Goal: Information Seeking & Learning: Check status

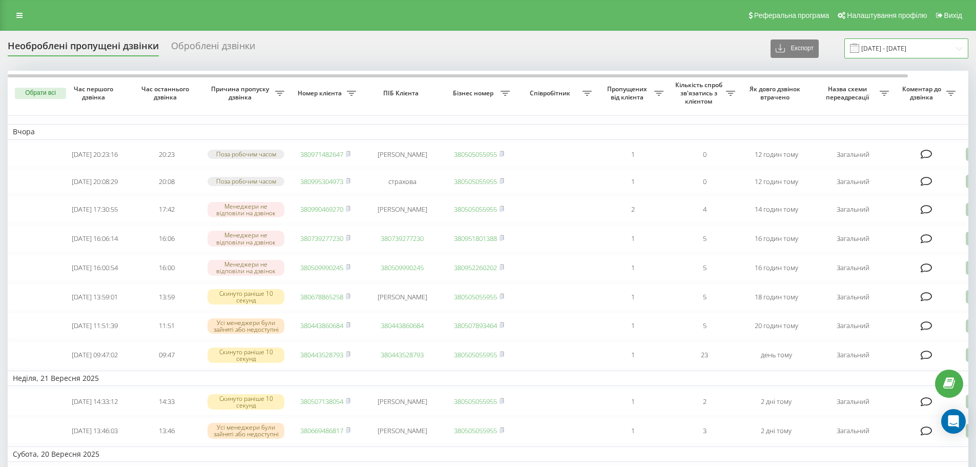
click at [878, 51] on input "[DATE] - [DATE]" at bounding box center [907, 48] width 124 height 20
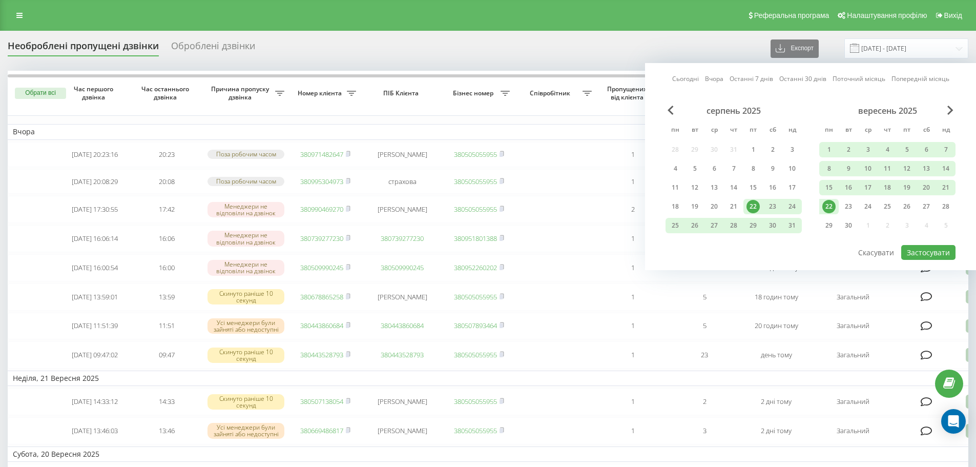
click at [828, 209] on div "22" at bounding box center [828, 206] width 13 height 13
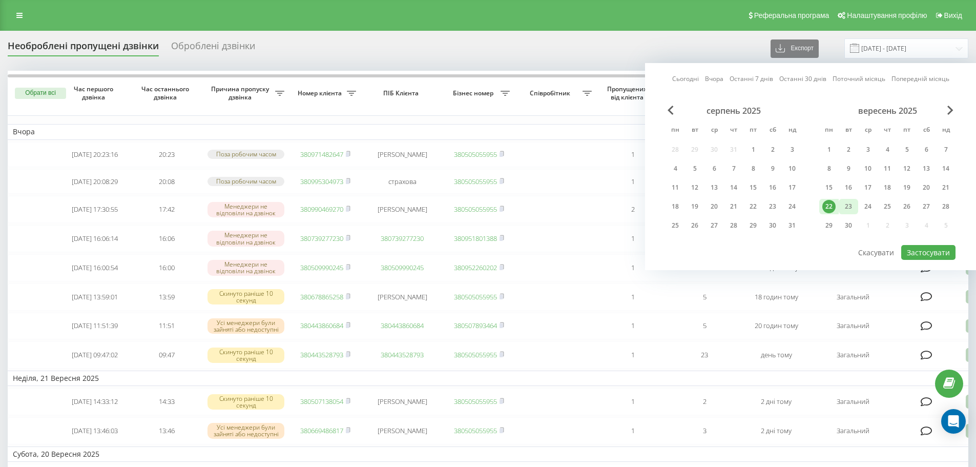
click at [843, 205] on div "23" at bounding box center [848, 206] width 13 height 13
click at [915, 253] on button "Застосувати" at bounding box center [928, 252] width 54 height 15
type input "[DATE] - [DATE]"
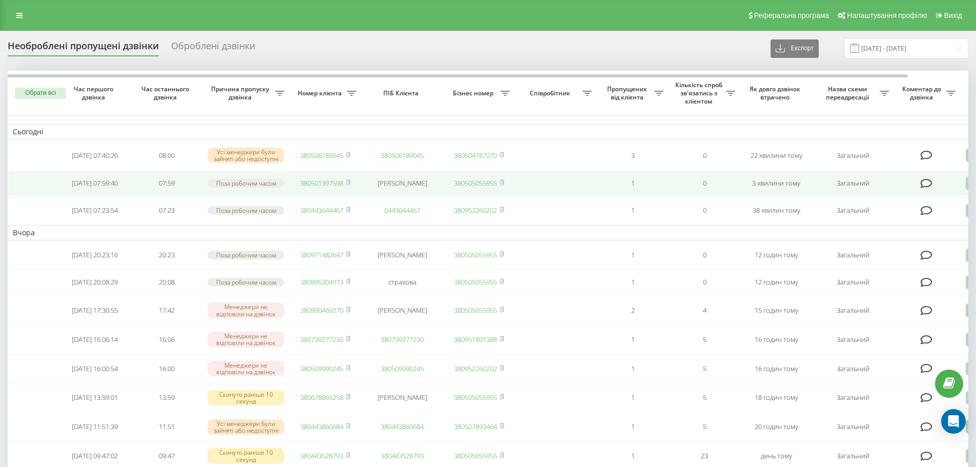
click at [310, 188] on link "380501397598" at bounding box center [321, 182] width 43 height 9
click at [316, 186] on link "380506189045" at bounding box center [321, 183] width 43 height 9
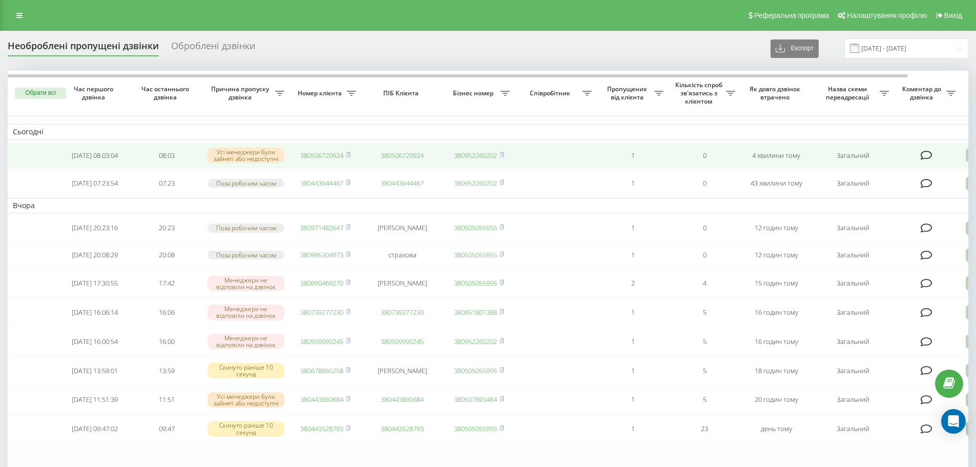
click at [334, 158] on link "380506720924" at bounding box center [321, 155] width 43 height 9
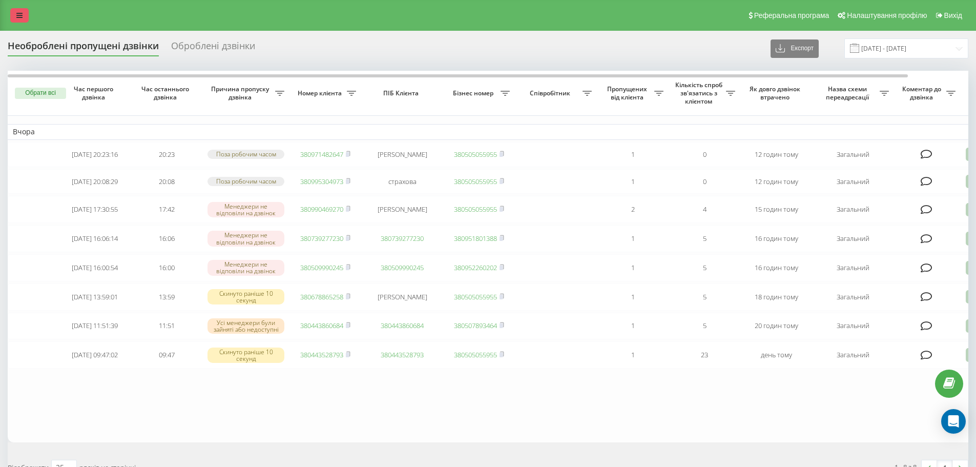
click at [18, 16] on icon at bounding box center [19, 15] width 6 height 7
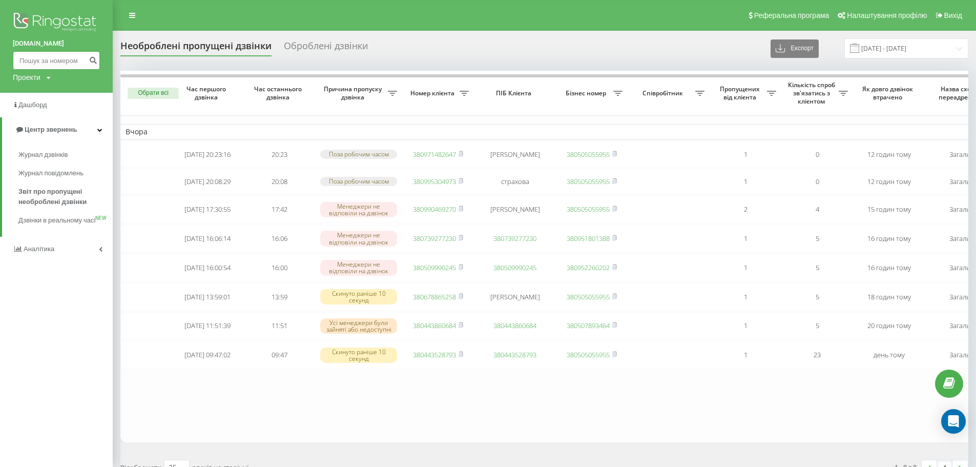
click at [28, 63] on input at bounding box center [56, 60] width 87 height 18
paste input "380982103226"
drag, startPoint x: 27, startPoint y: 60, endPoint x: 0, endPoint y: 44, distance: 31.7
click at [0, 45] on div "bazismed.com 380982103226 Проекти bazismed.com" at bounding box center [56, 46] width 113 height 93
type input "0982103226"
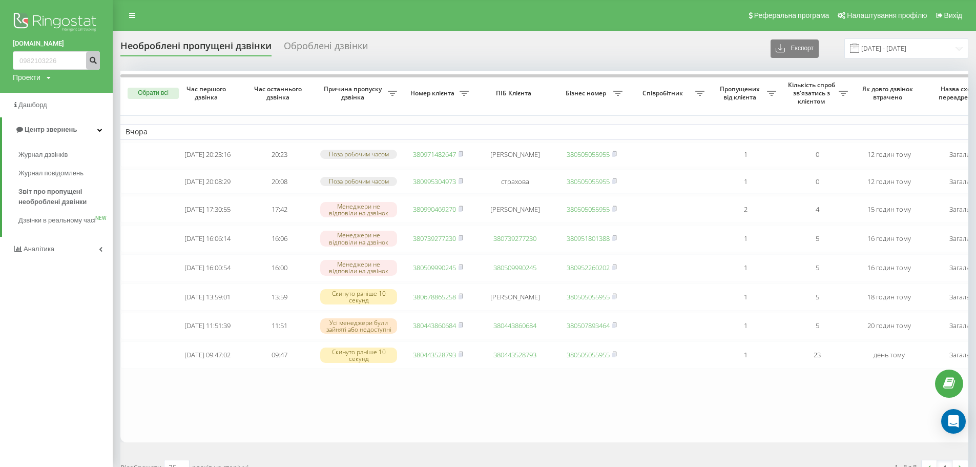
click at [92, 59] on icon "submit" at bounding box center [93, 59] width 9 height 6
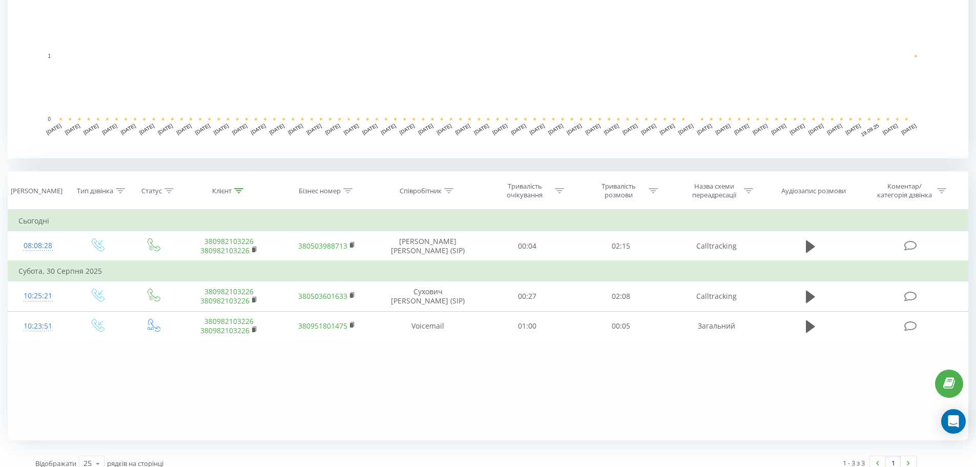
scroll to position [283, 0]
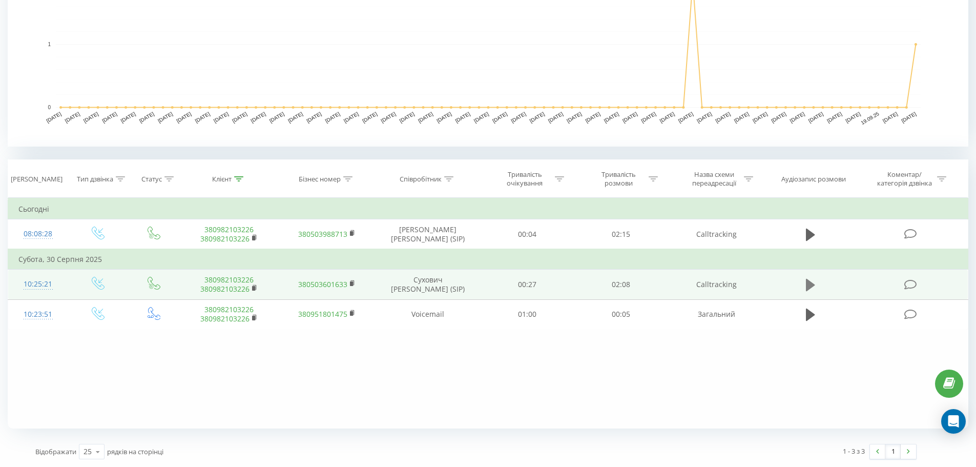
click at [810, 290] on icon at bounding box center [810, 285] width 9 height 14
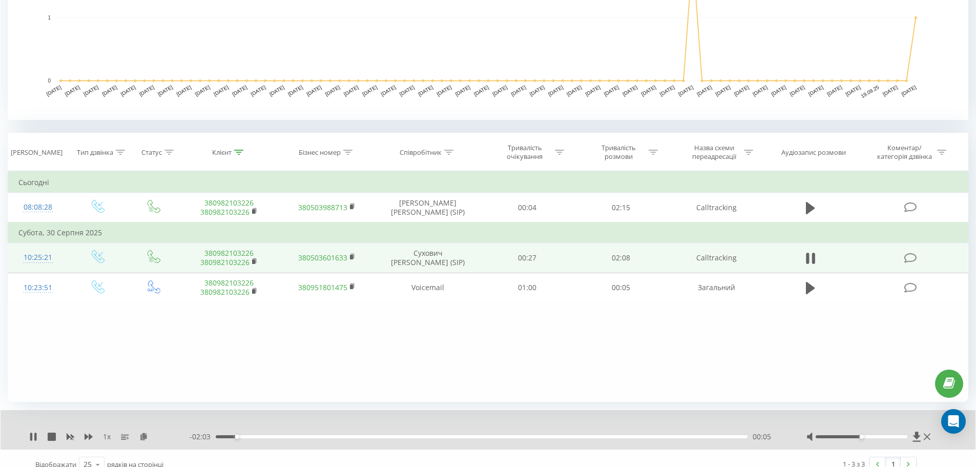
scroll to position [322, 0]
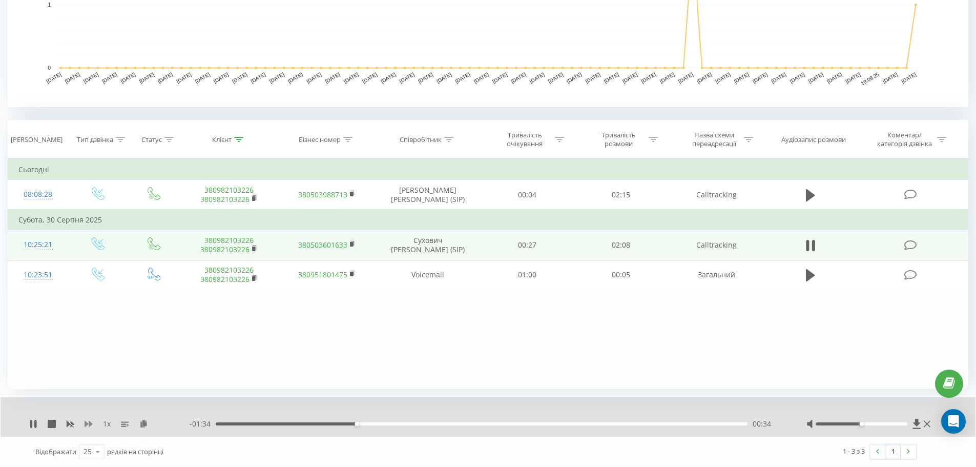
click at [87, 424] on icon at bounding box center [89, 424] width 8 height 6
click at [261, 341] on div "Фільтрувати за умовою Дорівнює Введіть значення Скасувати OK Фільтрувати за умо…" at bounding box center [488, 273] width 961 height 231
click at [37, 425] on icon at bounding box center [33, 424] width 8 height 8
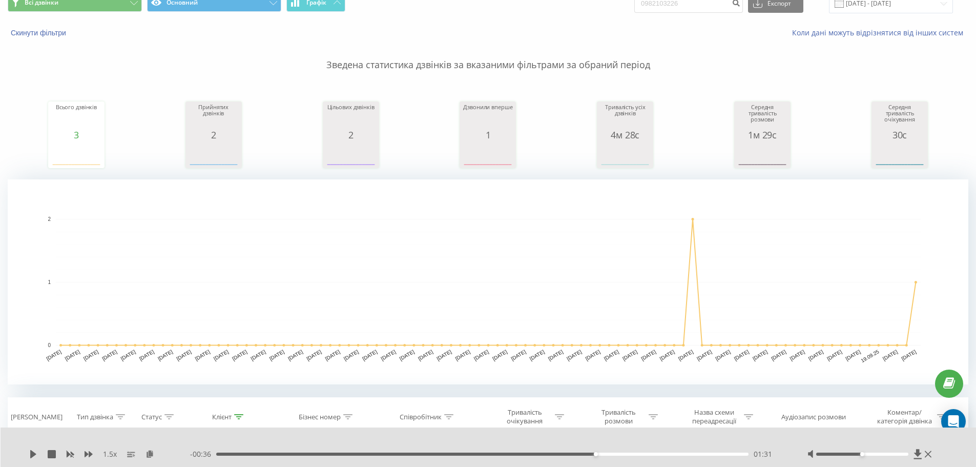
scroll to position [0, 0]
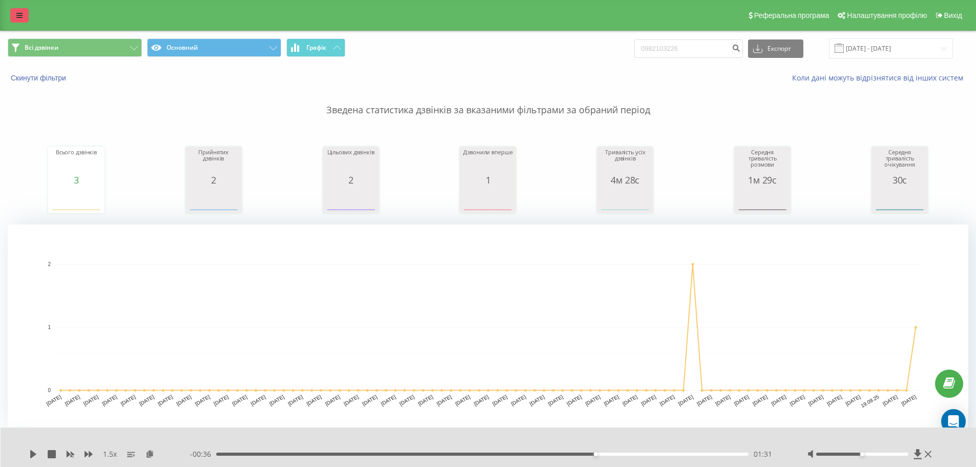
click at [18, 15] on icon at bounding box center [19, 15] width 6 height 7
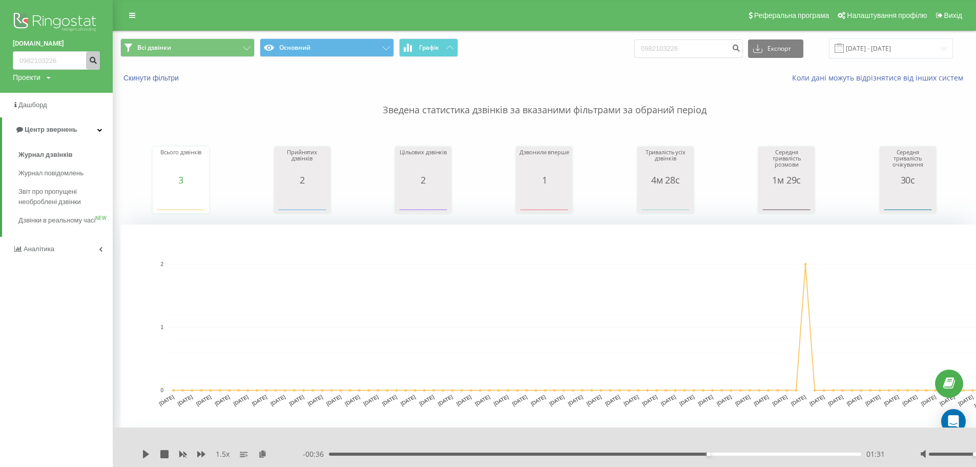
click at [94, 62] on icon "submit" at bounding box center [93, 59] width 9 height 6
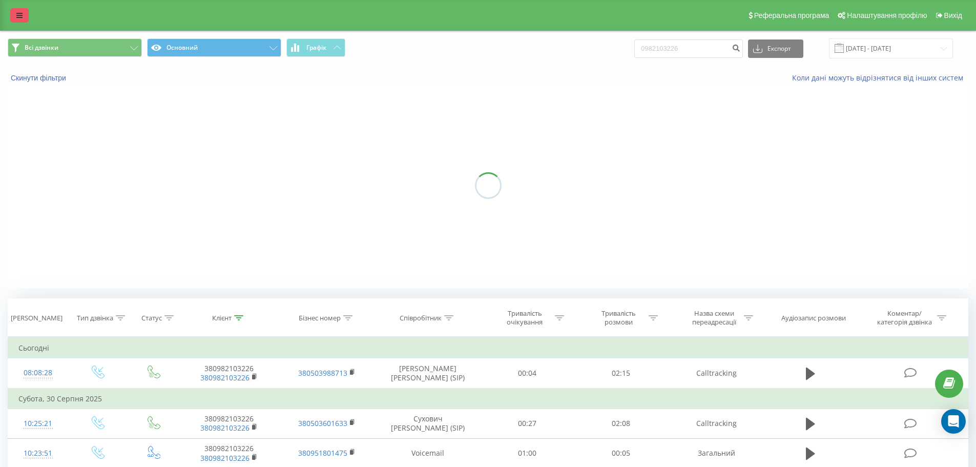
click at [17, 17] on icon at bounding box center [19, 15] width 6 height 7
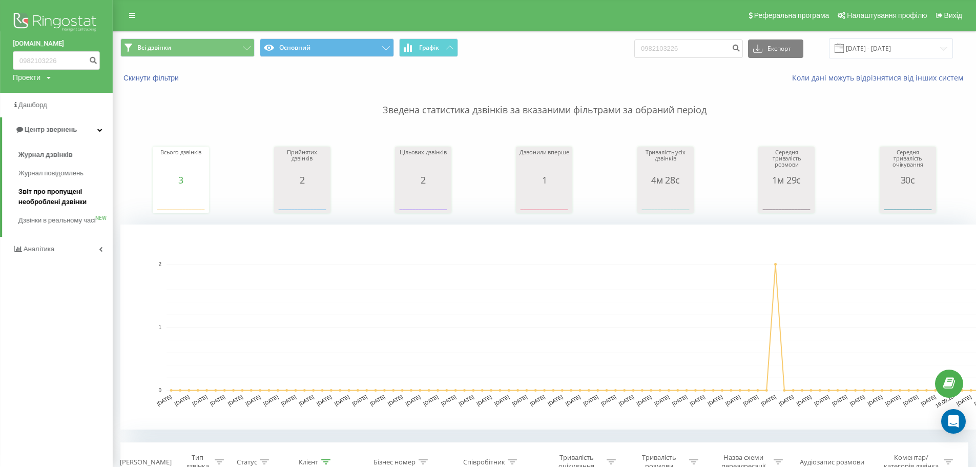
click at [42, 190] on span "Звіт про пропущені необроблені дзвінки" at bounding box center [62, 197] width 89 height 20
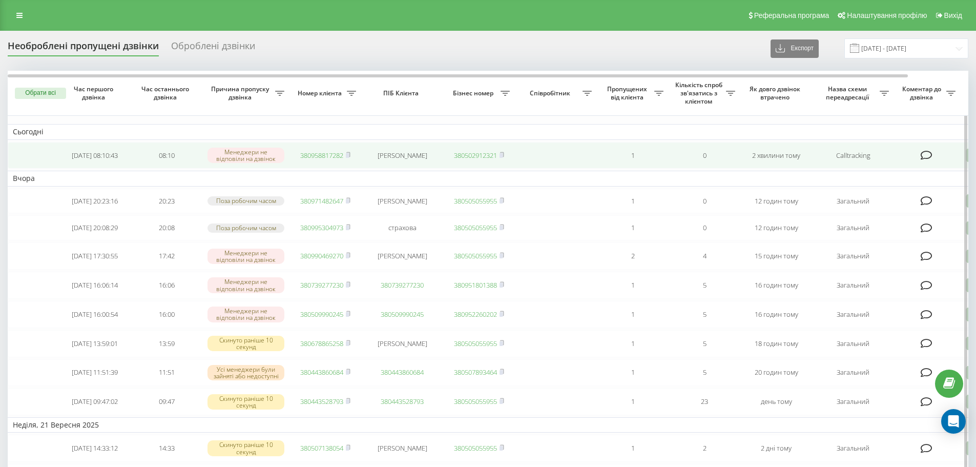
click at [326, 156] on link "380958817282" at bounding box center [321, 155] width 43 height 9
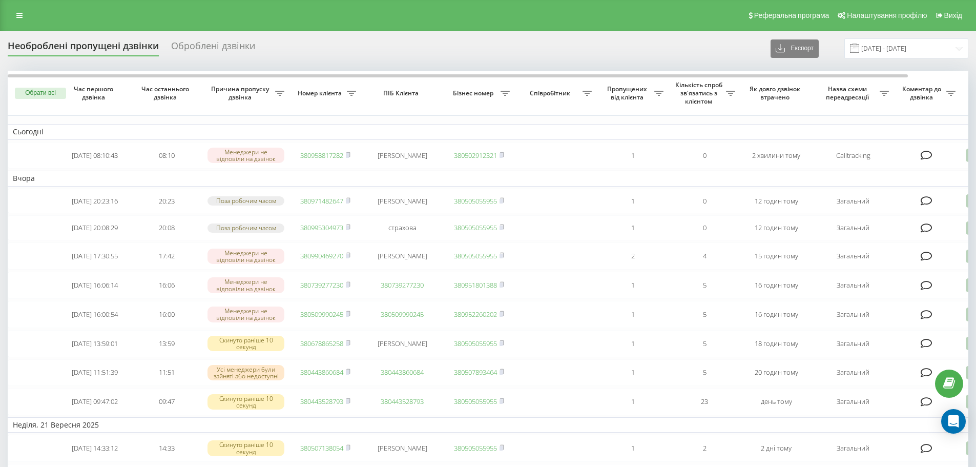
click at [29, 23] on div "Реферальна програма Налаштування профілю Вихід" at bounding box center [488, 15] width 976 height 31
click at [18, 18] on icon at bounding box center [19, 15] width 6 height 7
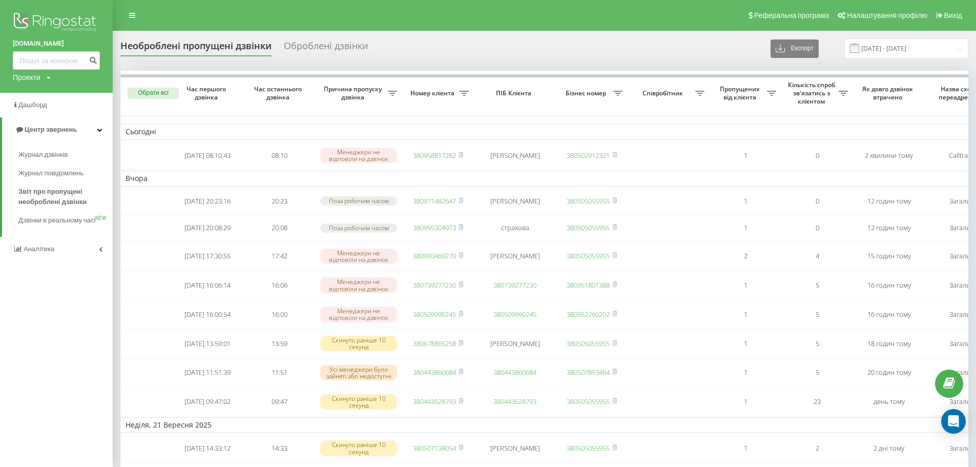
click at [136, 25] on div "Реферальна програма Налаштування профілю Вихід" at bounding box center [488, 15] width 976 height 31
click at [134, 21] on link at bounding box center [132, 15] width 18 height 14
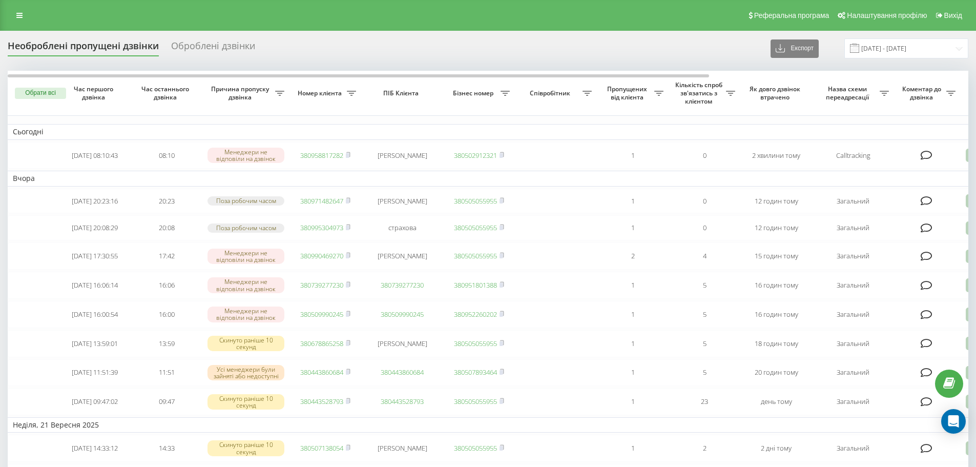
click at [15, 22] on link at bounding box center [19, 15] width 18 height 14
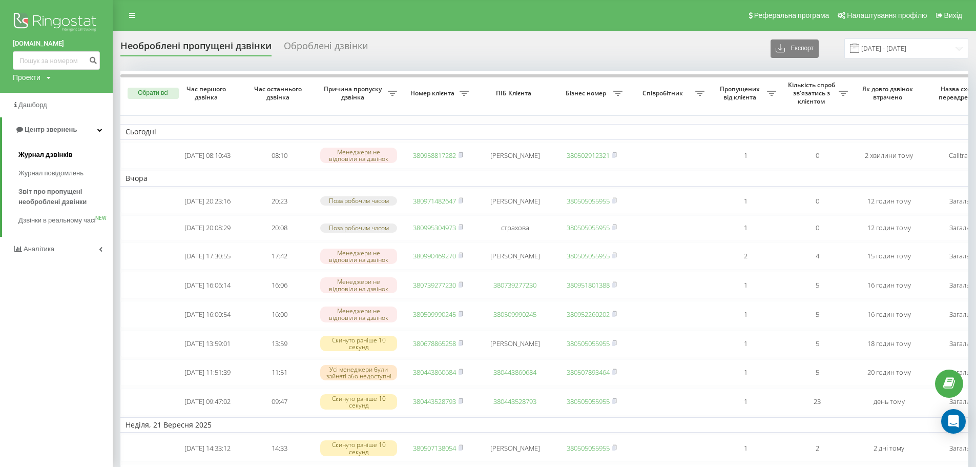
click at [54, 157] on span "Журнал дзвінків" at bounding box center [45, 155] width 54 height 10
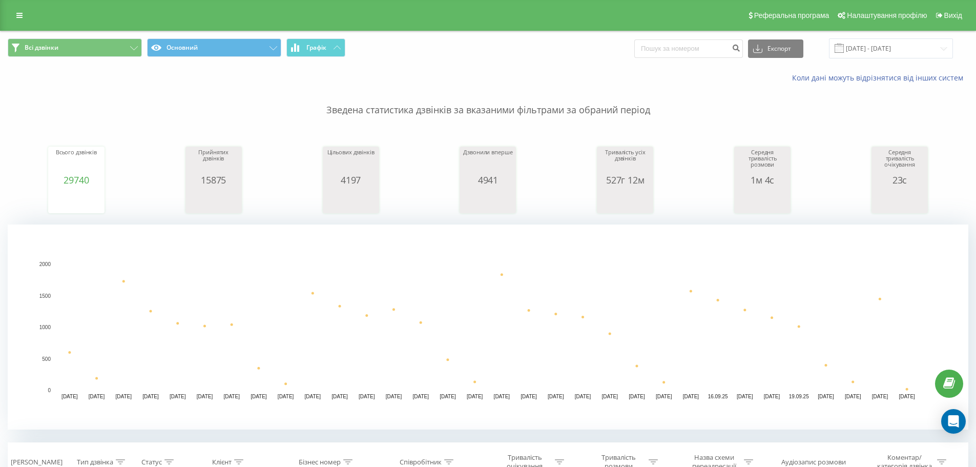
drag, startPoint x: 22, startPoint y: 9, endPoint x: 56, endPoint y: 34, distance: 42.1
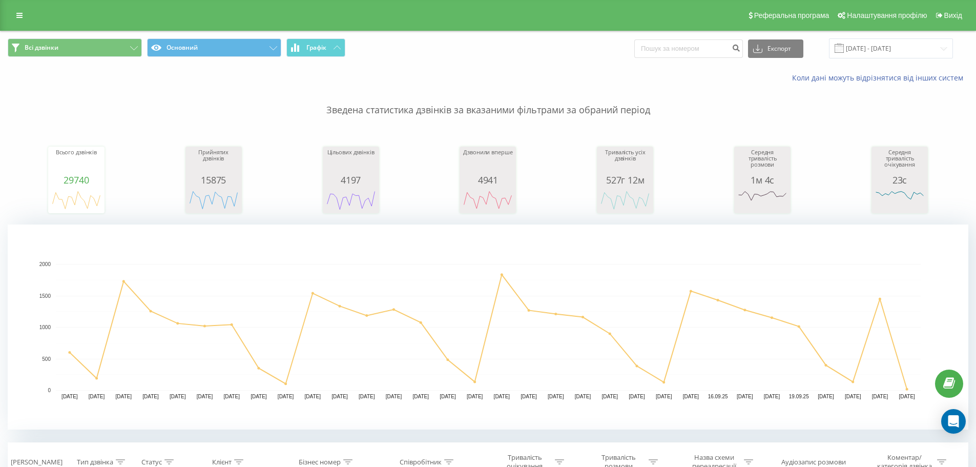
click at [20, 10] on link at bounding box center [19, 15] width 18 height 14
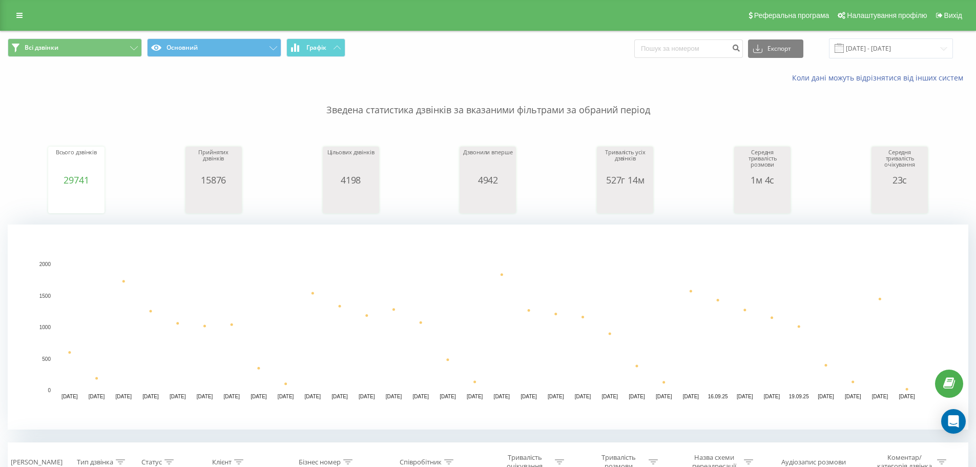
click at [17, 24] on div "Реферальна програма Налаштування профілю Вихід" at bounding box center [488, 15] width 976 height 31
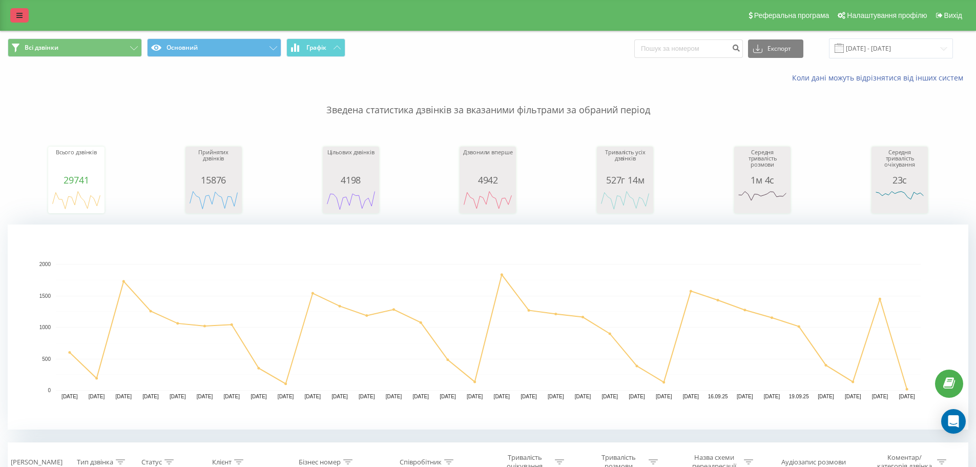
click at [17, 19] on link at bounding box center [19, 15] width 18 height 14
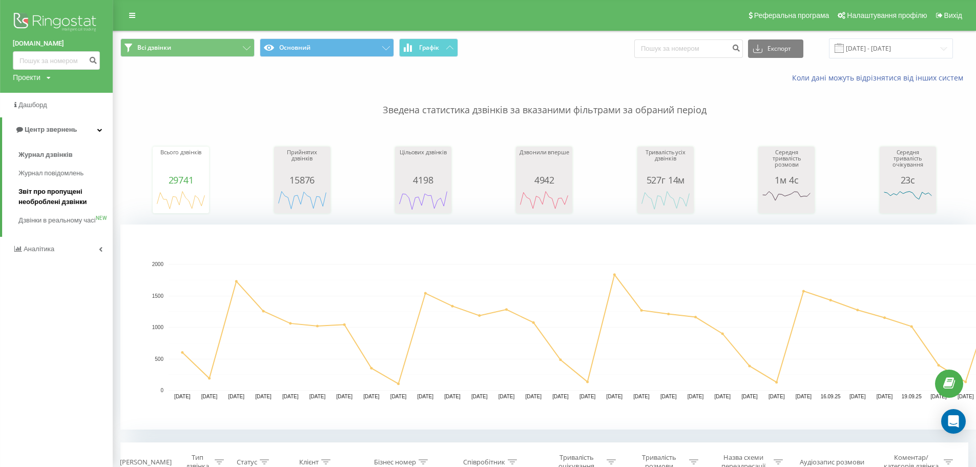
click at [49, 192] on span "Звіт про пропущені необроблені дзвінки" at bounding box center [62, 197] width 89 height 20
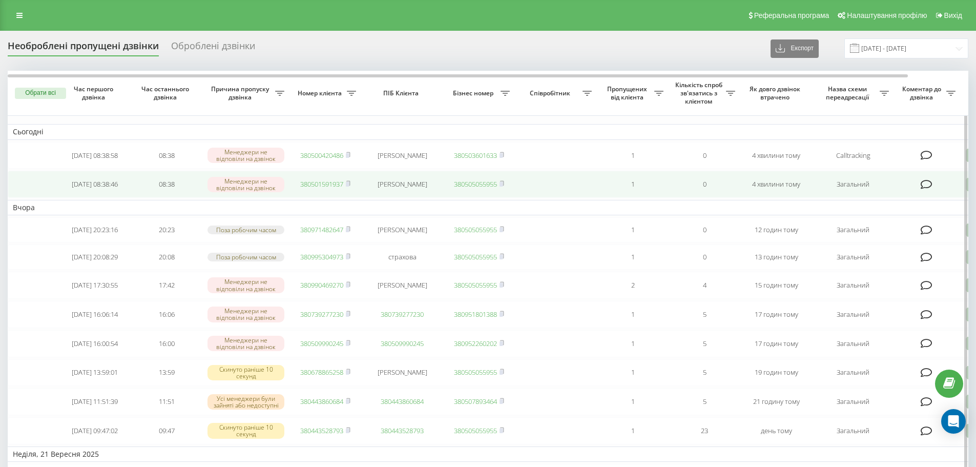
click at [327, 182] on link "380501591937" at bounding box center [321, 183] width 43 height 9
click at [331, 189] on link "380970584225" at bounding box center [321, 183] width 43 height 9
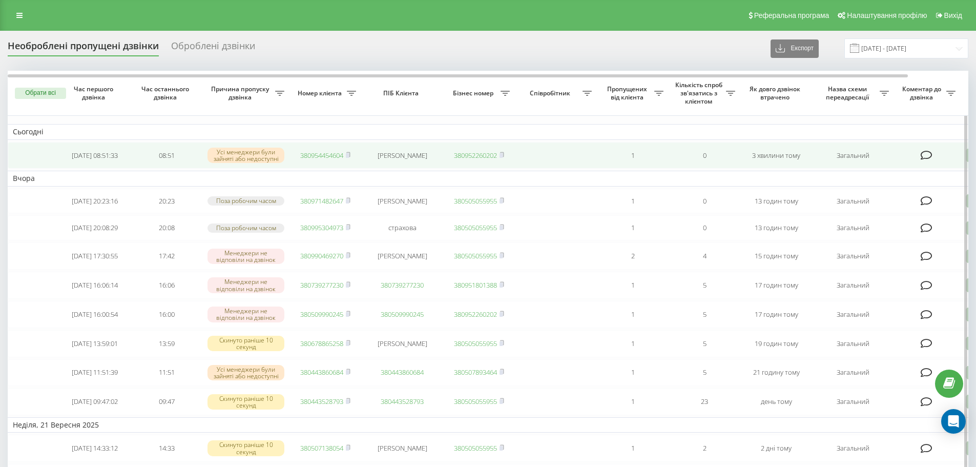
click at [305, 156] on link "380954454604" at bounding box center [321, 155] width 43 height 9
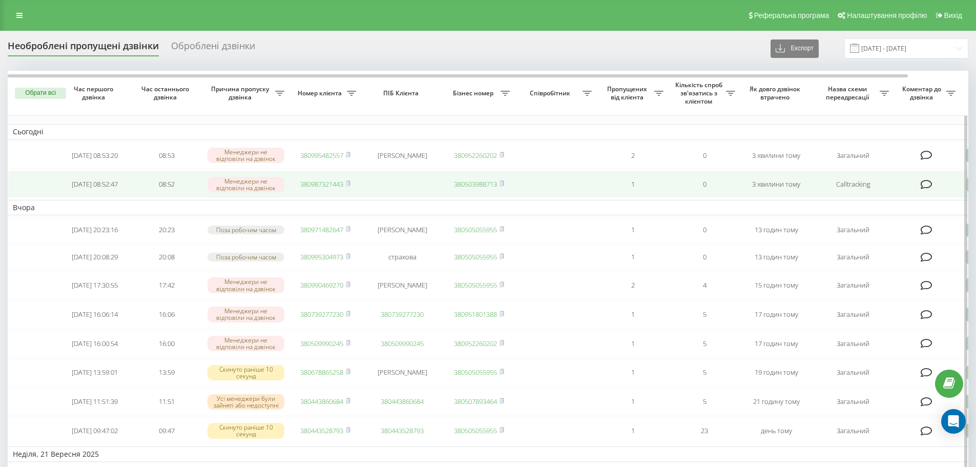
click at [318, 187] on link "380987321443" at bounding box center [321, 183] width 43 height 9
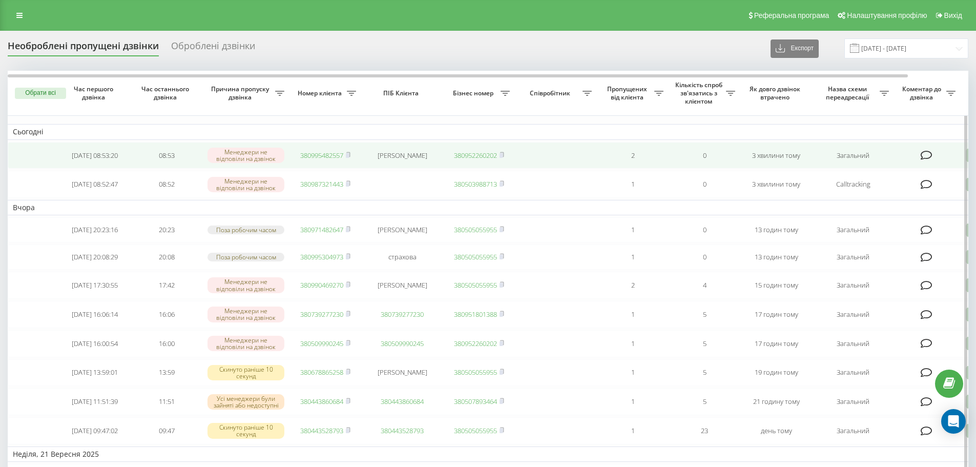
click at [328, 156] on link "380995482557" at bounding box center [321, 155] width 43 height 9
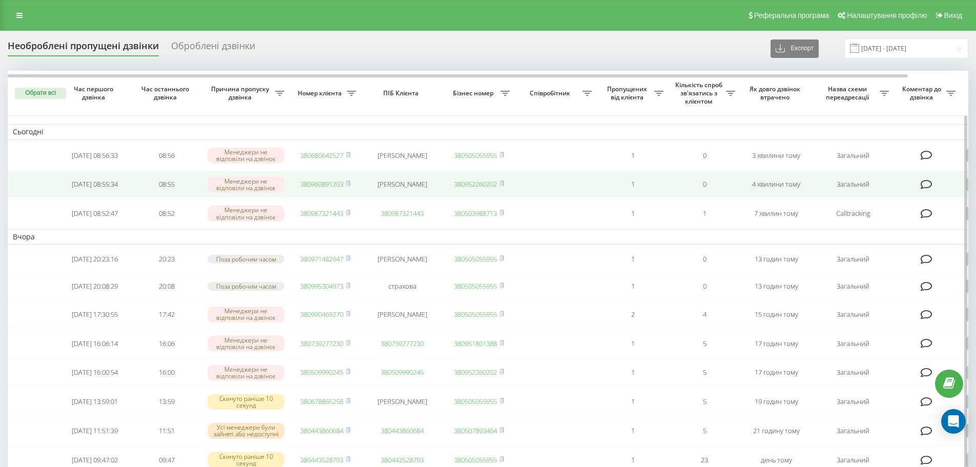
click at [309, 186] on link "380960891203" at bounding box center [321, 183] width 43 height 9
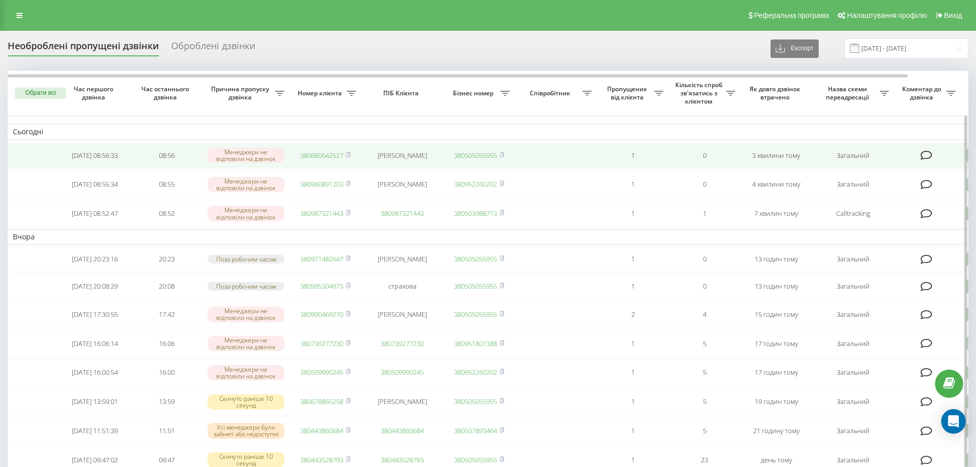
click at [317, 153] on link "380680642527" at bounding box center [321, 155] width 43 height 9
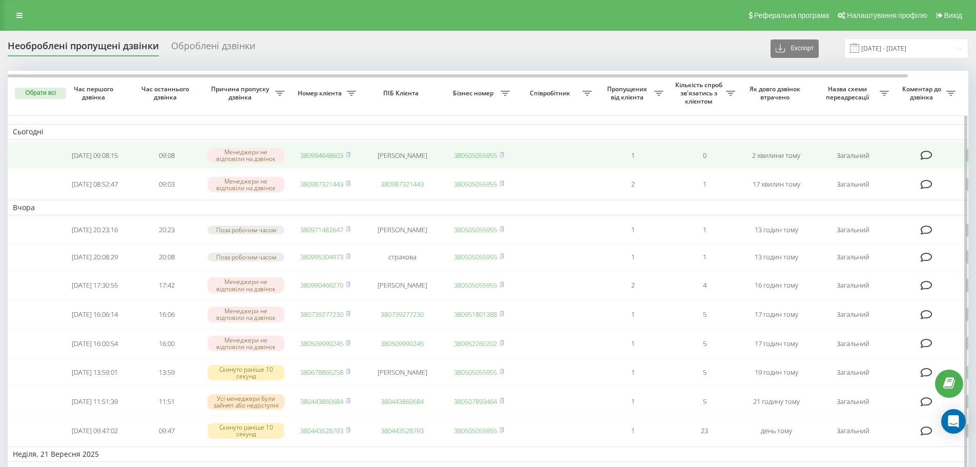
click at [326, 153] on link "380994648603" at bounding box center [321, 155] width 43 height 9
click at [327, 158] on link "380660878917" at bounding box center [321, 155] width 43 height 9
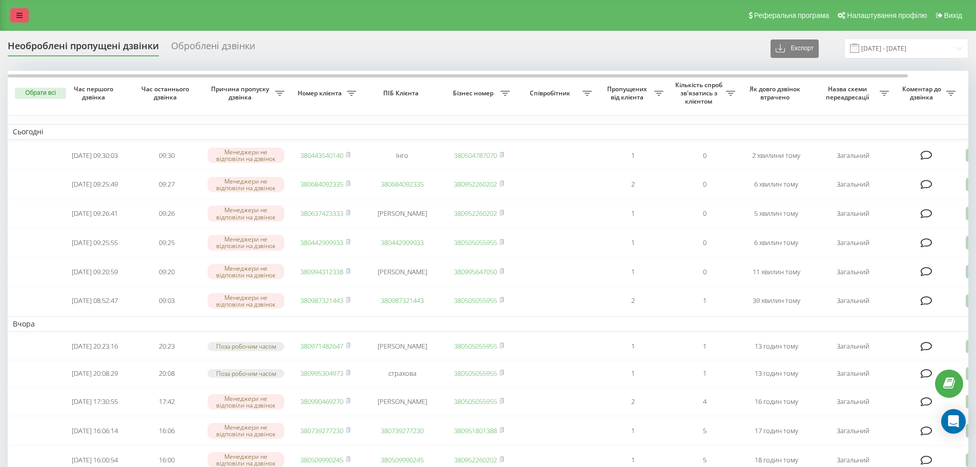
click at [11, 11] on link at bounding box center [19, 15] width 18 height 14
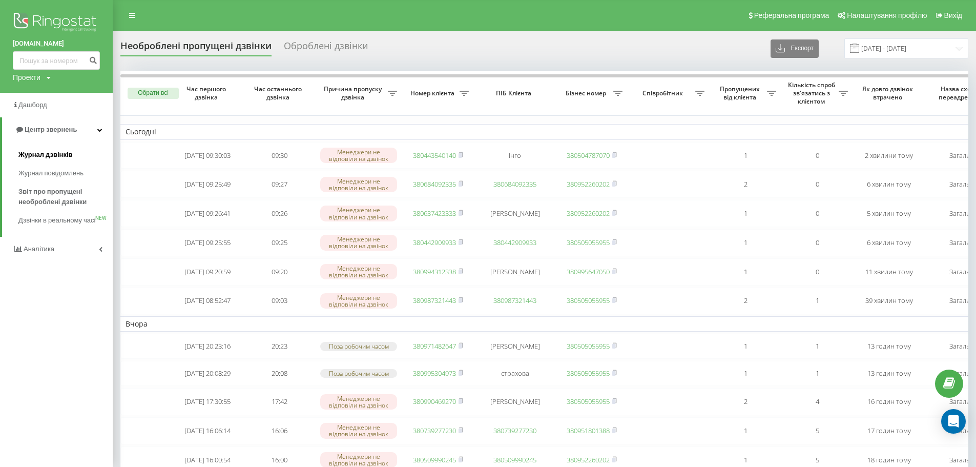
click at [55, 161] on link "Журнал дзвінків" at bounding box center [65, 155] width 94 height 18
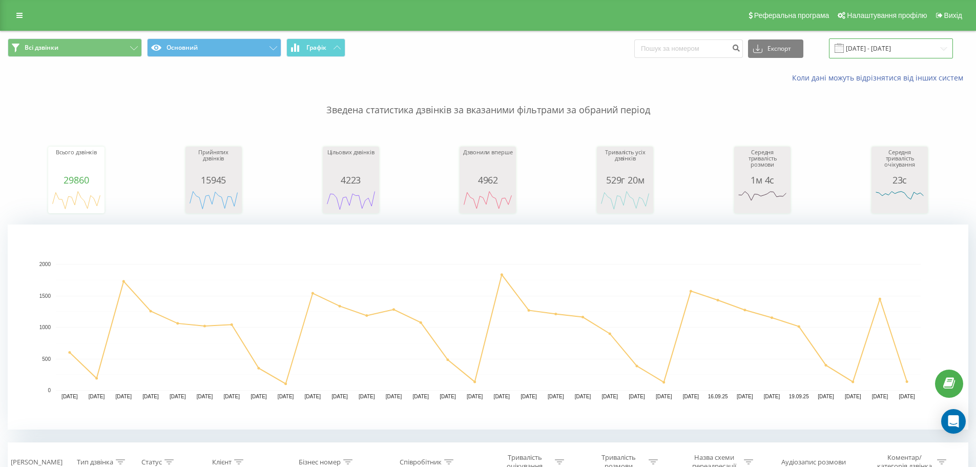
click at [889, 51] on input "[DATE] - [DATE]" at bounding box center [891, 48] width 124 height 20
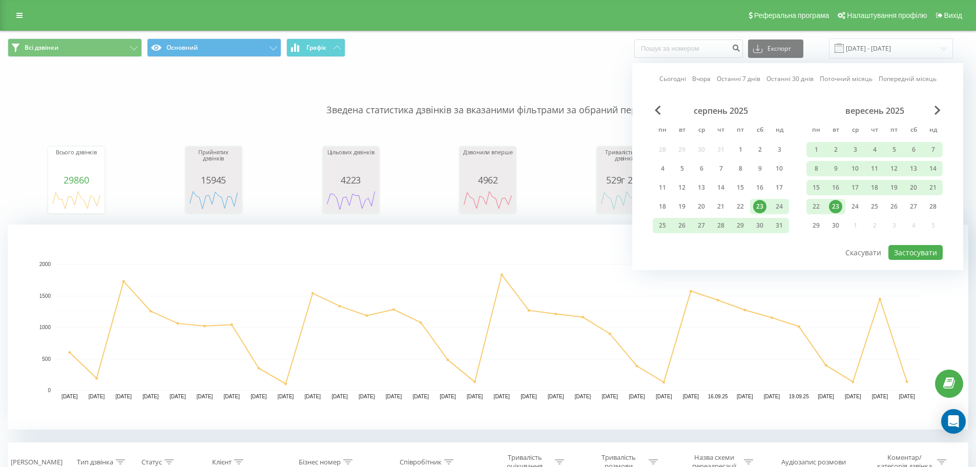
click at [836, 205] on div "23" at bounding box center [835, 206] width 13 height 13
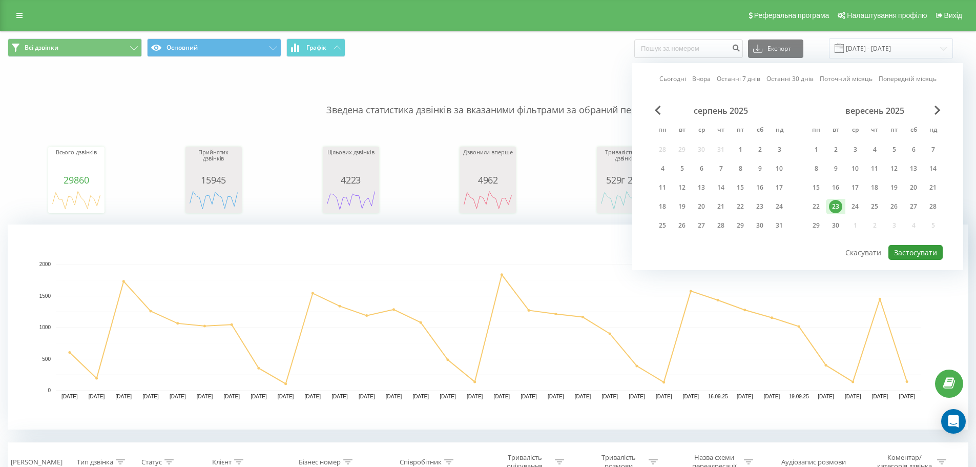
click at [909, 254] on button "Застосувати" at bounding box center [916, 252] width 54 height 15
type input "23.09.2025 - 23.09.2025"
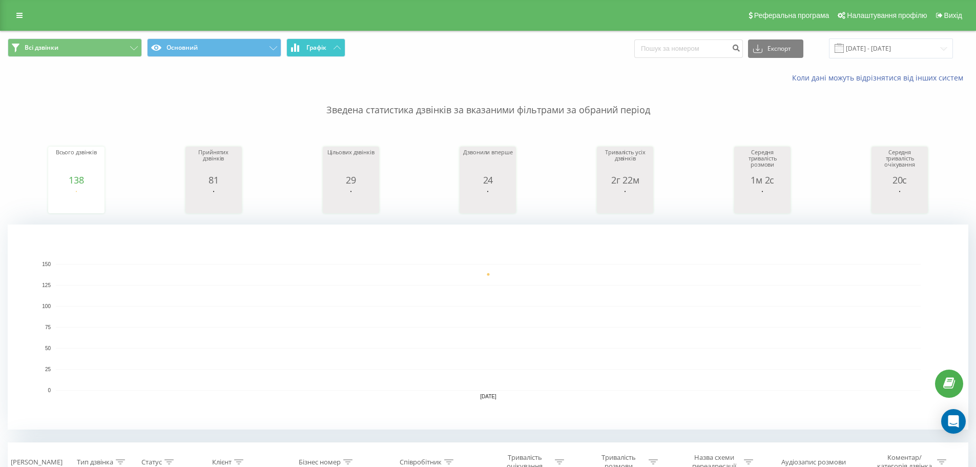
click at [329, 51] on button "Графік" at bounding box center [315, 47] width 59 height 18
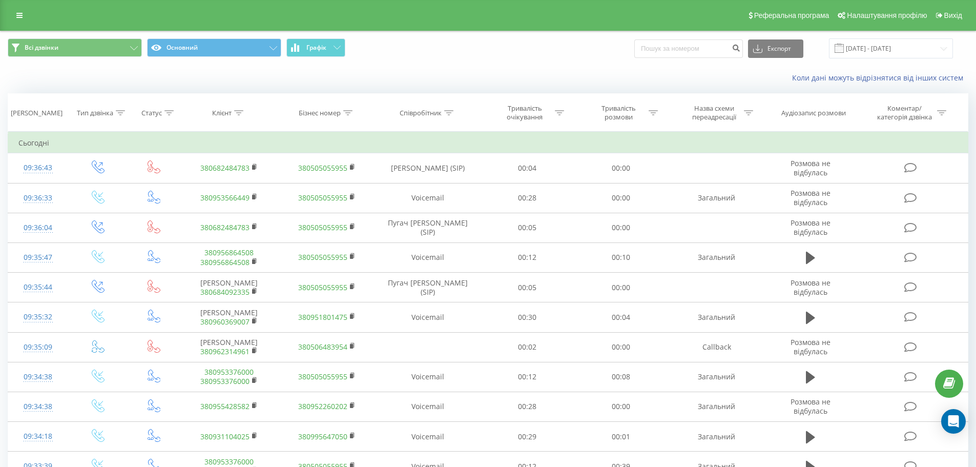
click at [17, 23] on div "Реферальна програма Налаштування профілю Вихід" at bounding box center [488, 15] width 976 height 31
click at [18, 19] on link at bounding box center [19, 15] width 18 height 14
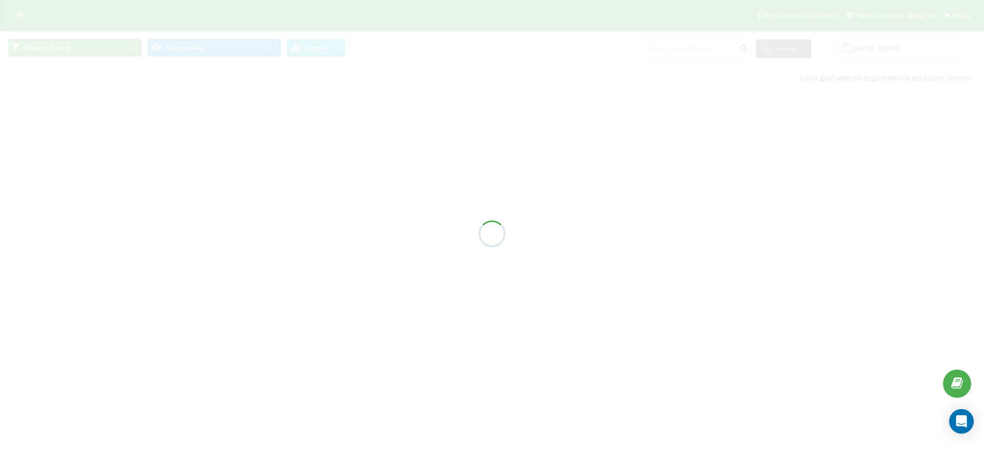
click at [24, 16] on div at bounding box center [492, 233] width 984 height 467
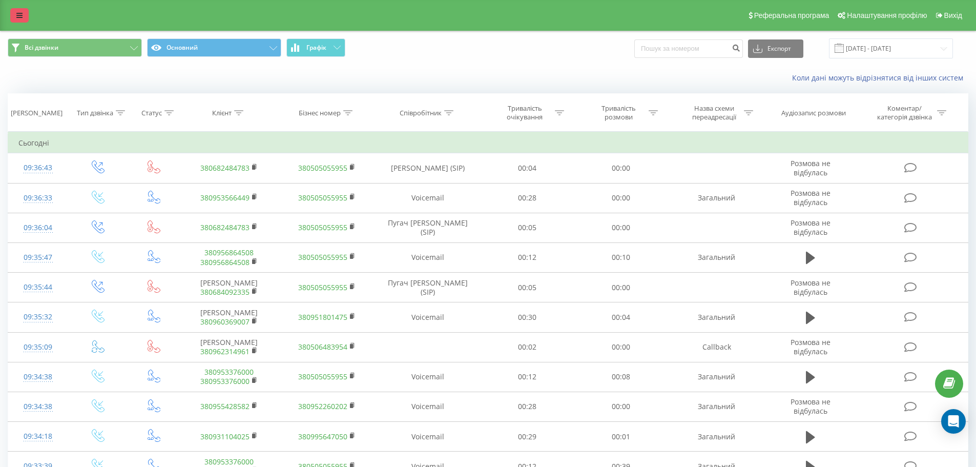
click at [15, 14] on link at bounding box center [19, 15] width 18 height 14
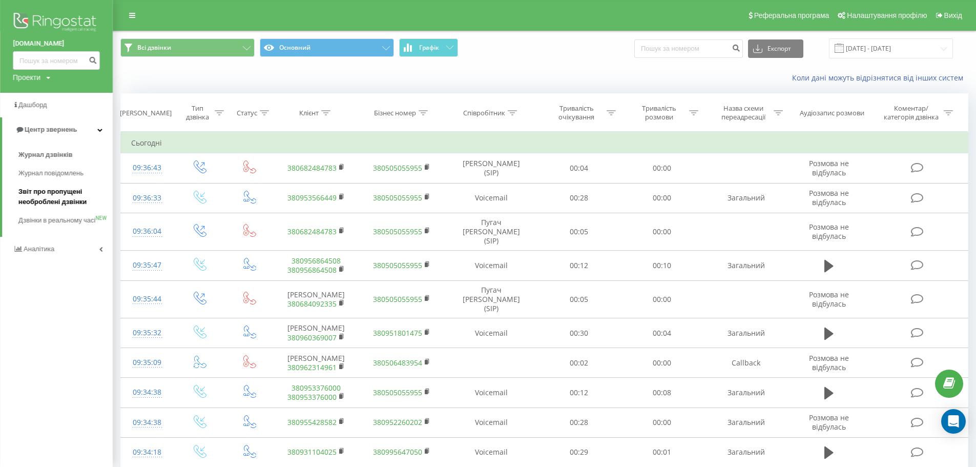
click at [35, 190] on span "Звіт про пропущені необроблені дзвінки" at bounding box center [62, 197] width 89 height 20
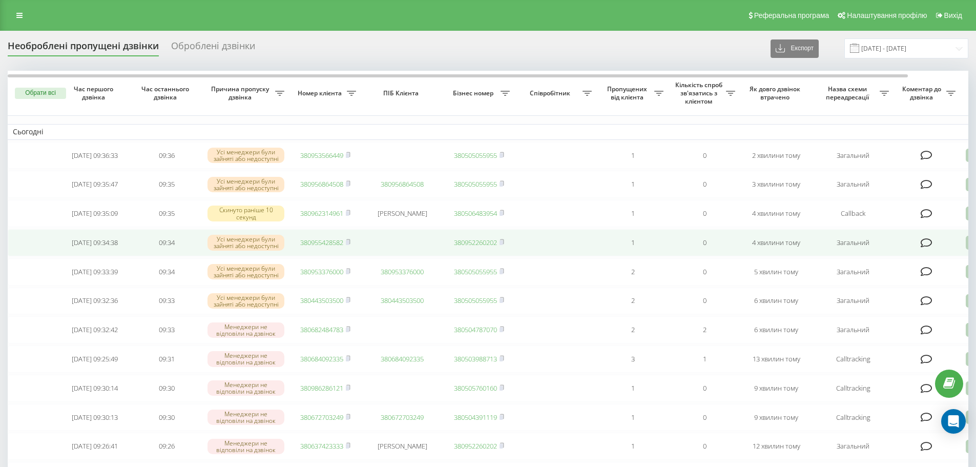
click at [319, 247] on link "380955428582" at bounding box center [321, 242] width 43 height 9
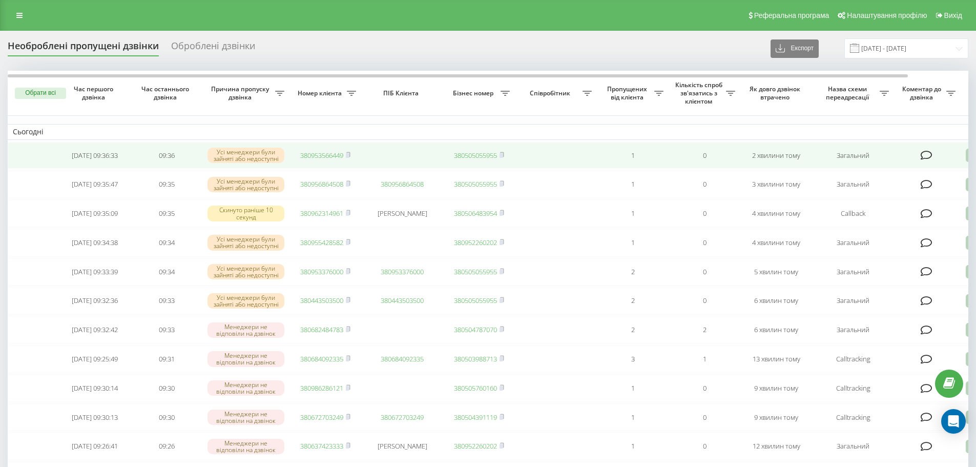
click at [323, 157] on link "380953566449" at bounding box center [321, 155] width 43 height 9
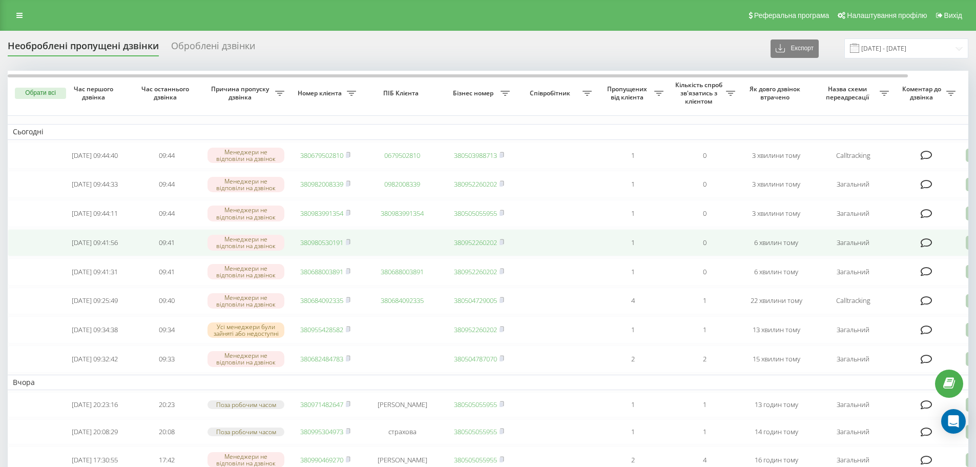
click at [321, 247] on link "380980530191" at bounding box center [321, 242] width 43 height 9
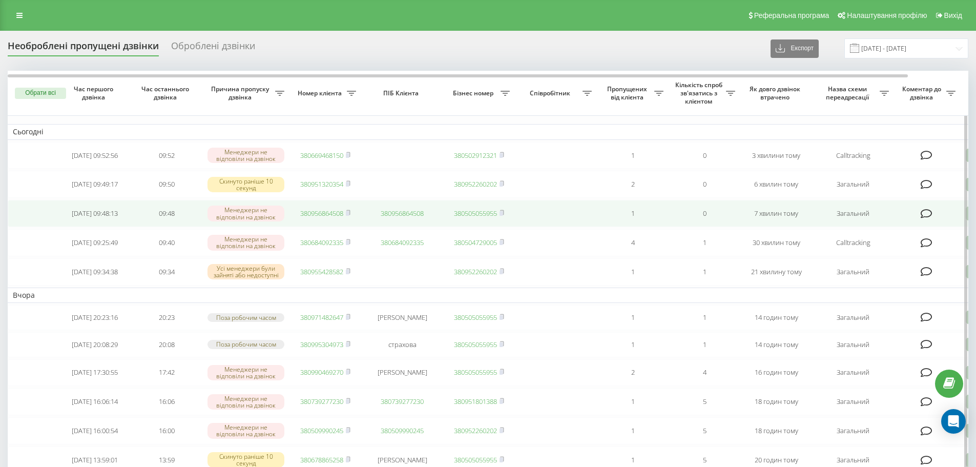
click at [327, 218] on link "380956864508" at bounding box center [321, 213] width 43 height 9
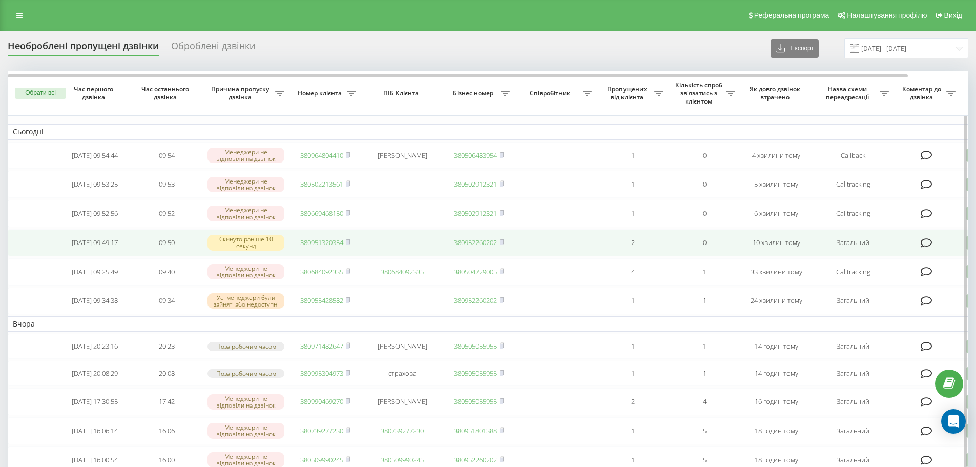
click at [325, 244] on link "380951320354" at bounding box center [321, 242] width 43 height 9
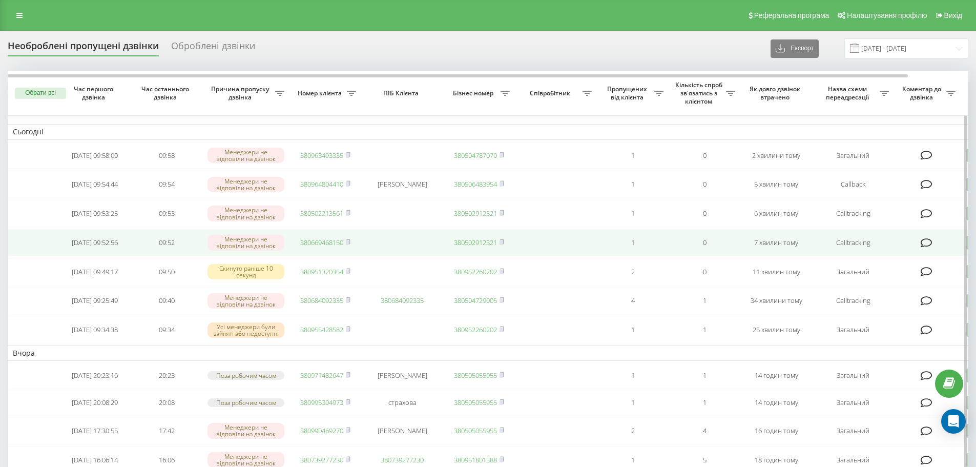
click at [311, 245] on link "380669468150" at bounding box center [321, 242] width 43 height 9
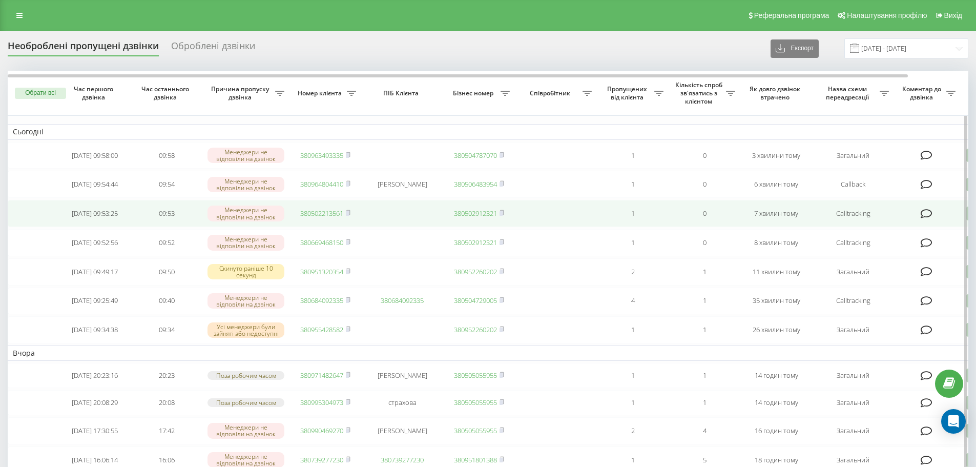
click at [321, 218] on link "380502213561" at bounding box center [321, 213] width 43 height 9
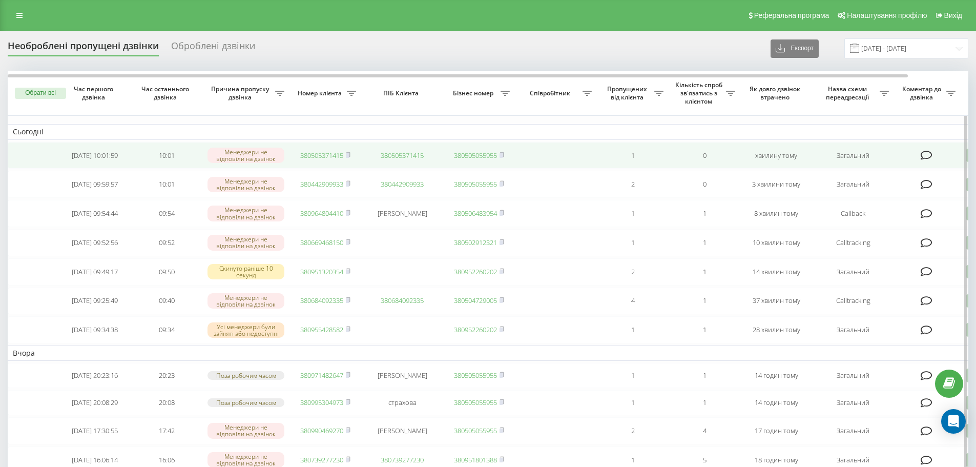
click at [322, 156] on link "380505371415" at bounding box center [321, 155] width 43 height 9
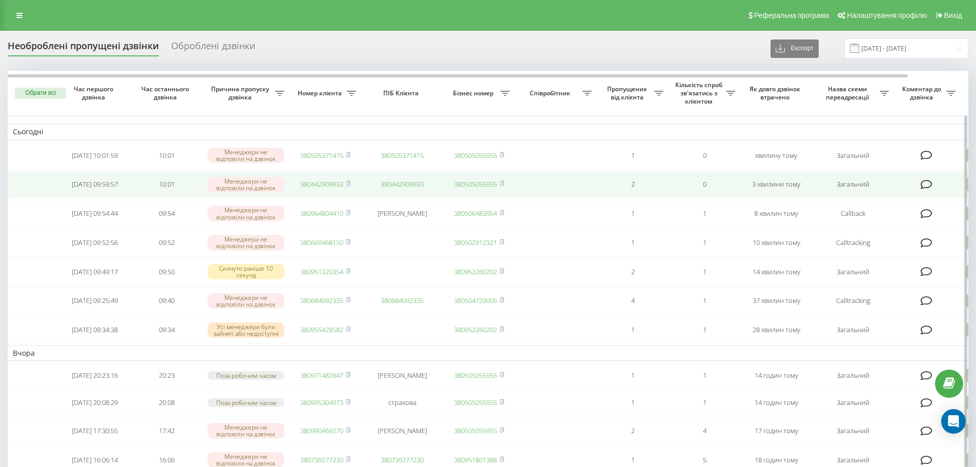
click at [322, 189] on link "380442909933" at bounding box center [321, 183] width 43 height 9
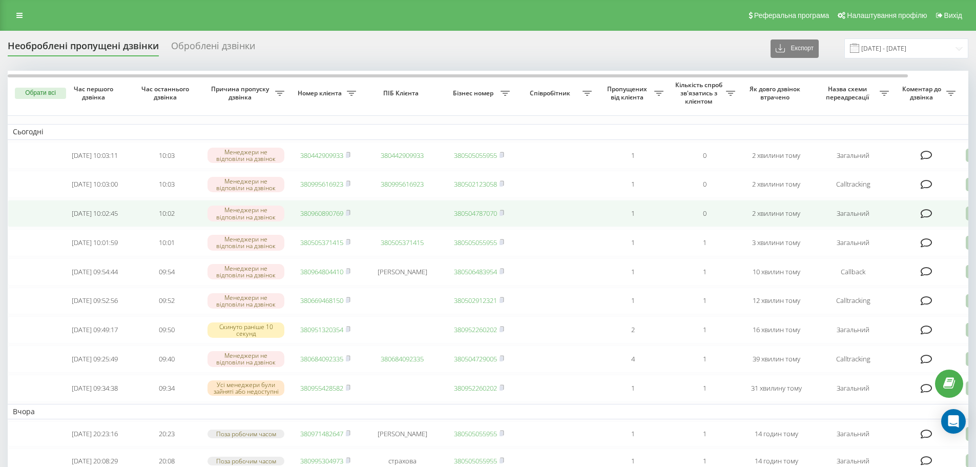
click at [308, 218] on link "380960890769" at bounding box center [321, 213] width 43 height 9
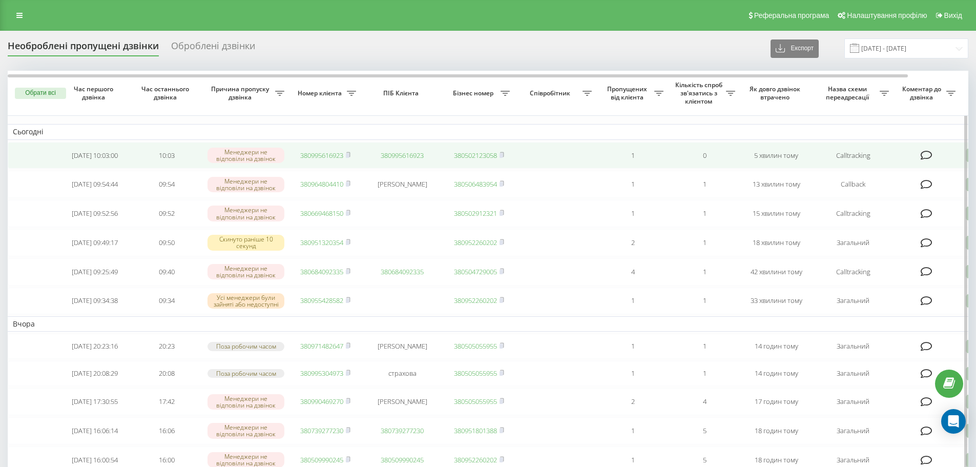
click at [324, 159] on link "380995616923" at bounding box center [321, 155] width 43 height 9
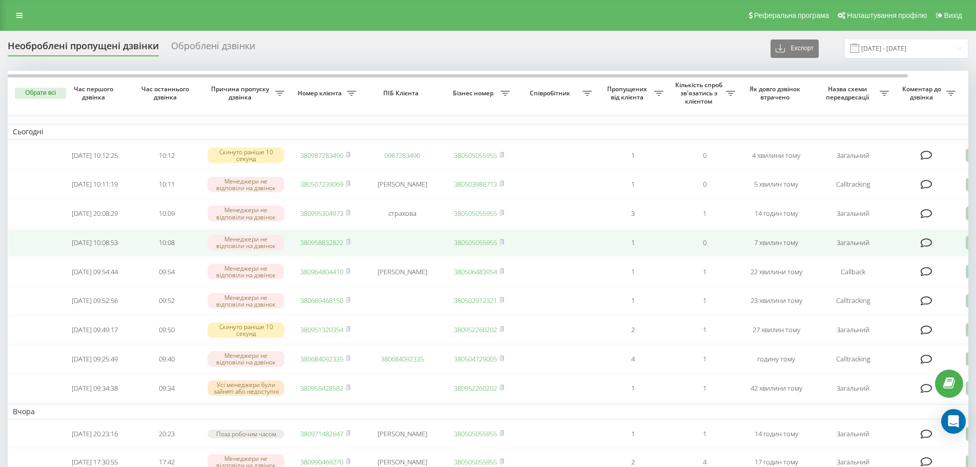
click at [335, 247] on link "380958832822" at bounding box center [321, 242] width 43 height 9
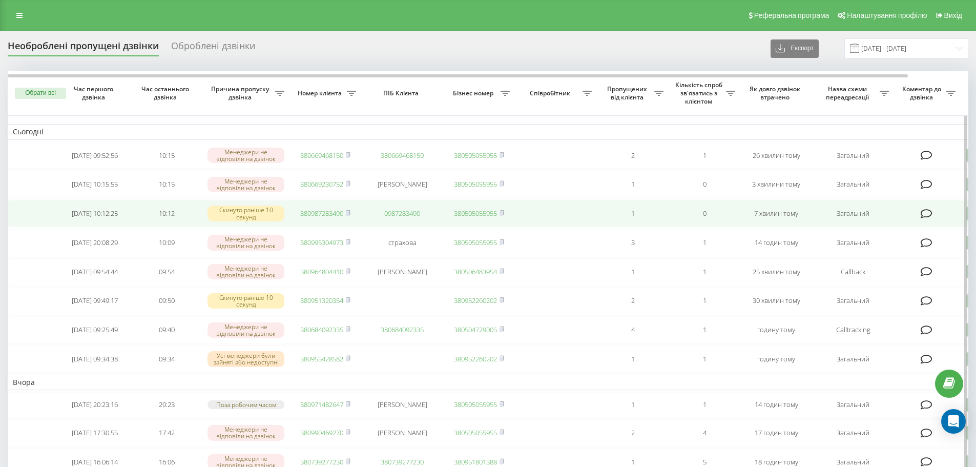
click at [319, 218] on link "380987283490" at bounding box center [321, 213] width 43 height 9
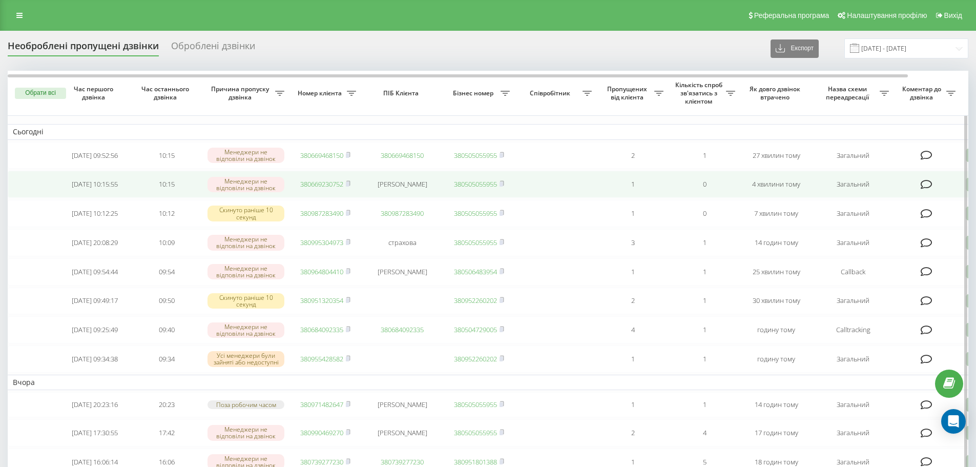
click at [312, 189] on link "380669230752" at bounding box center [321, 183] width 43 height 9
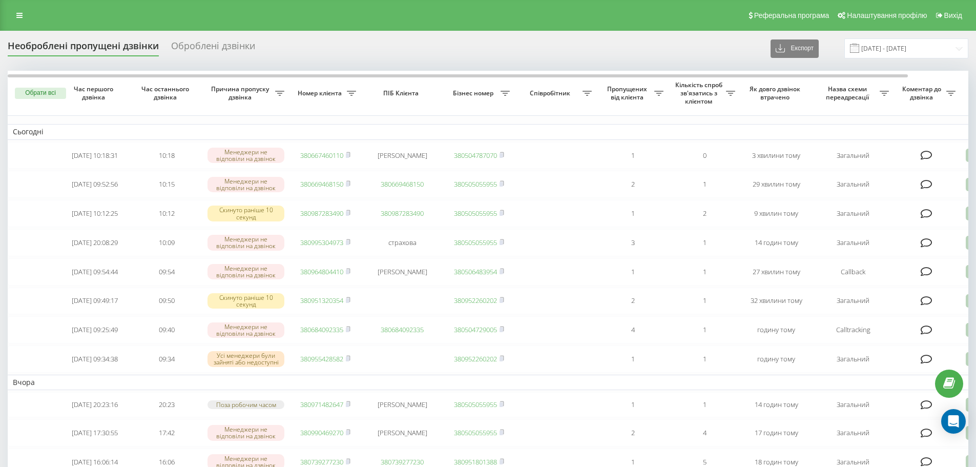
click at [19, 24] on div "Реферальна програма Налаштування профілю Вихід" at bounding box center [488, 15] width 976 height 31
click at [23, 17] on link at bounding box center [19, 15] width 18 height 14
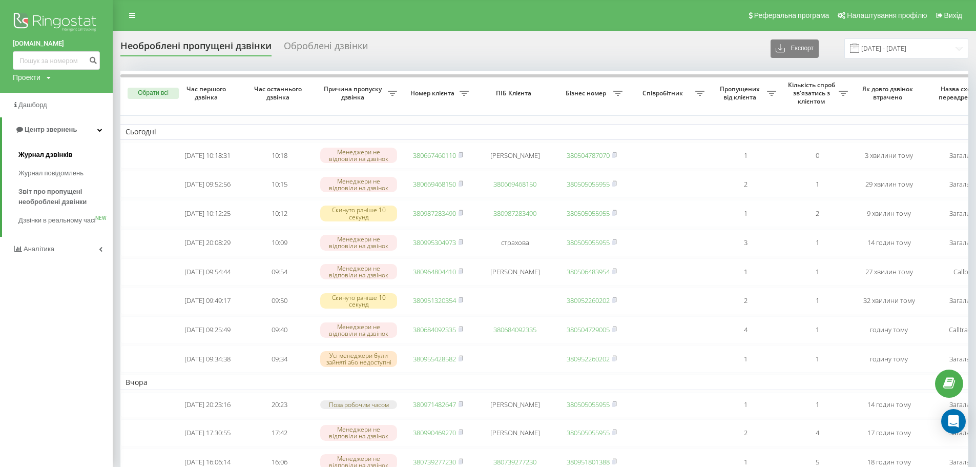
click at [40, 154] on span "Журнал дзвінків" at bounding box center [45, 155] width 54 height 10
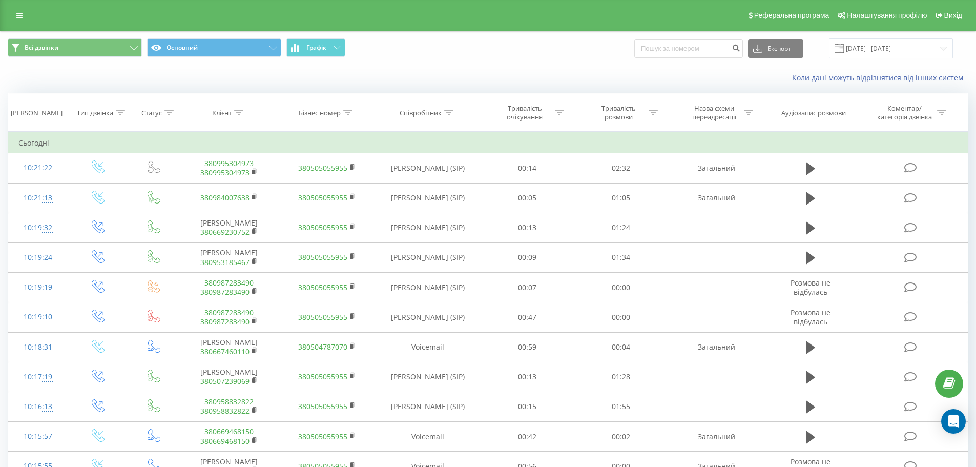
click at [26, 23] on div "Реферальна програма Налаштування профілю Вихід" at bounding box center [488, 15] width 976 height 31
click at [20, 18] on icon at bounding box center [19, 15] width 6 height 7
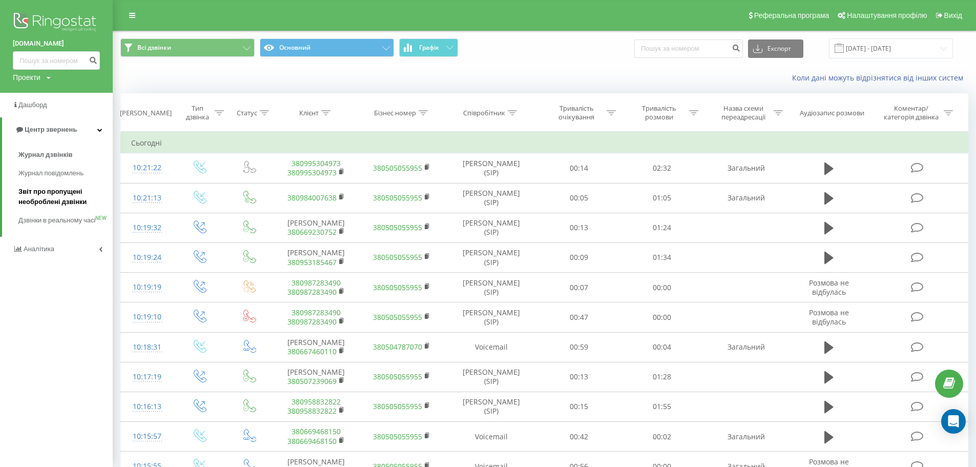
click at [45, 190] on span "Звіт про пропущені необроблені дзвінки" at bounding box center [62, 197] width 89 height 20
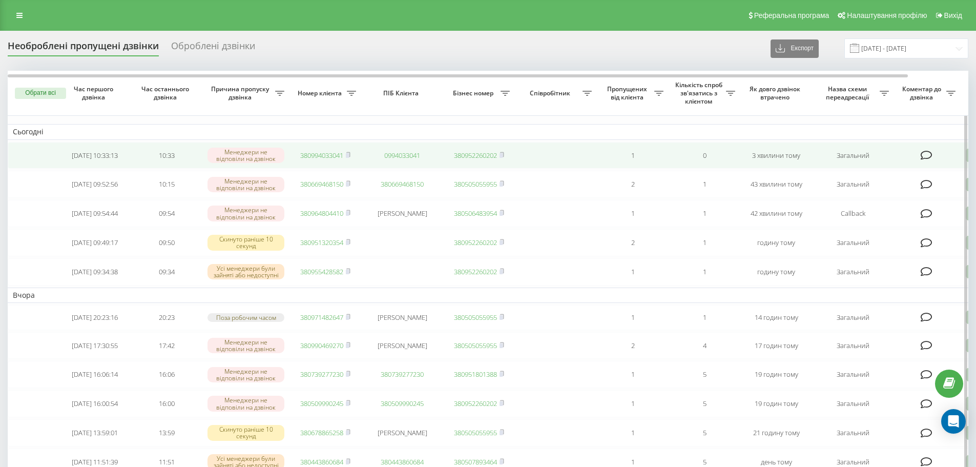
click at [309, 156] on link "380994033041" at bounding box center [321, 155] width 43 height 9
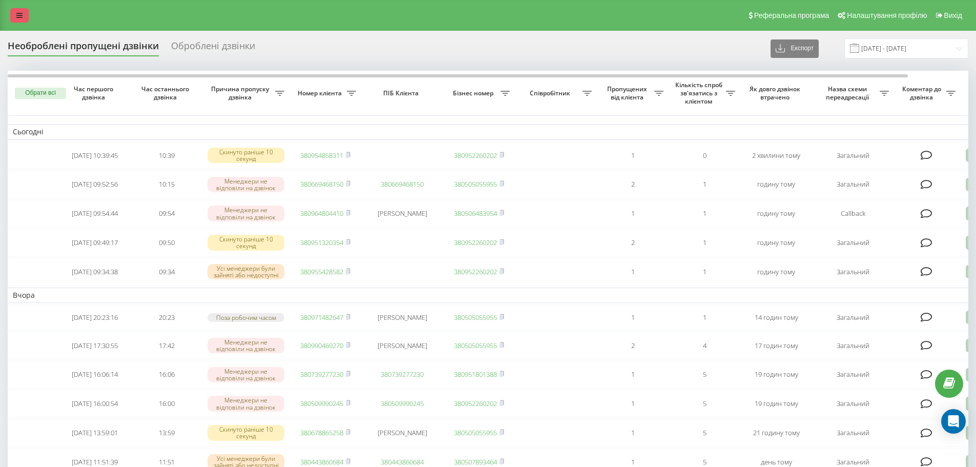
click at [17, 22] on div "Реферальна програма Налаштування профілю Вихід" at bounding box center [488, 15] width 976 height 31
click at [25, 19] on link at bounding box center [19, 15] width 18 height 14
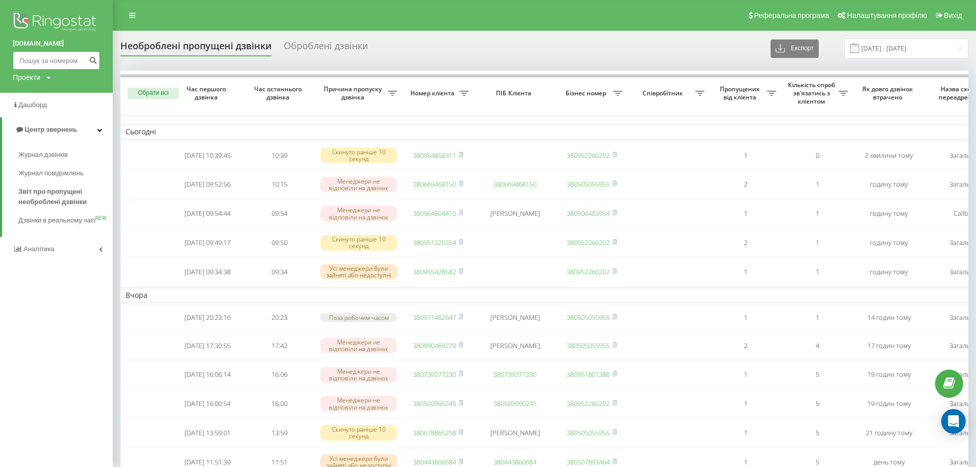
click at [47, 63] on input at bounding box center [56, 60] width 87 height 18
paste input "+38(096)108-36-24"
drag, startPoint x: 33, startPoint y: 61, endPoint x: 2, endPoint y: 65, distance: 32.0
click at [2, 65] on div "bazismed.com +38(096)108-36-24 Проекти bazismed.com" at bounding box center [56, 46] width 113 height 93
click at [34, 61] on input "096)108-36-24" at bounding box center [56, 60] width 87 height 18
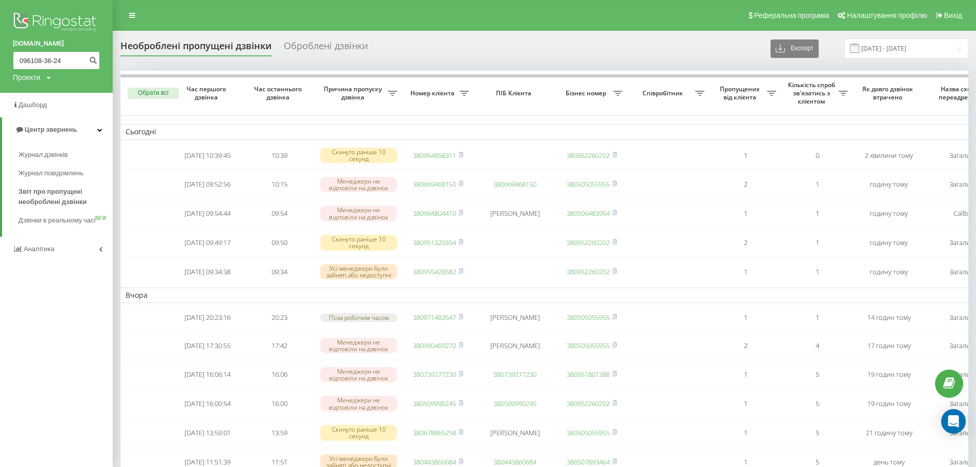
click at [44, 59] on input "096108-36-24" at bounding box center [56, 60] width 87 height 18
click at [52, 60] on input "09610836-24" at bounding box center [56, 60] width 87 height 18
type input "0961083624"
click at [93, 58] on icon "submit" at bounding box center [93, 59] width 9 height 6
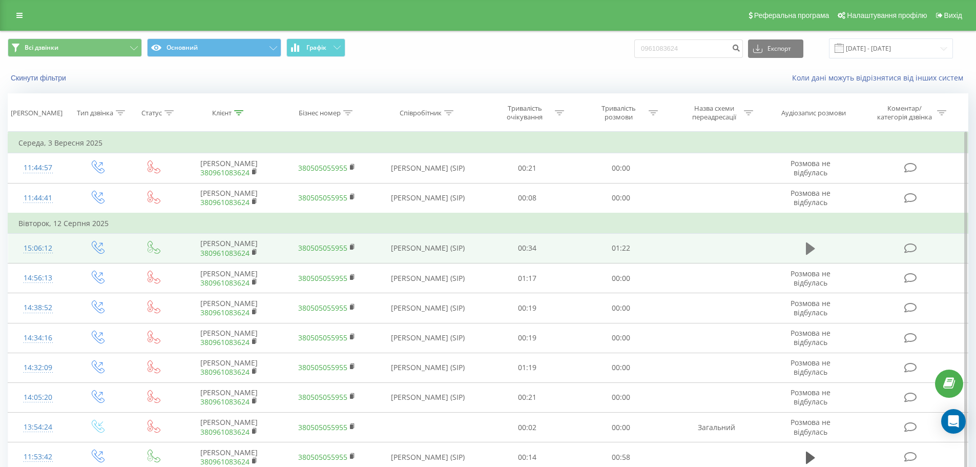
click at [810, 252] on icon at bounding box center [810, 248] width 9 height 14
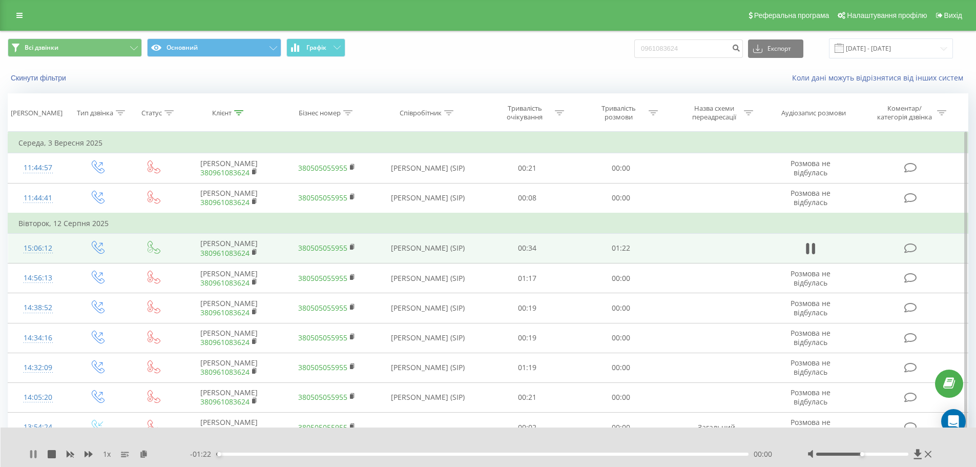
click at [32, 452] on icon at bounding box center [31, 454] width 2 height 8
click at [916, 456] on icon at bounding box center [918, 454] width 9 height 10
click at [36, 454] on icon at bounding box center [33, 454] width 8 height 8
click at [92, 452] on icon at bounding box center [89, 454] width 8 height 8
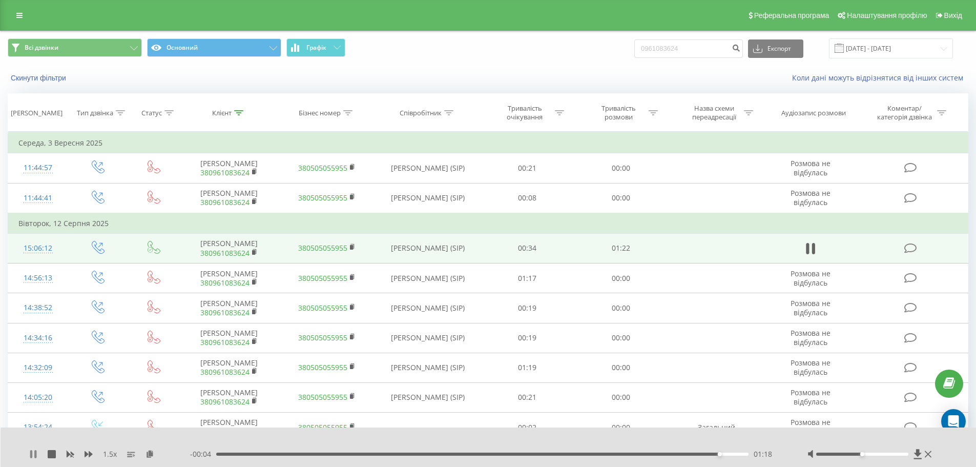
click at [31, 458] on icon at bounding box center [31, 454] width 2 height 8
click at [16, 15] on icon at bounding box center [19, 15] width 6 height 7
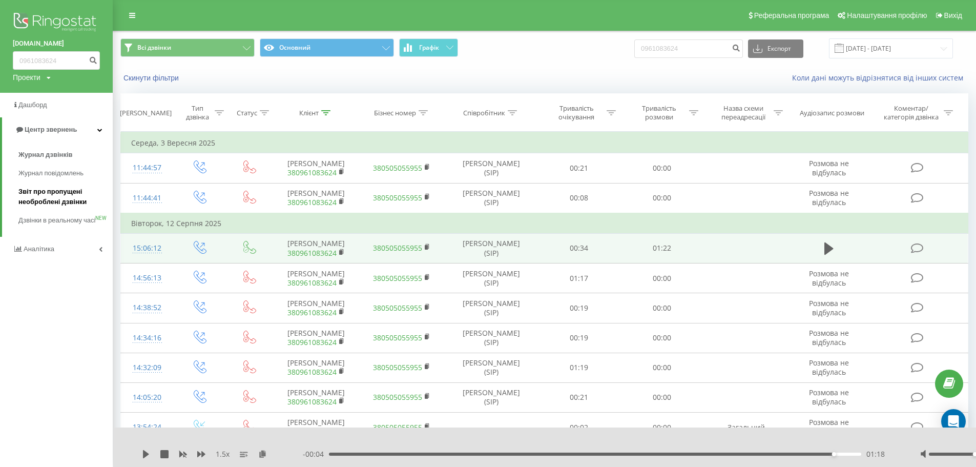
click at [26, 187] on span "Звіт про пропущені необроблені дзвінки" at bounding box center [62, 197] width 89 height 20
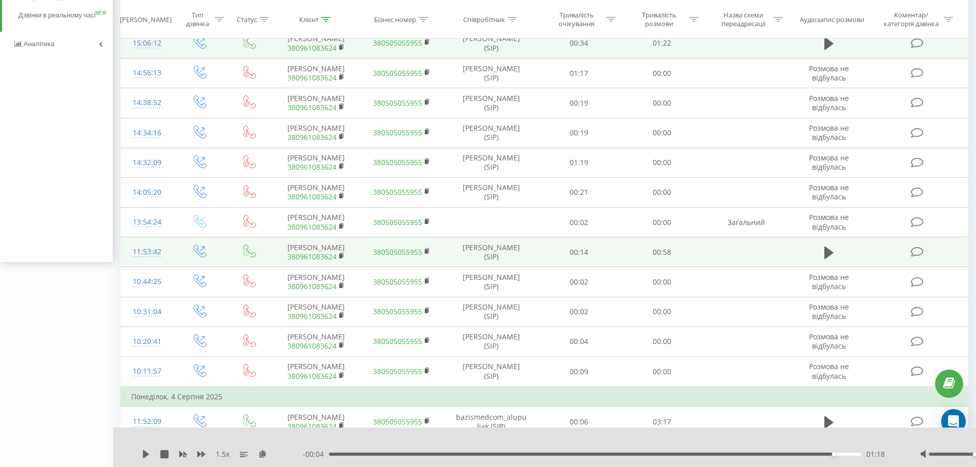
scroll to position [205, 0]
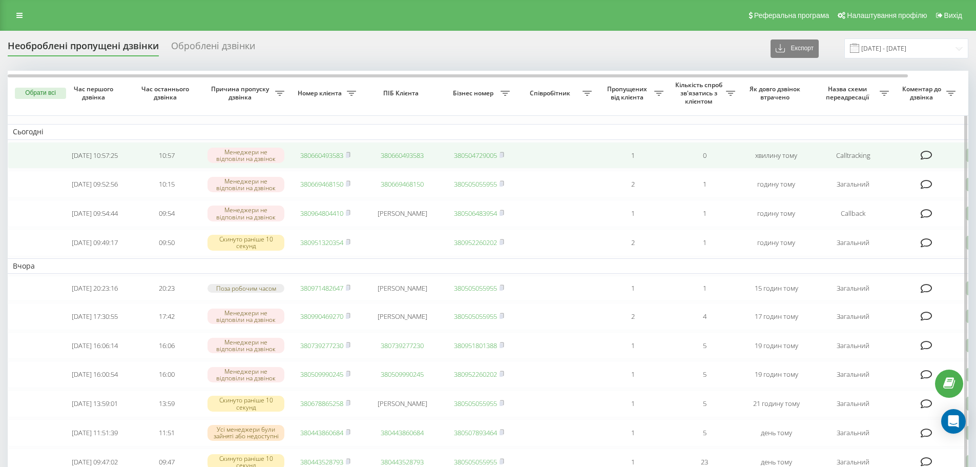
click at [315, 158] on link "380660493583" at bounding box center [321, 155] width 43 height 9
click at [328, 159] on link "380442909933" at bounding box center [321, 155] width 43 height 9
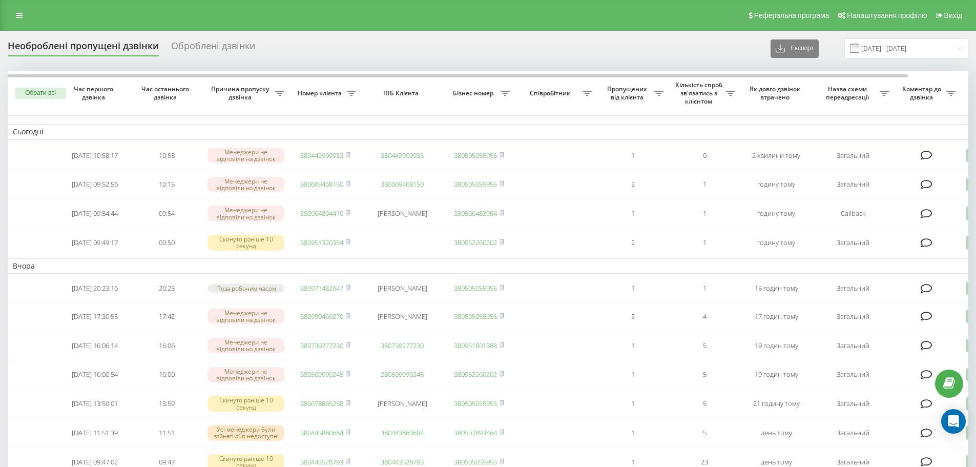
drag, startPoint x: 20, startPoint y: 13, endPoint x: 23, endPoint y: 26, distance: 13.0
click at [20, 13] on icon at bounding box center [19, 15] width 6 height 7
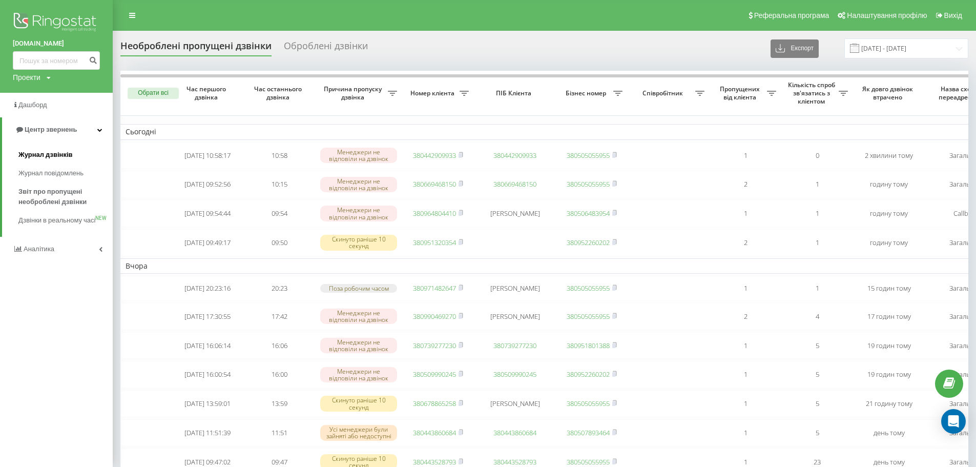
click at [23, 161] on link "Журнал дзвінків" at bounding box center [65, 155] width 94 height 18
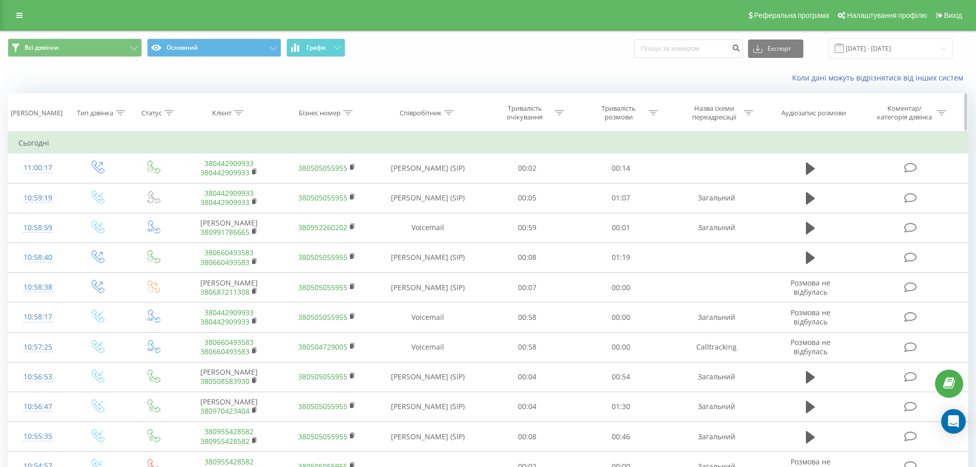
click at [418, 117] on div "Співробітник" at bounding box center [421, 113] width 42 height 9
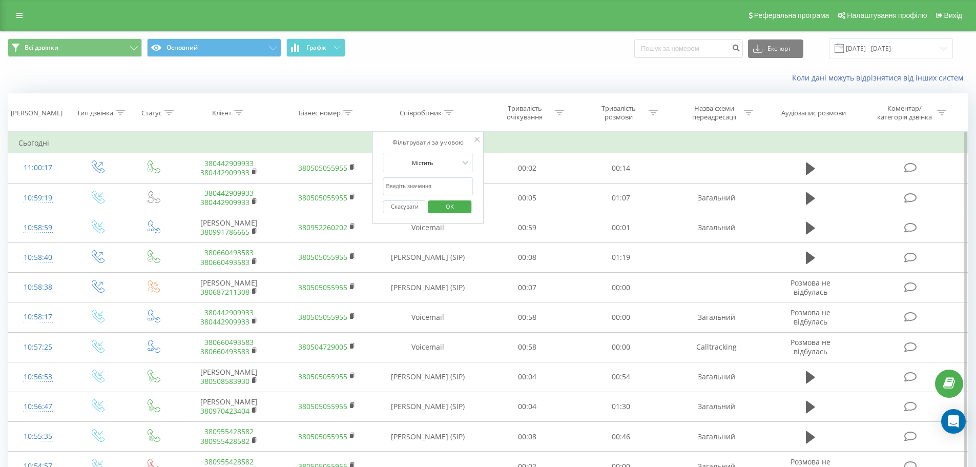
click at [424, 182] on input "text" at bounding box center [428, 186] width 90 height 18
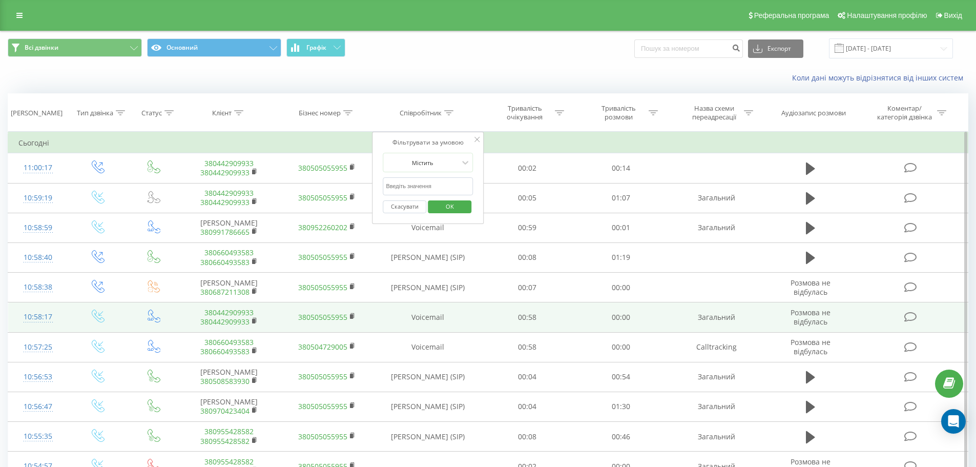
type input "[PERSON_NAME]"
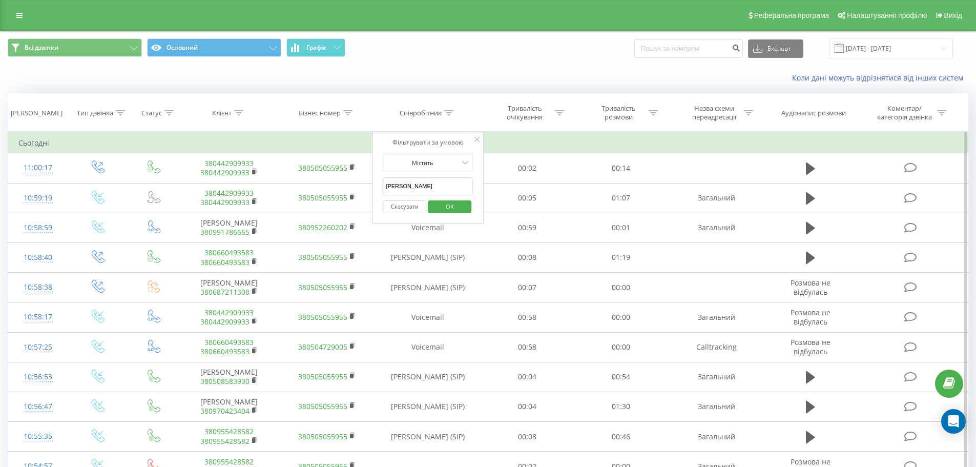
click at [442, 209] on span "OK" at bounding box center [450, 206] width 29 height 16
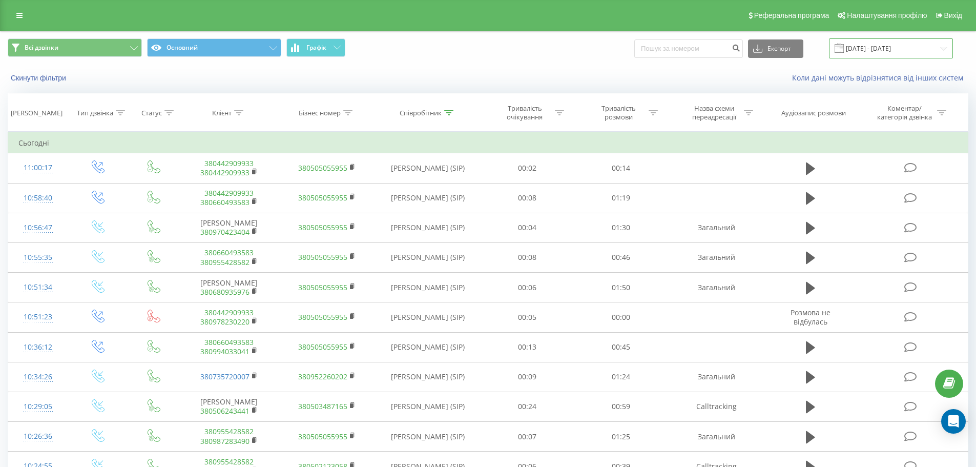
click at [856, 51] on input "[DATE] - [DATE]" at bounding box center [891, 48] width 124 height 20
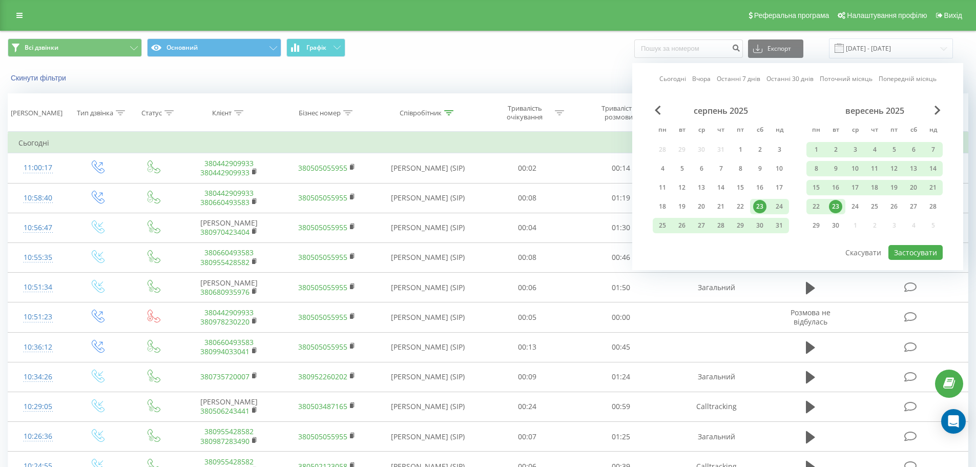
click at [838, 213] on div "23" at bounding box center [835, 206] width 19 height 15
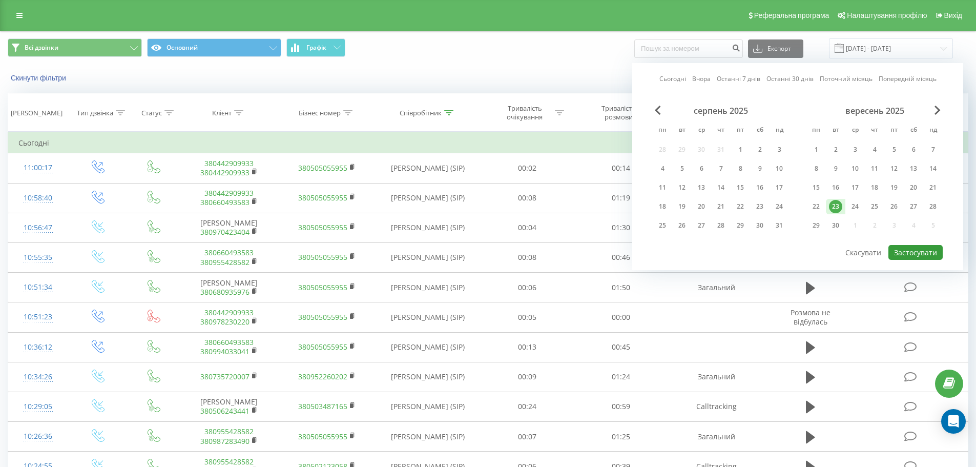
click at [892, 256] on button "Застосувати" at bounding box center [916, 252] width 54 height 15
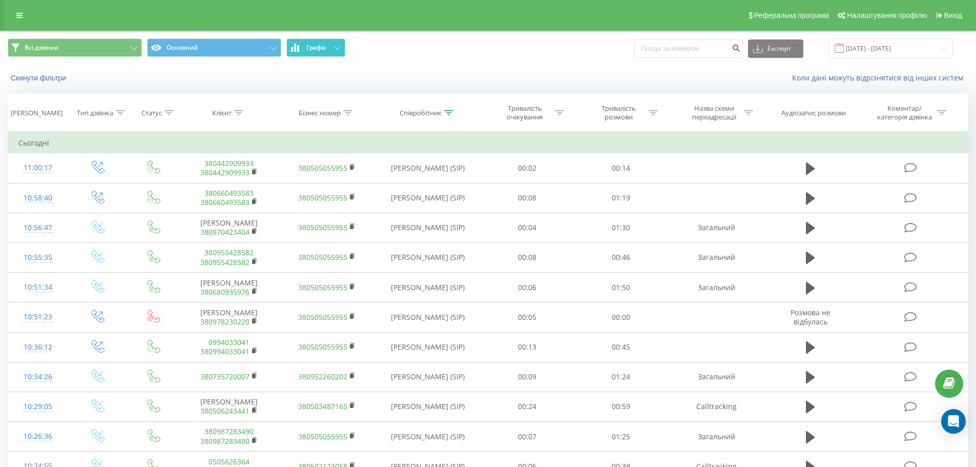
click at [322, 45] on span "Графік" at bounding box center [316, 47] width 20 height 7
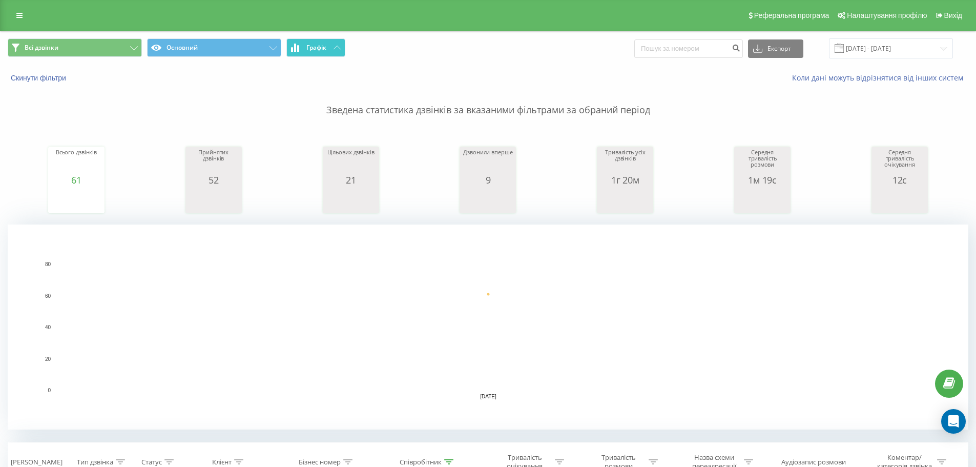
click at [322, 45] on span "Графік" at bounding box center [316, 47] width 20 height 7
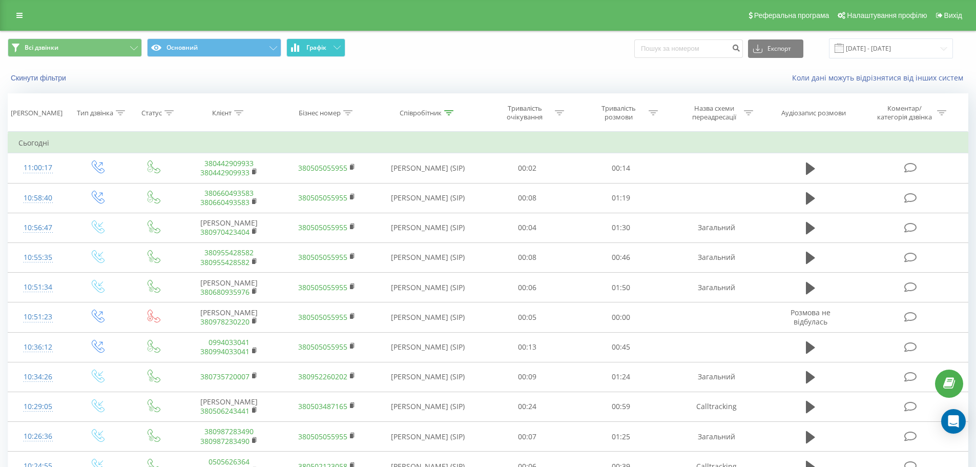
click at [318, 50] on span "Графік" at bounding box center [316, 47] width 20 height 7
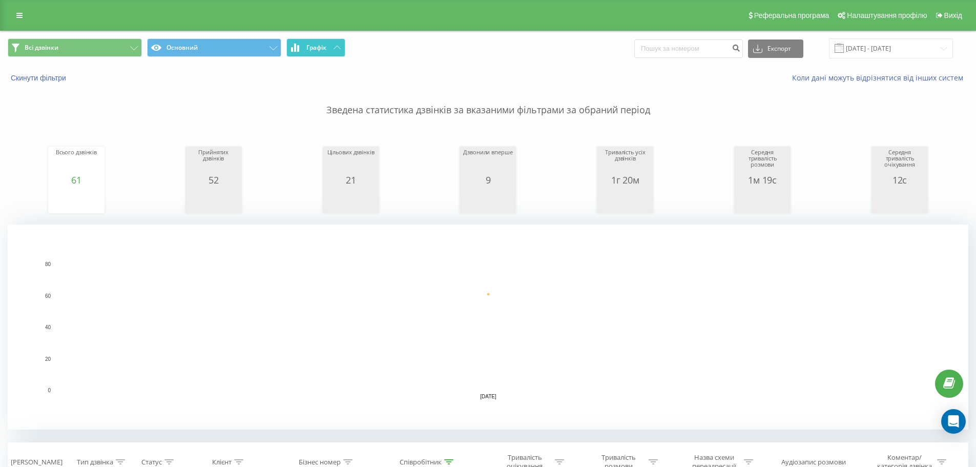
click at [318, 50] on span "Графік" at bounding box center [316, 47] width 20 height 7
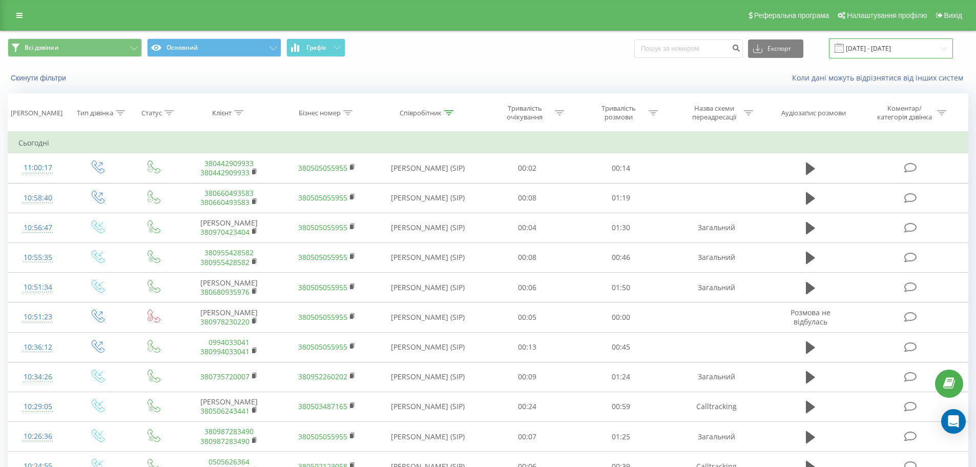
click at [897, 57] on input "23.09.2025 - 23.09.2025" at bounding box center [891, 48] width 124 height 20
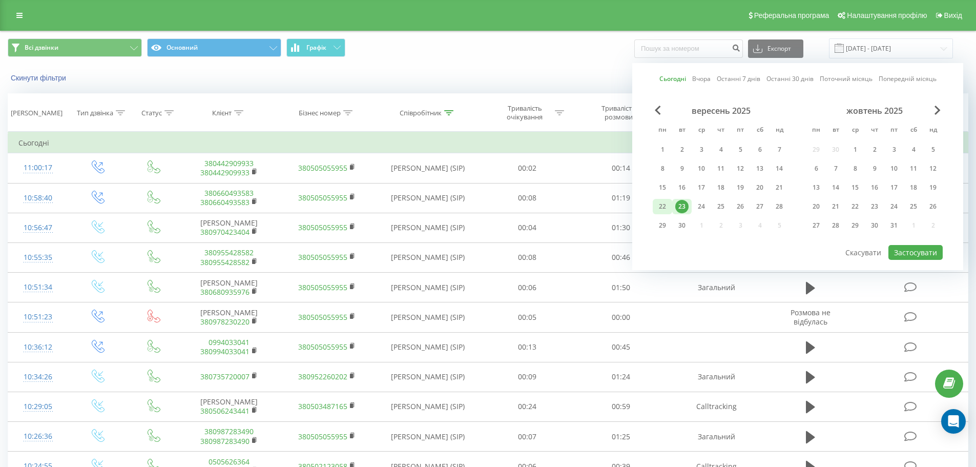
click at [662, 205] on div "22" at bounding box center [662, 206] width 13 height 13
click at [909, 251] on button "Застосувати" at bounding box center [916, 252] width 54 height 15
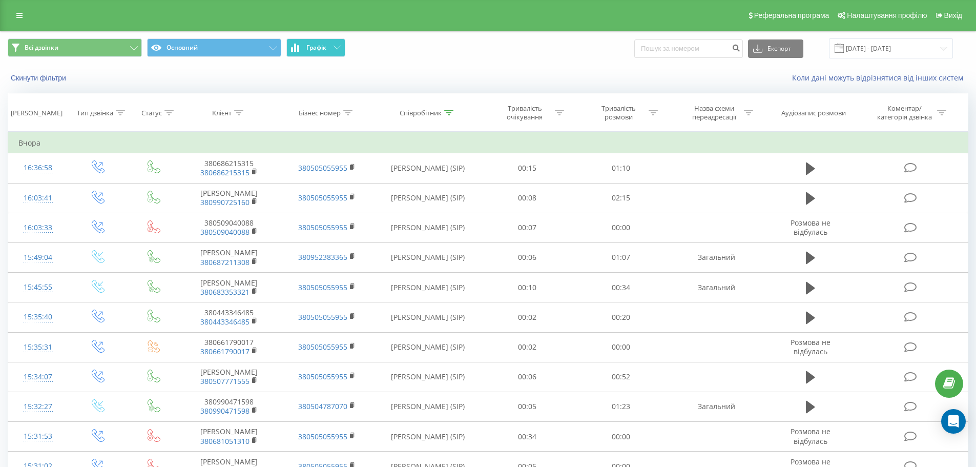
click at [319, 43] on button "Графік" at bounding box center [315, 47] width 59 height 18
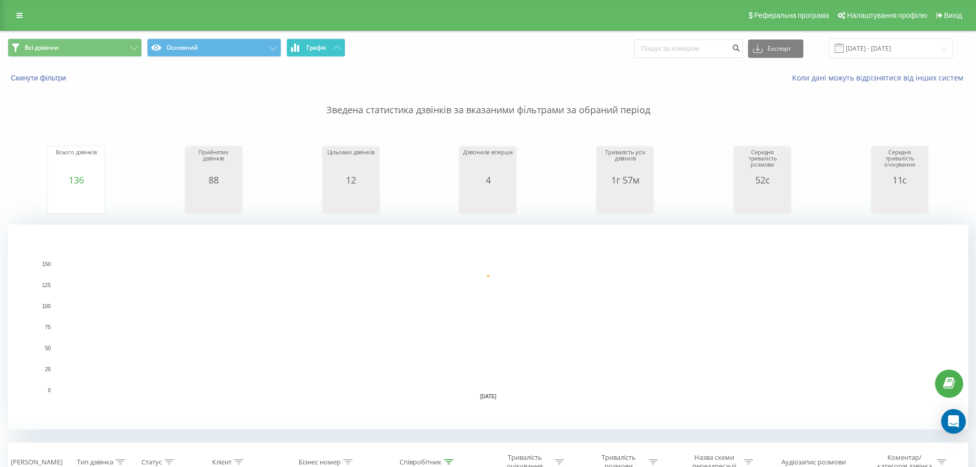
click at [319, 43] on button "Графік" at bounding box center [315, 47] width 59 height 18
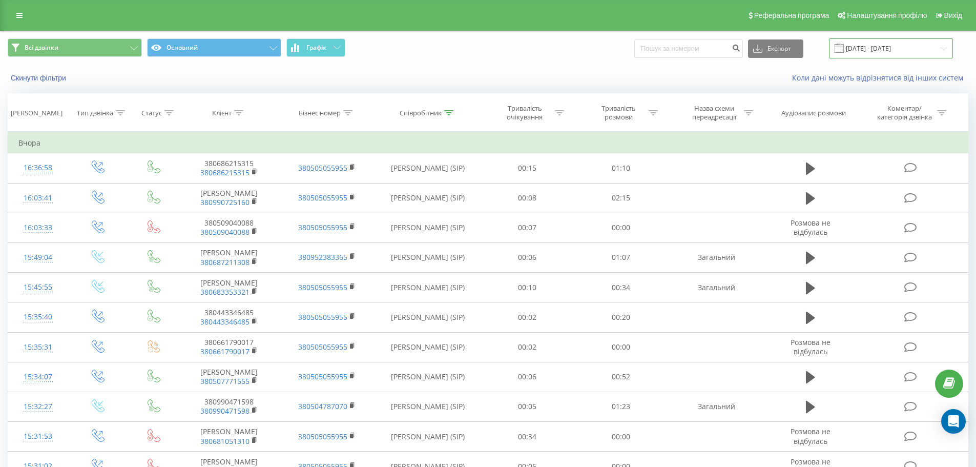
click at [886, 51] on input "22.09.2025 - 22.09.2025" at bounding box center [891, 48] width 124 height 20
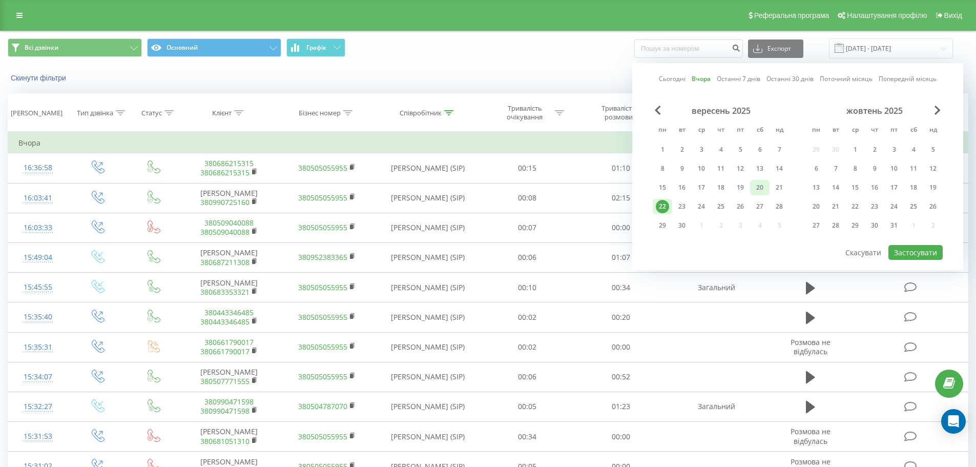
click at [763, 190] on div "20" at bounding box center [759, 187] width 13 height 13
click at [928, 254] on button "Застосувати" at bounding box center [916, 252] width 54 height 15
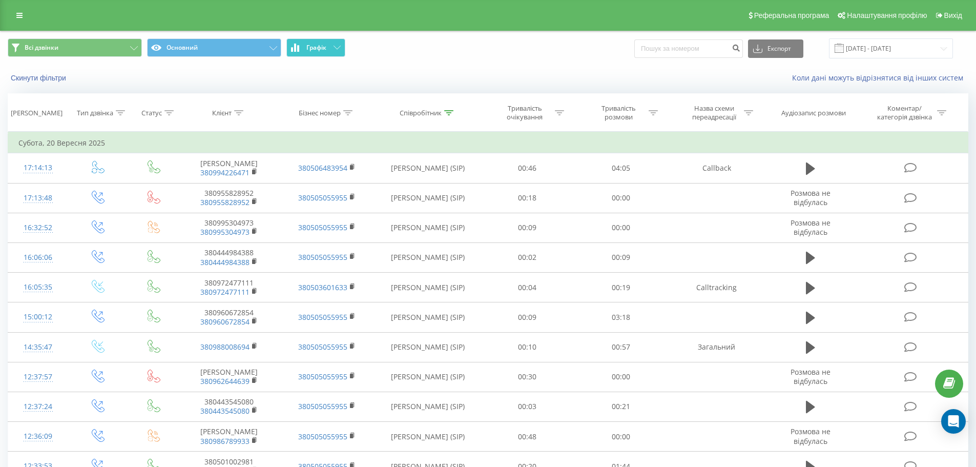
click at [325, 48] on span "Графік" at bounding box center [316, 47] width 20 height 7
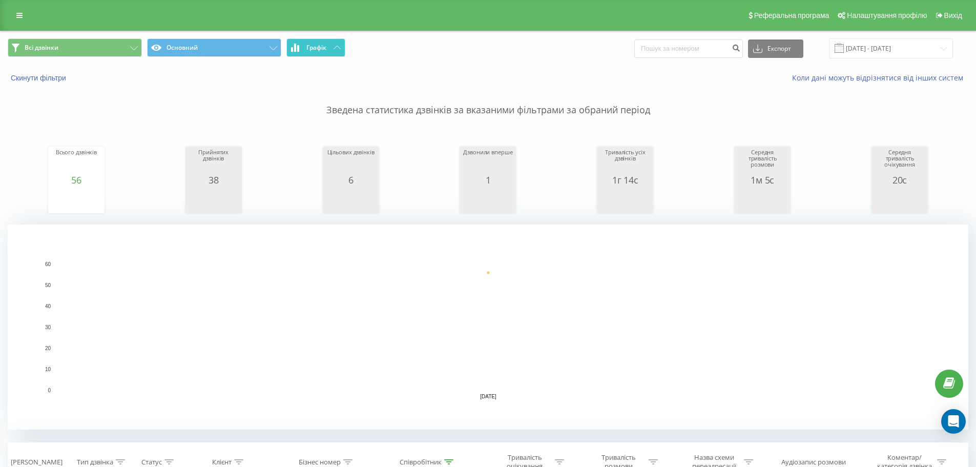
click at [325, 48] on span "Графік" at bounding box center [316, 47] width 20 height 7
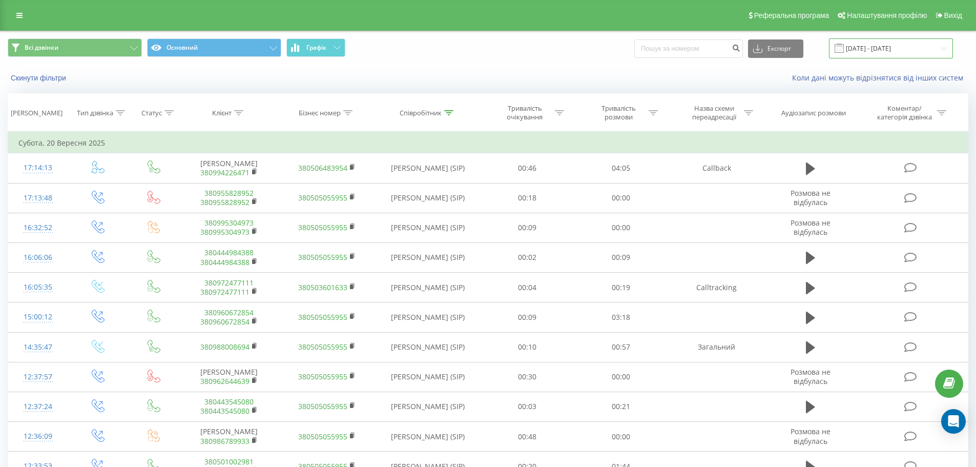
click at [863, 54] on input "20.09.2025 - 20.09.2025" at bounding box center [891, 48] width 124 height 20
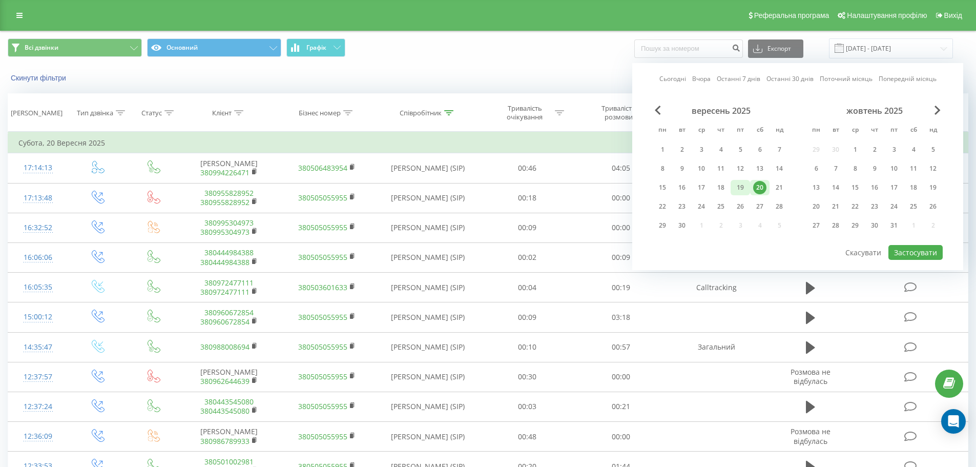
click at [737, 184] on div "19" at bounding box center [740, 187] width 13 height 13
click at [916, 258] on button "Застосувати" at bounding box center [916, 252] width 54 height 15
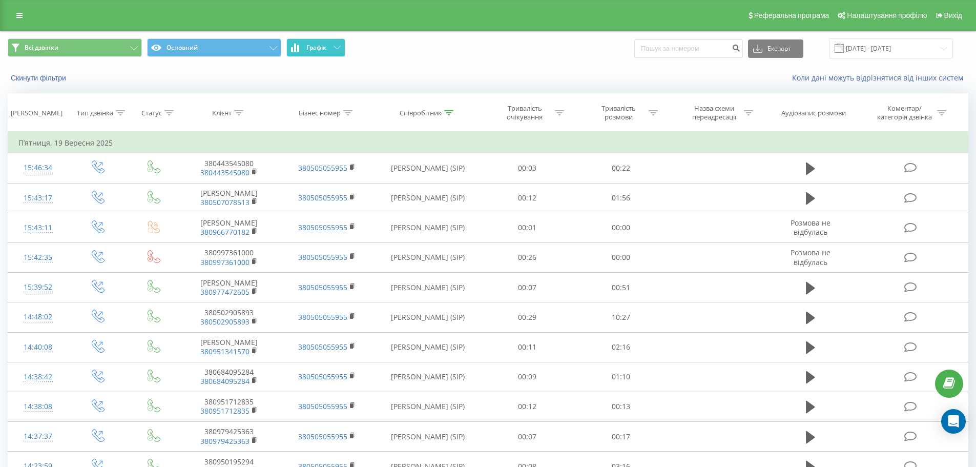
click at [311, 45] on span "Графік" at bounding box center [316, 47] width 20 height 7
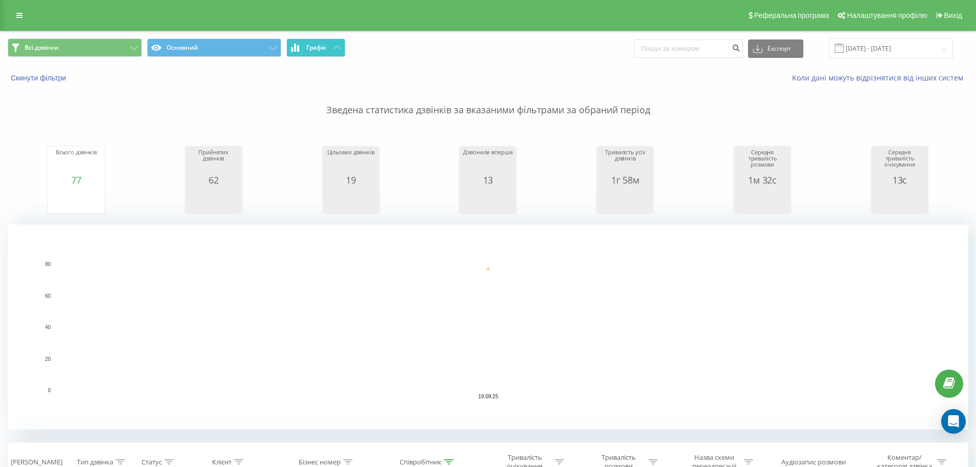
click at [311, 45] on span "Графік" at bounding box center [316, 47] width 20 height 7
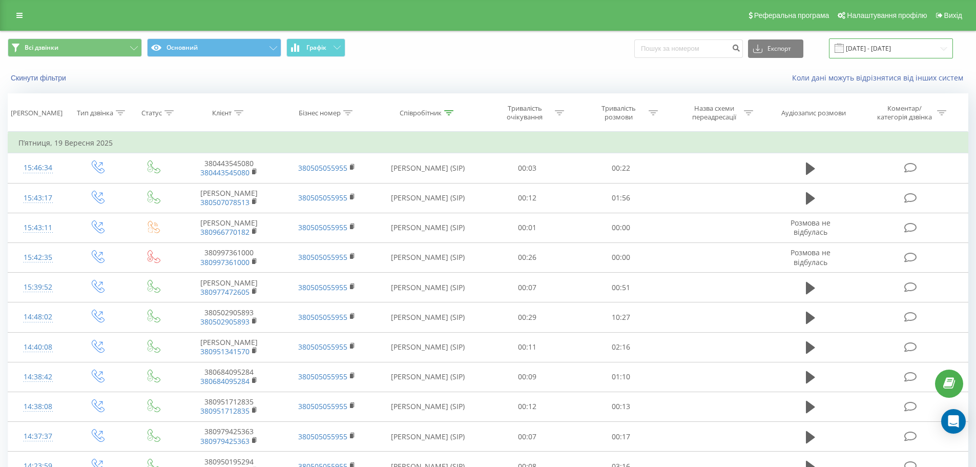
click at [881, 50] on input "19.09.2025 - 19.09.2025" at bounding box center [891, 48] width 124 height 20
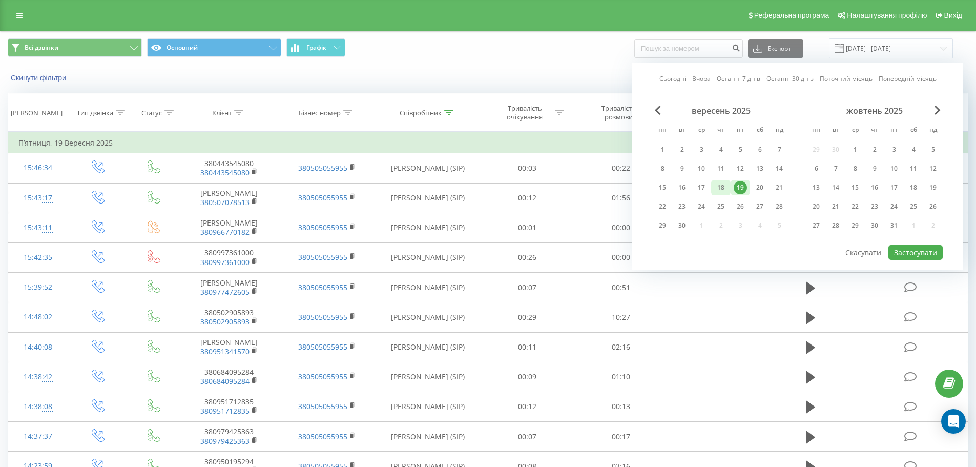
click at [725, 187] on div "18" at bounding box center [720, 187] width 13 height 13
click at [909, 257] on button "Застосувати" at bounding box center [916, 252] width 54 height 15
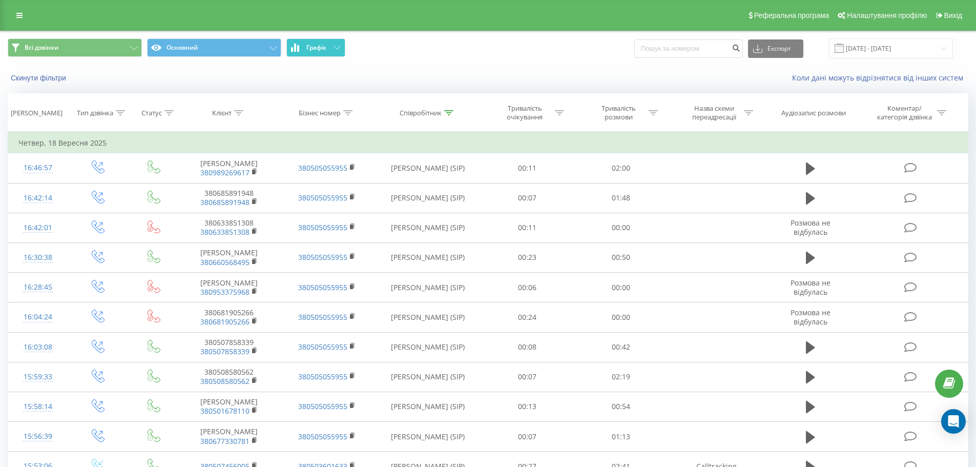
click at [329, 52] on button "Графік" at bounding box center [315, 47] width 59 height 18
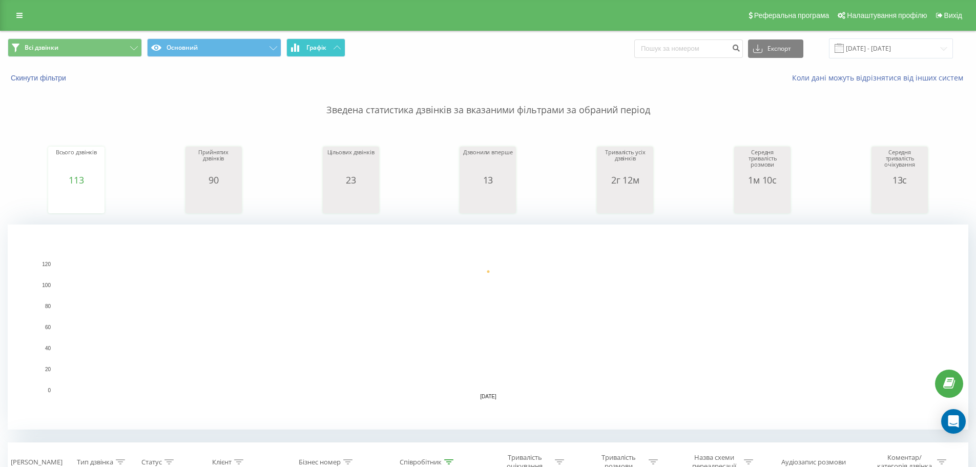
click at [329, 52] on button "Графік" at bounding box center [315, 47] width 59 height 18
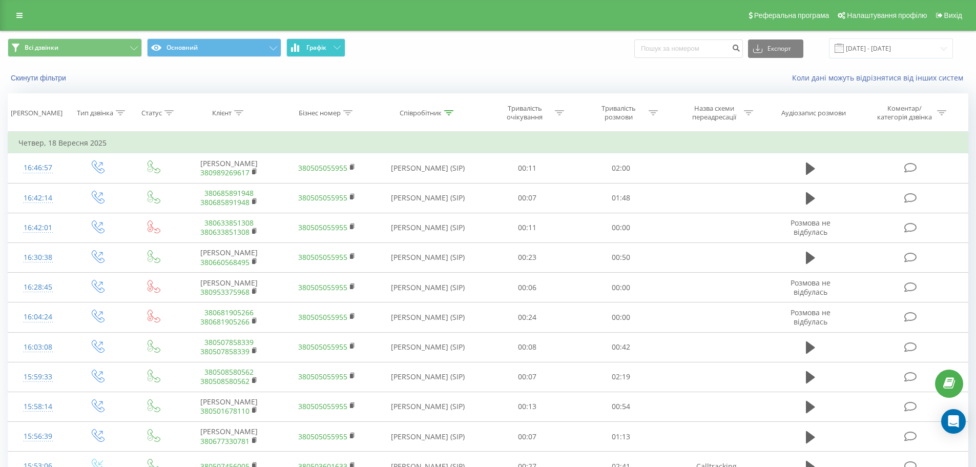
click at [329, 49] on button "Графік" at bounding box center [315, 47] width 59 height 18
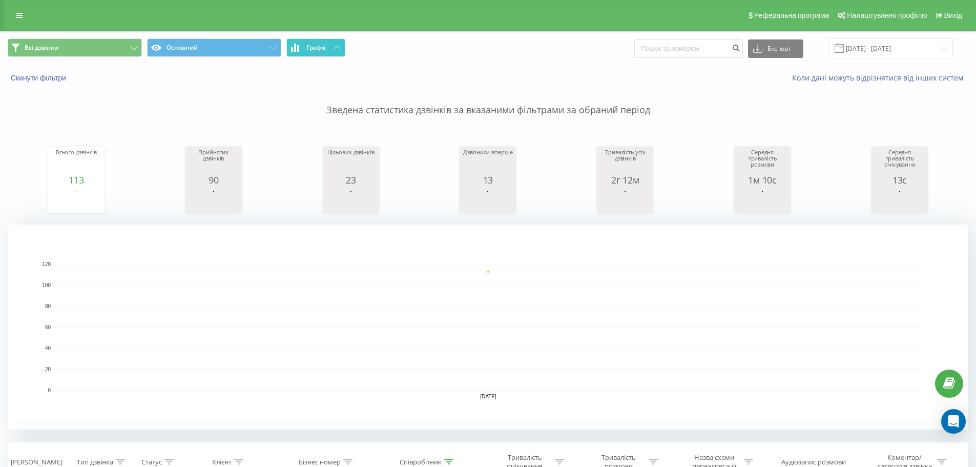
click at [329, 49] on button "Графік" at bounding box center [315, 47] width 59 height 18
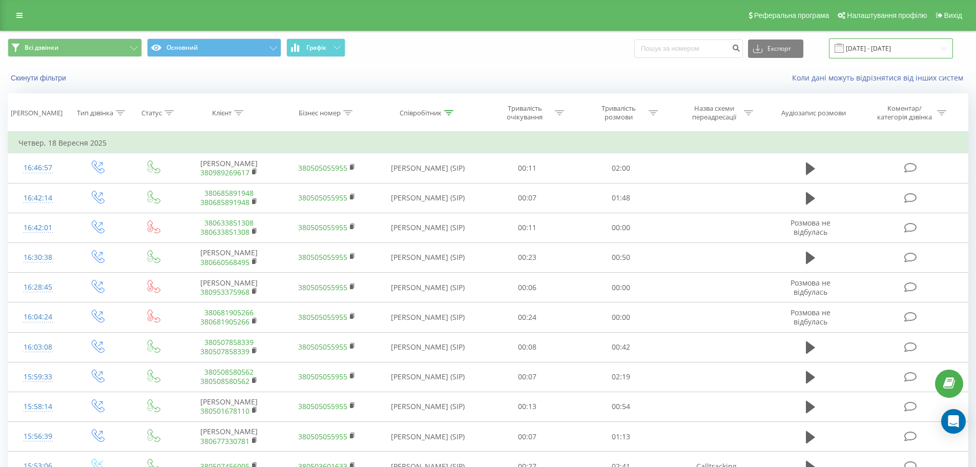
click at [861, 57] on input "18.09.2025 - 18.09.2025" at bounding box center [891, 48] width 124 height 20
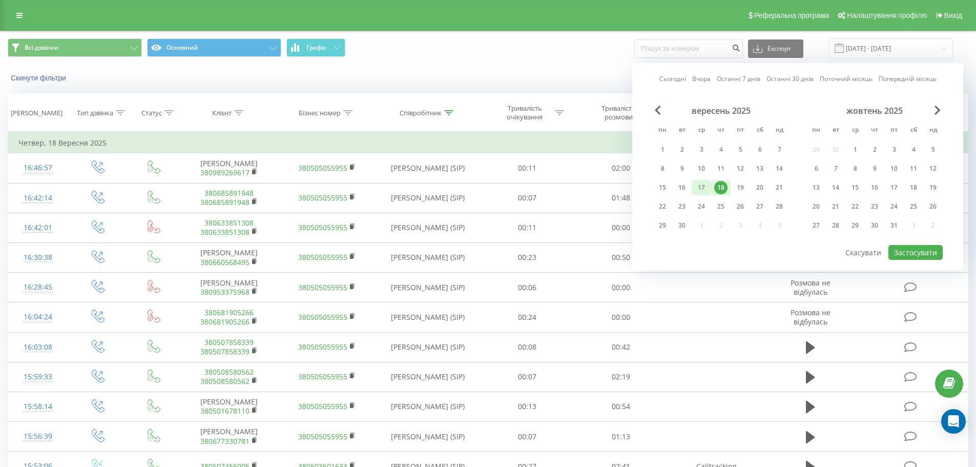
click at [705, 188] on div "17" at bounding box center [701, 187] width 13 height 13
click at [941, 253] on button "Застосувати" at bounding box center [916, 252] width 54 height 15
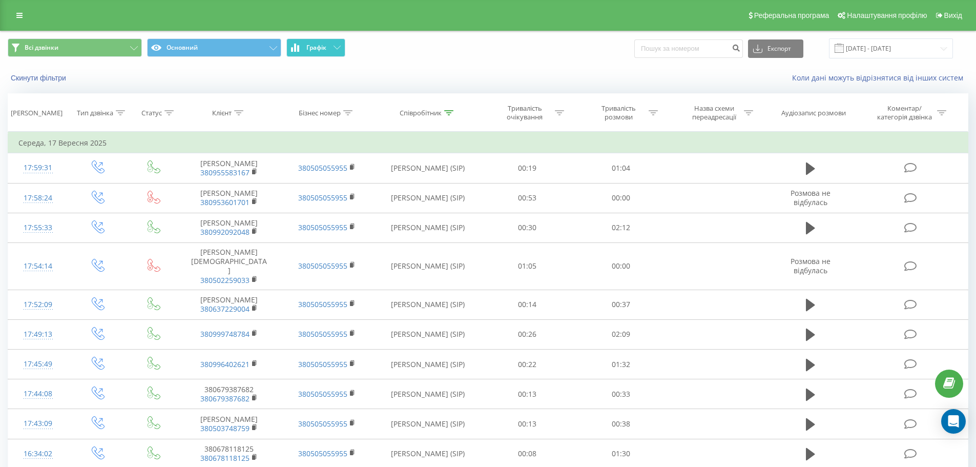
click at [340, 52] on button "Графік" at bounding box center [315, 47] width 59 height 18
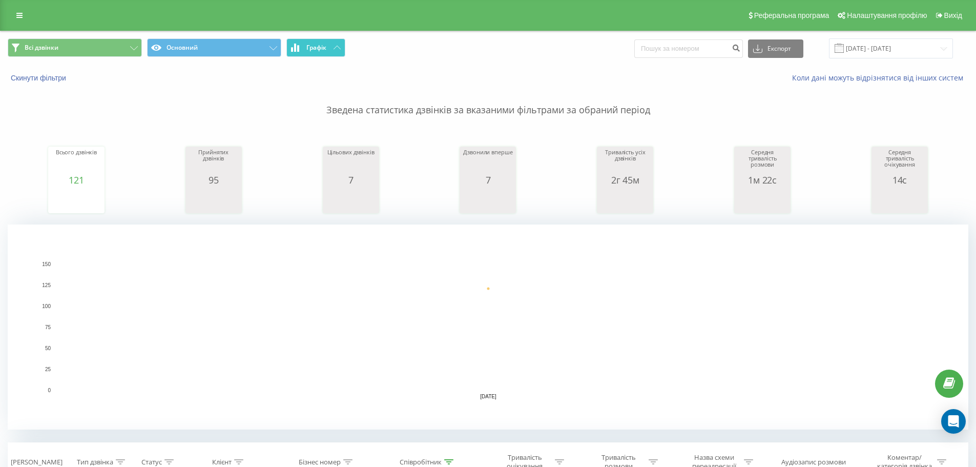
click at [340, 52] on button "Графік" at bounding box center [315, 47] width 59 height 18
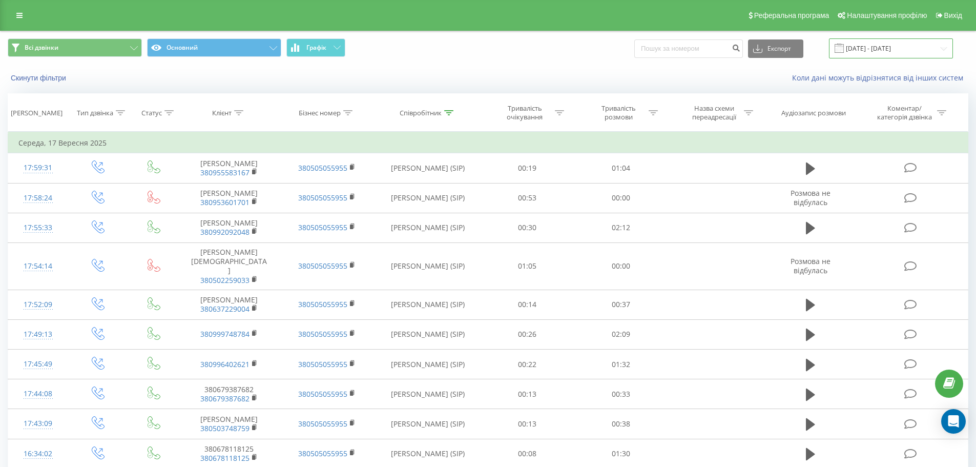
click at [862, 50] on input "17.09.2025 - 17.09.2025" at bounding box center [891, 48] width 124 height 20
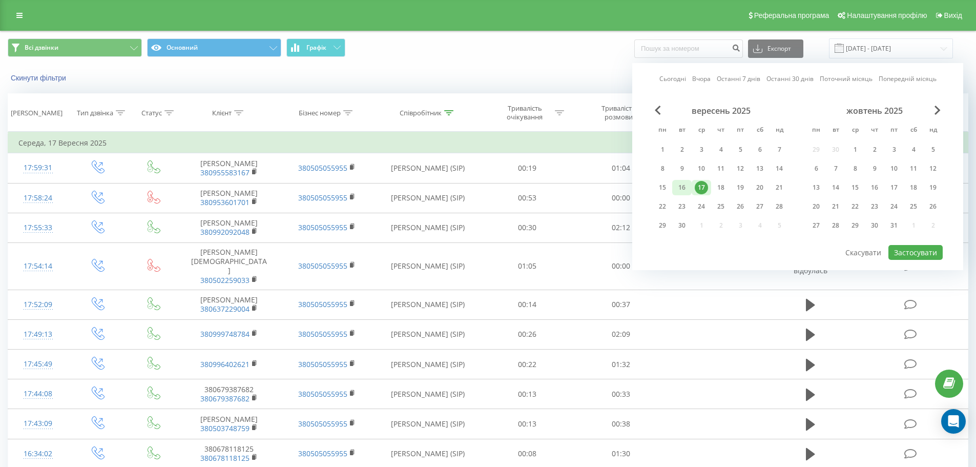
click at [672, 187] on div "16" at bounding box center [681, 187] width 19 height 15
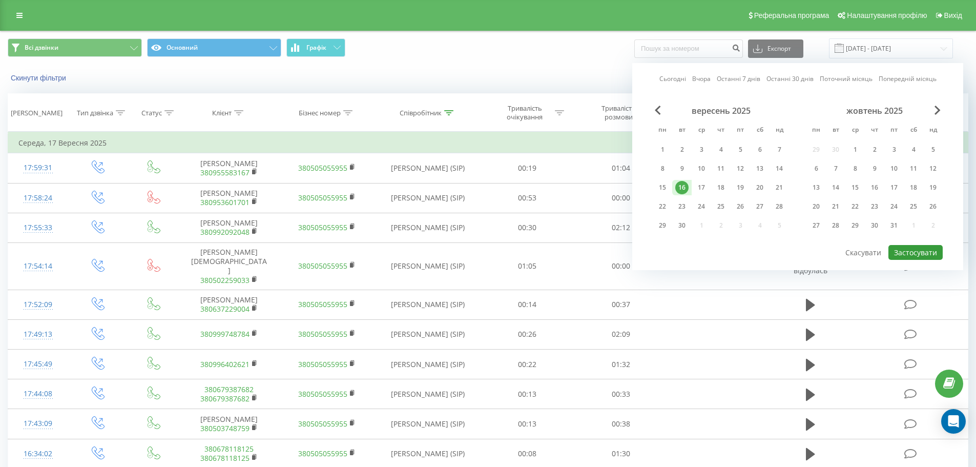
click at [895, 255] on button "Застосувати" at bounding box center [916, 252] width 54 height 15
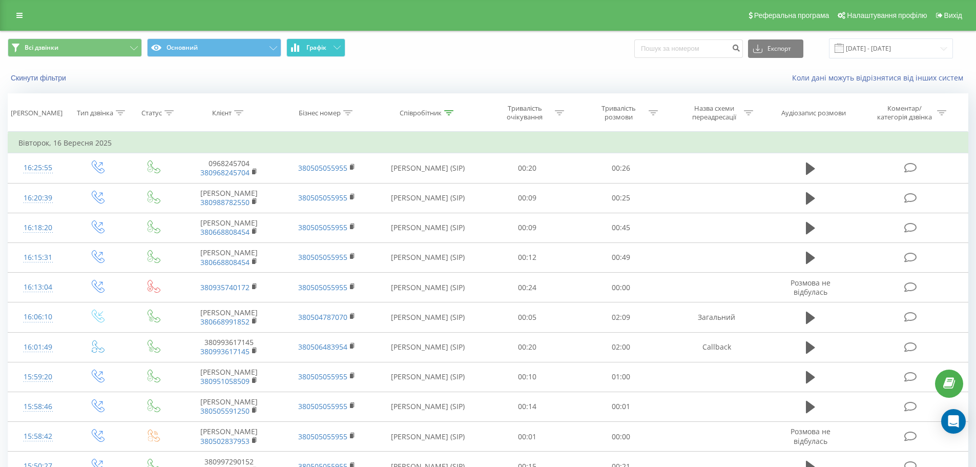
click at [301, 49] on button "Графік" at bounding box center [315, 47] width 59 height 18
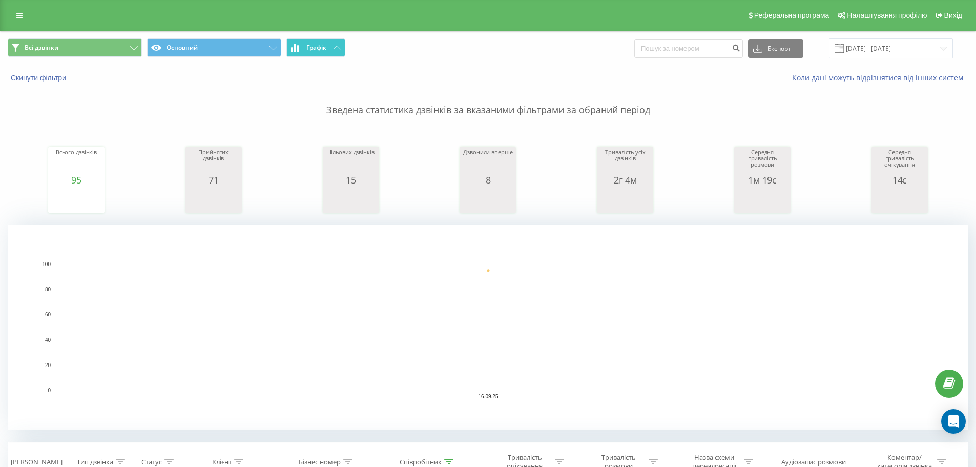
click at [301, 49] on button "Графік" at bounding box center [315, 47] width 59 height 18
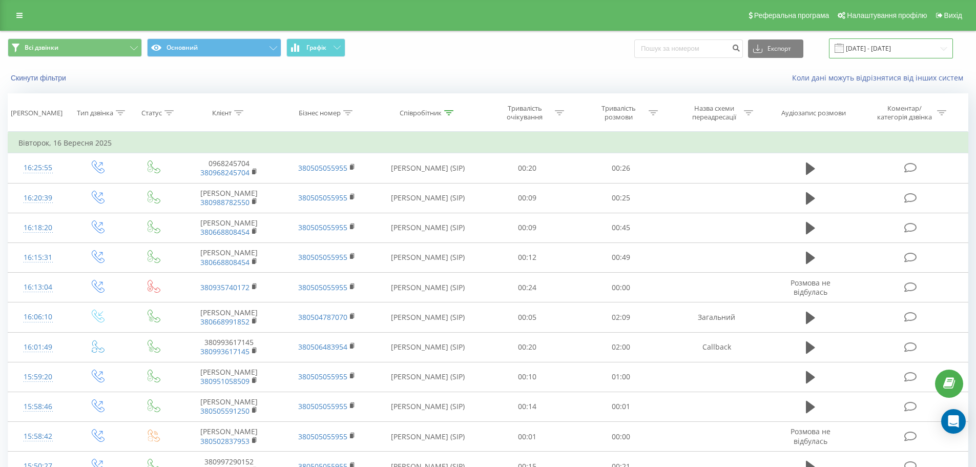
click at [904, 55] on input "16.09.2025 - 16.09.2025" at bounding box center [891, 48] width 124 height 20
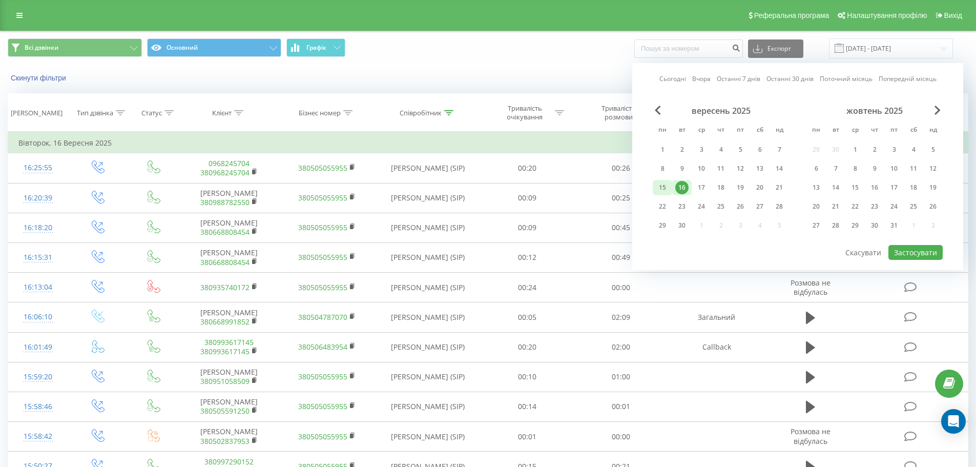
click at [668, 187] on div "15" at bounding box center [662, 187] width 13 height 13
click at [923, 257] on button "Застосувати" at bounding box center [916, 252] width 54 height 15
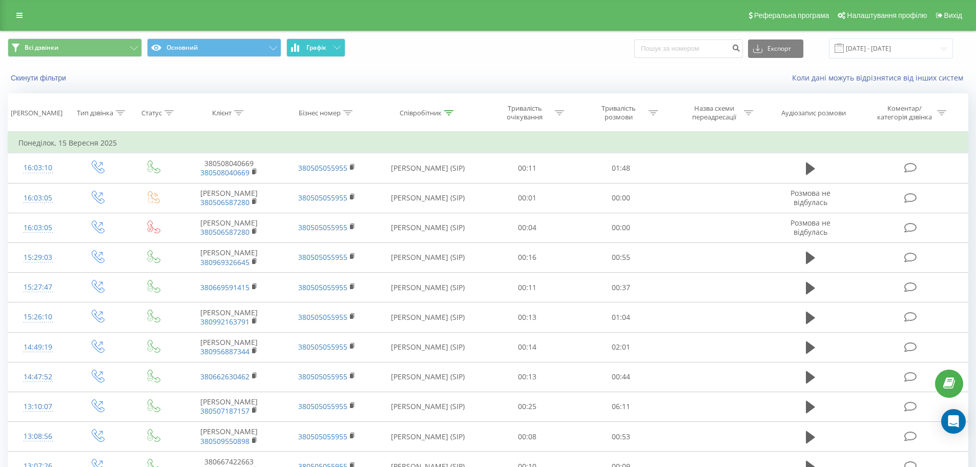
click at [310, 50] on span "Графік" at bounding box center [316, 47] width 20 height 7
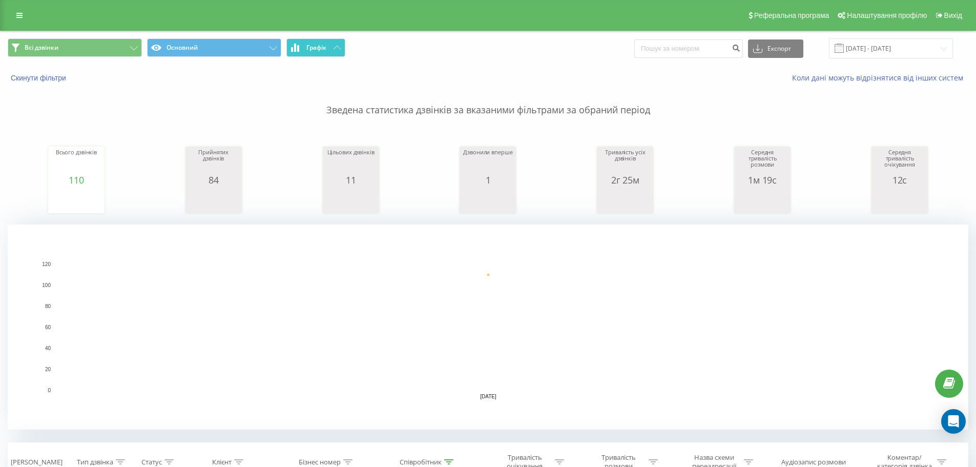
click at [310, 50] on span "Графік" at bounding box center [316, 47] width 20 height 7
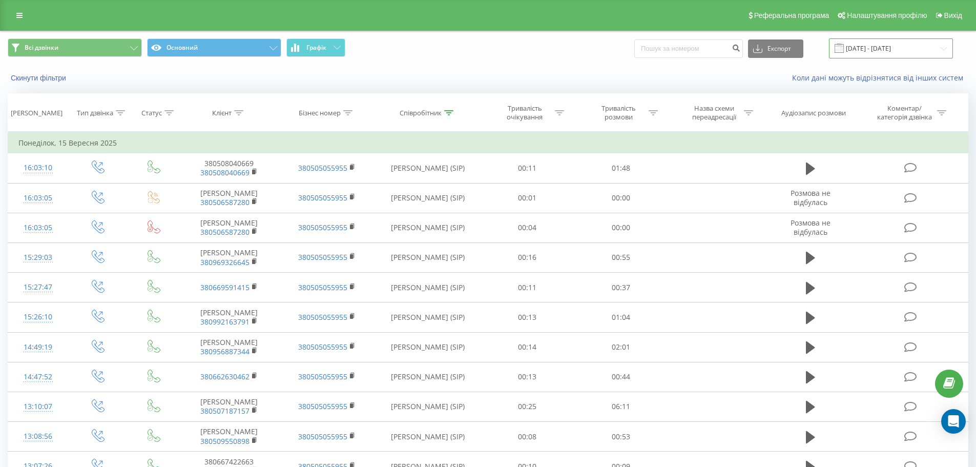
click at [865, 41] on input "15.09.2025 - 15.09.2025" at bounding box center [891, 48] width 124 height 20
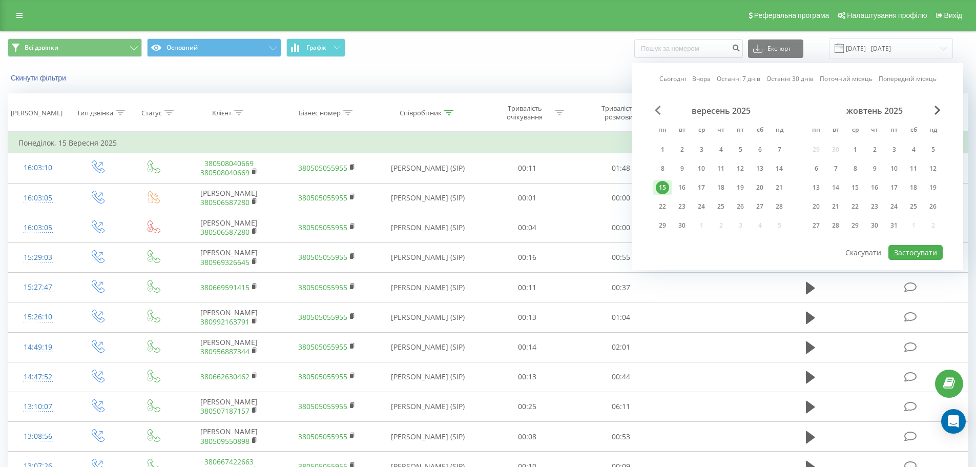
click at [658, 114] on span "Previous Month" at bounding box center [658, 110] width 6 height 9
click at [754, 228] on div "30" at bounding box center [759, 225] width 13 height 13
click at [936, 258] on button "Застосувати" at bounding box center [916, 252] width 54 height 15
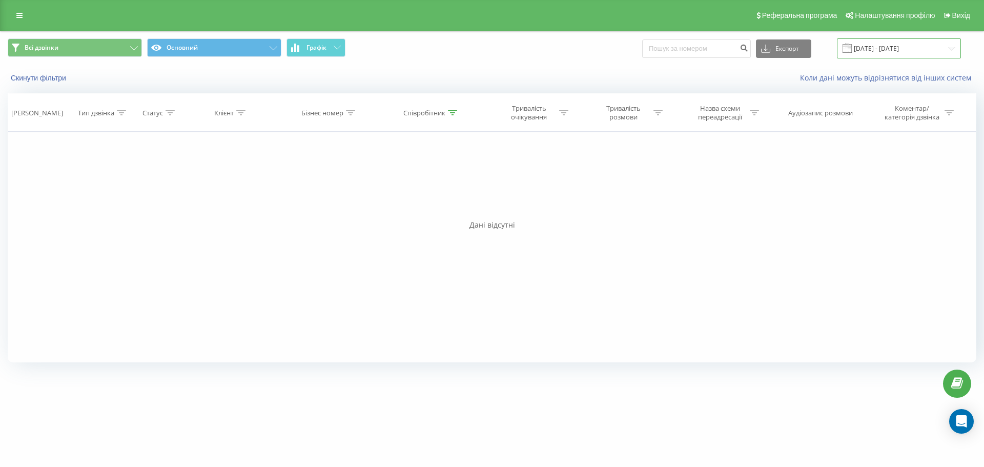
click at [870, 56] on input "30.08.2025 - 30.08.2025" at bounding box center [899, 48] width 124 height 20
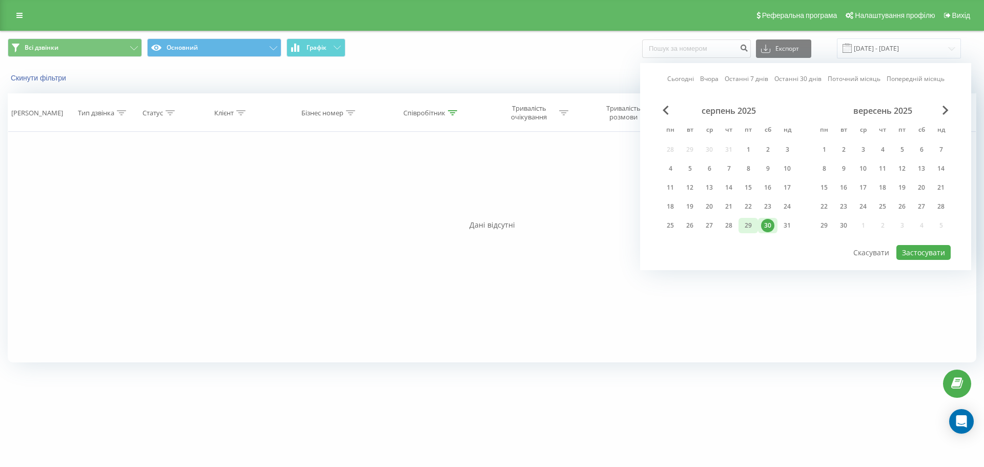
click at [756, 228] on div "29" at bounding box center [747, 225] width 19 height 15
click at [902, 254] on button "Застосувати" at bounding box center [923, 252] width 54 height 15
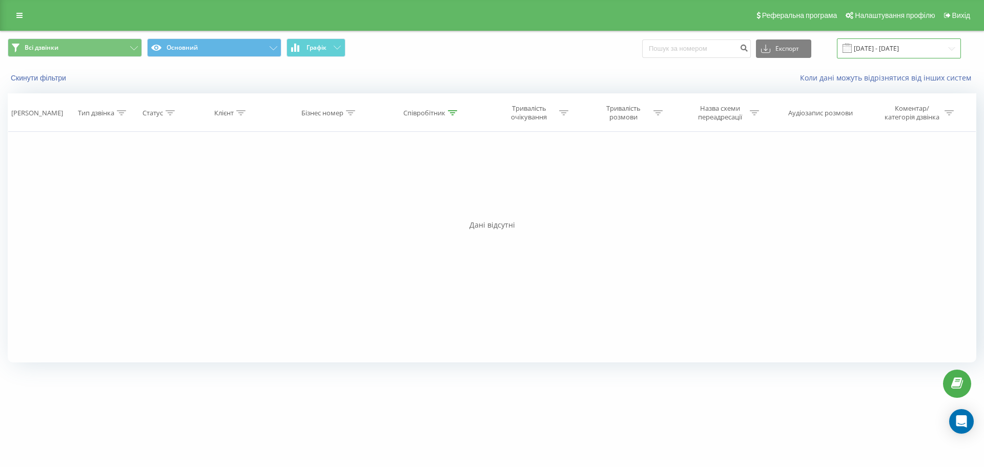
click at [863, 52] on input "29.08.2025 - 29.08.2025" at bounding box center [899, 48] width 124 height 20
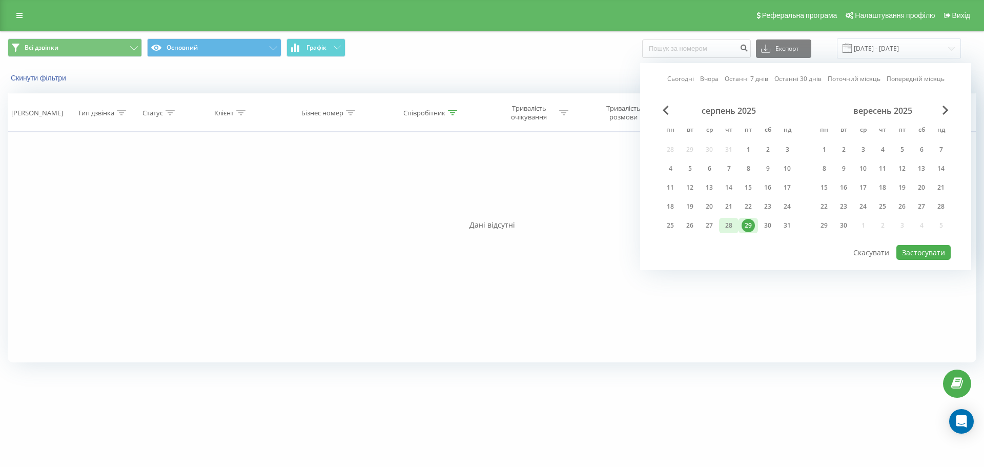
click at [733, 223] on div "28" at bounding box center [728, 225] width 13 height 13
click at [924, 254] on button "Застосувати" at bounding box center [923, 252] width 54 height 15
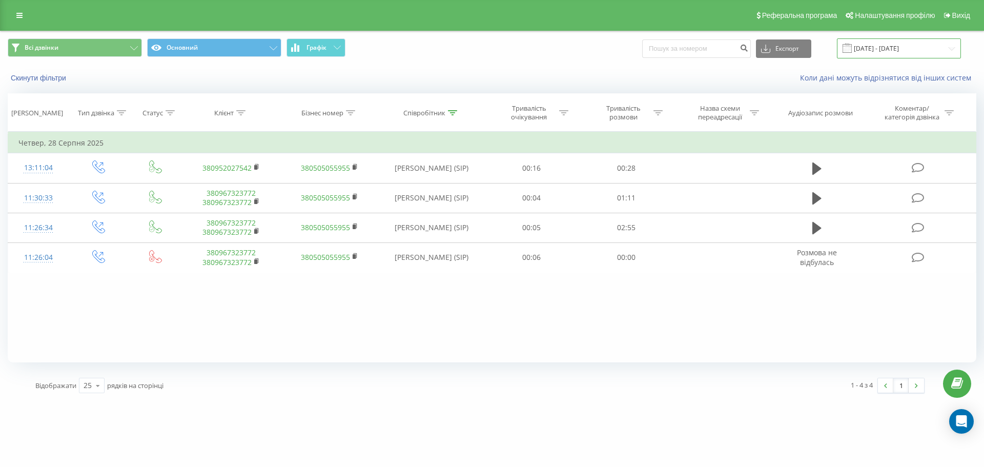
click at [871, 48] on input "28.08.2025 - 28.08.2025" at bounding box center [899, 48] width 124 height 20
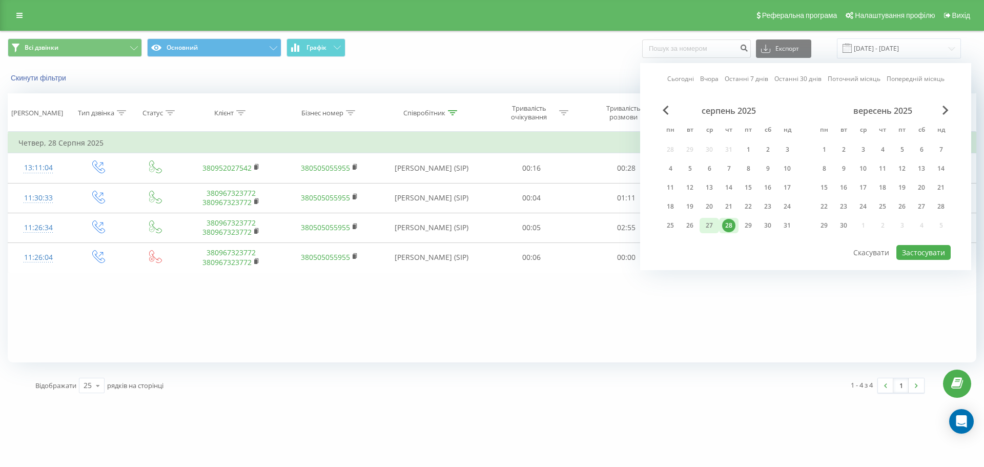
click at [711, 228] on div "27" at bounding box center [709, 225] width 13 height 13
click at [909, 254] on button "Застосувати" at bounding box center [923, 252] width 54 height 15
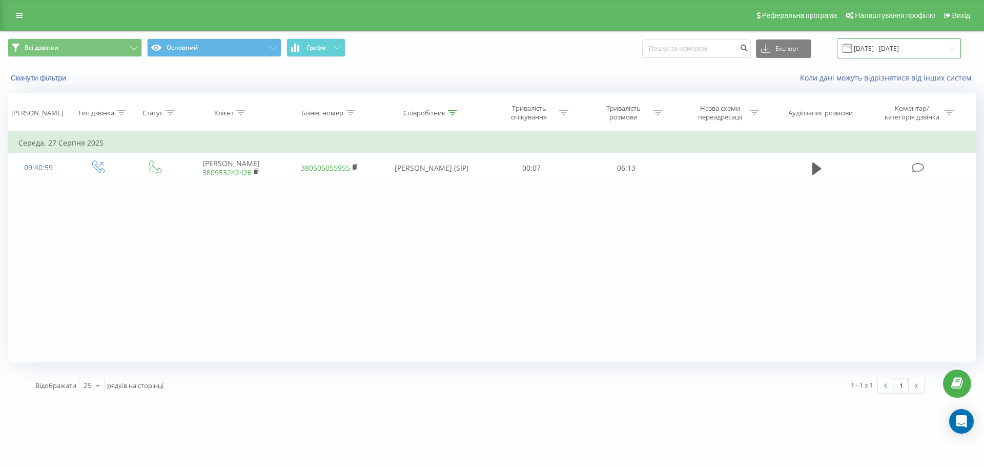
click at [870, 49] on input "27.08.2025 - 27.08.2025" at bounding box center [899, 48] width 124 height 20
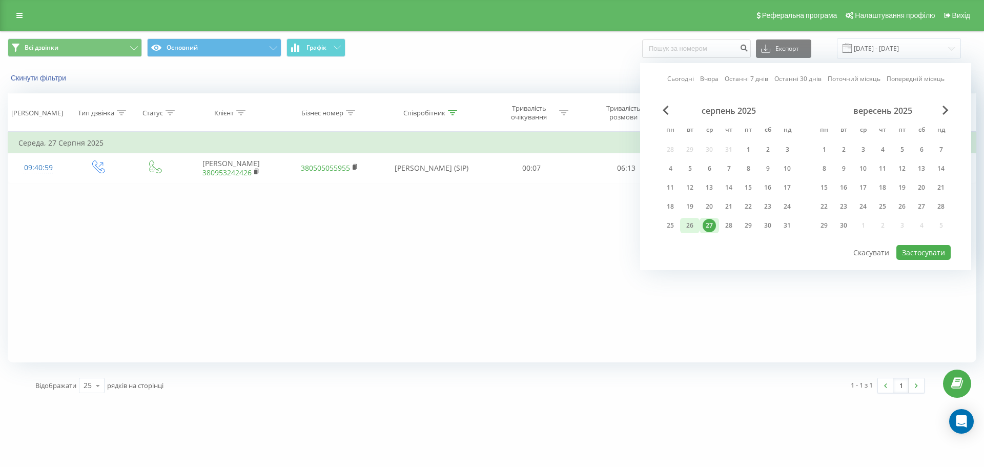
click at [686, 225] on div "26" at bounding box center [689, 225] width 13 height 13
click at [932, 258] on button "Застосувати" at bounding box center [923, 252] width 54 height 15
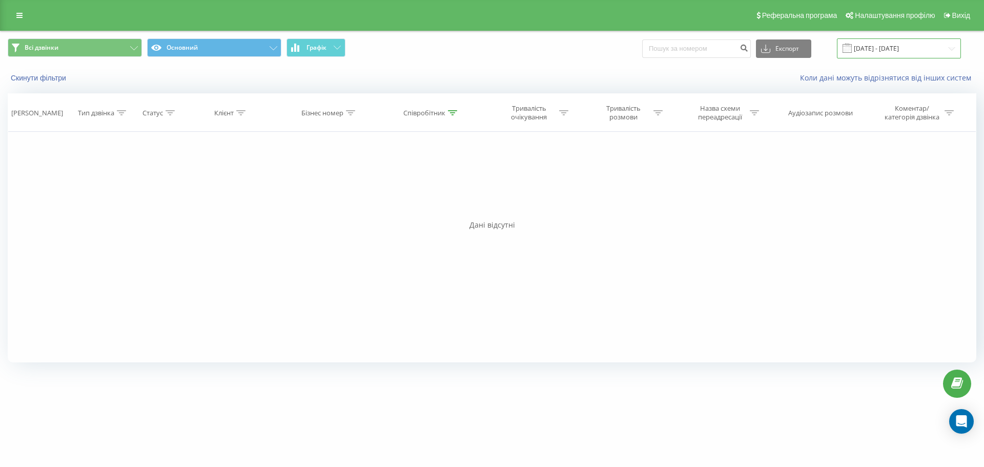
click at [884, 57] on input "26.08.2025 - 26.08.2025" at bounding box center [899, 48] width 124 height 20
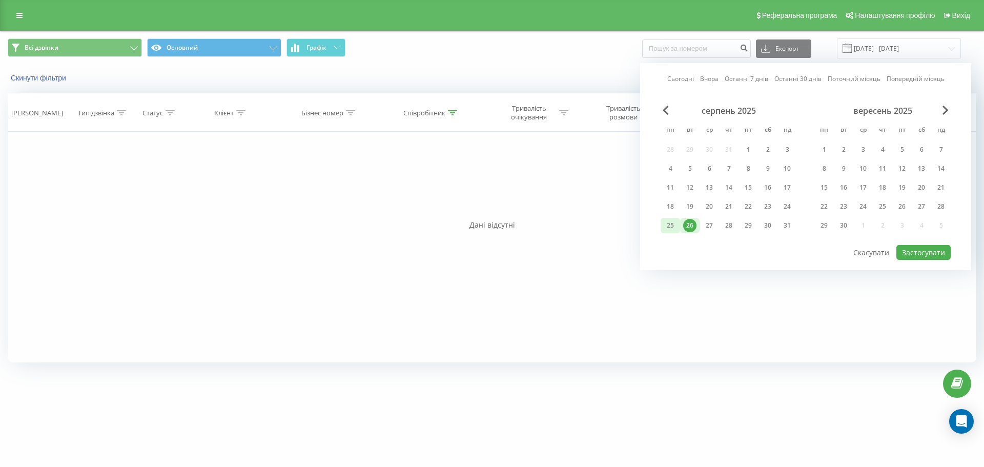
click at [661, 224] on div "25" at bounding box center [670, 225] width 19 height 15
click at [931, 254] on button "Застосувати" at bounding box center [923, 252] width 54 height 15
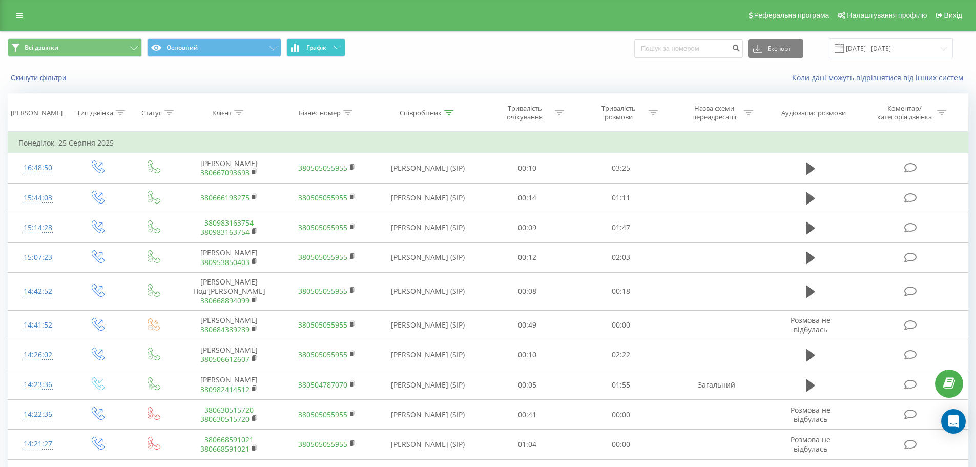
click at [305, 42] on button "Графік" at bounding box center [315, 47] width 59 height 18
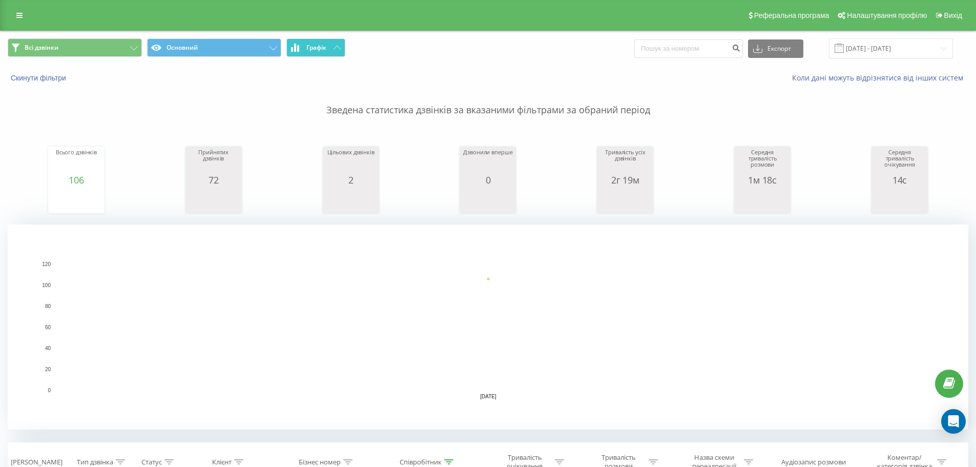
click at [305, 42] on button "Графік" at bounding box center [315, 47] width 59 height 18
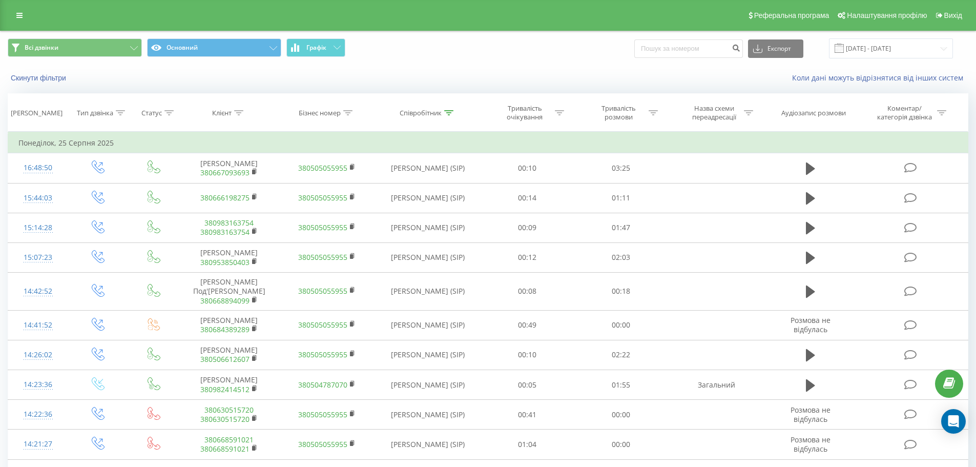
click at [844, 52] on span at bounding box center [839, 48] width 9 height 9
click at [856, 47] on input "25.08.2025 - 25.08.2025" at bounding box center [891, 48] width 124 height 20
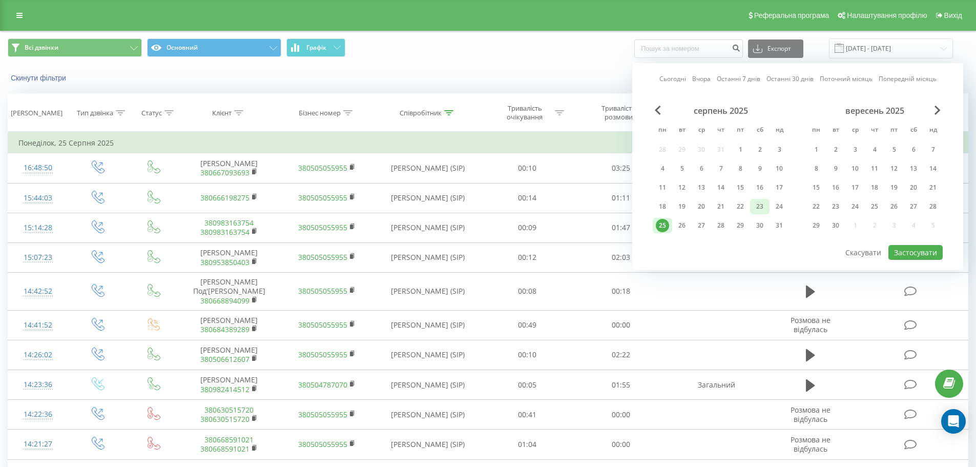
click at [765, 205] on div "23" at bounding box center [759, 206] width 13 height 13
click at [903, 248] on button "Застосувати" at bounding box center [916, 252] width 54 height 15
type input "23.08.2025 - 23.08.2025"
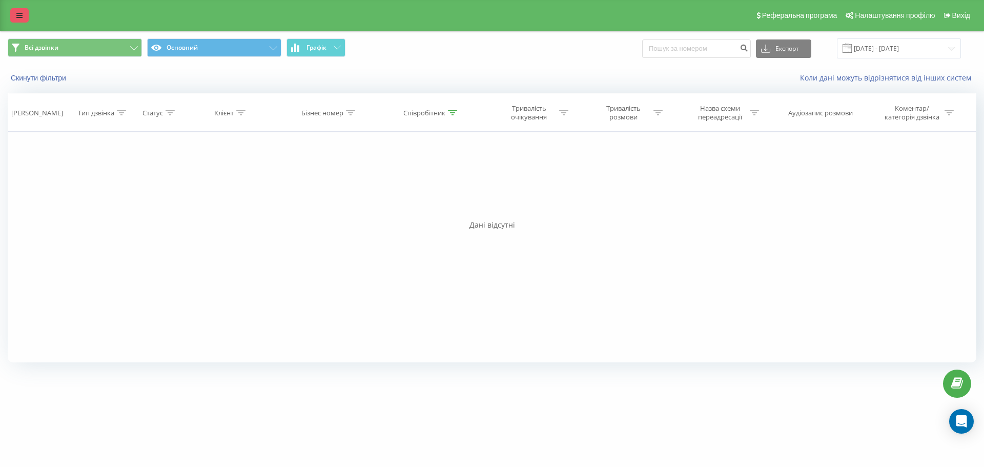
click at [15, 15] on link at bounding box center [19, 15] width 18 height 14
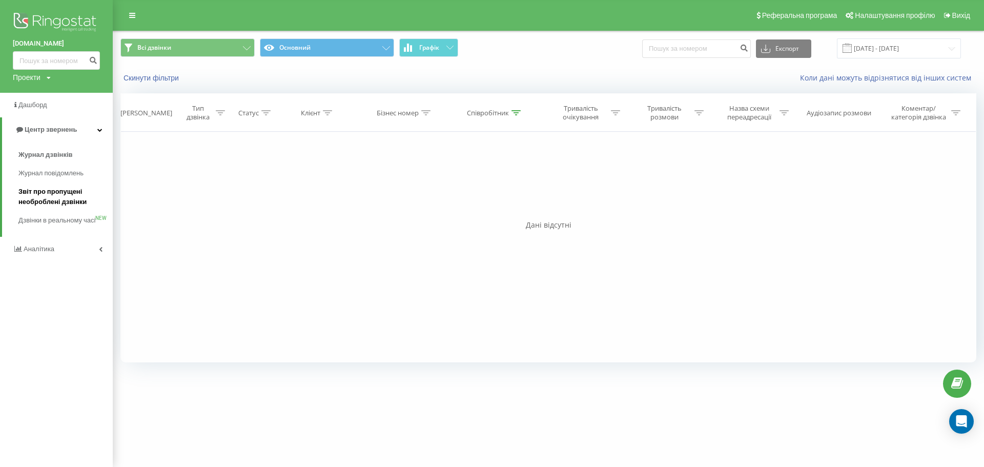
click at [65, 192] on span "Звіт про пропущені необроблені дзвінки" at bounding box center [62, 197] width 89 height 20
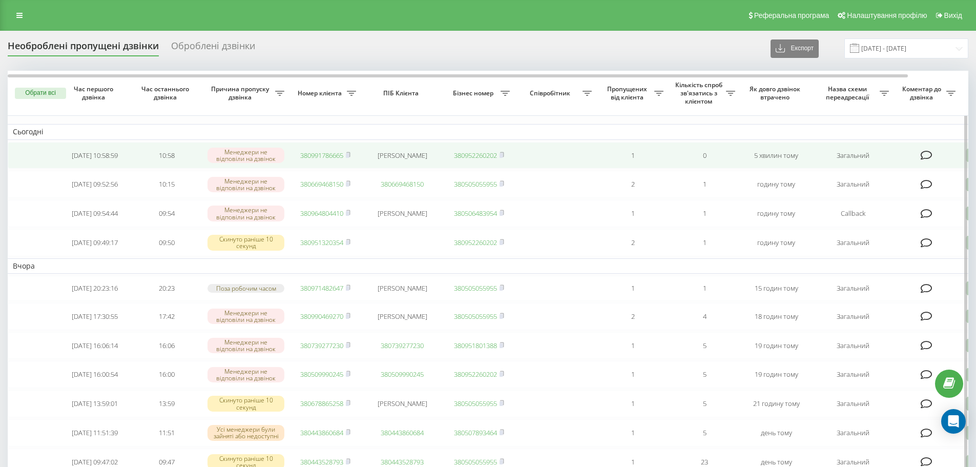
click at [321, 159] on link "380991786665" at bounding box center [321, 155] width 43 height 9
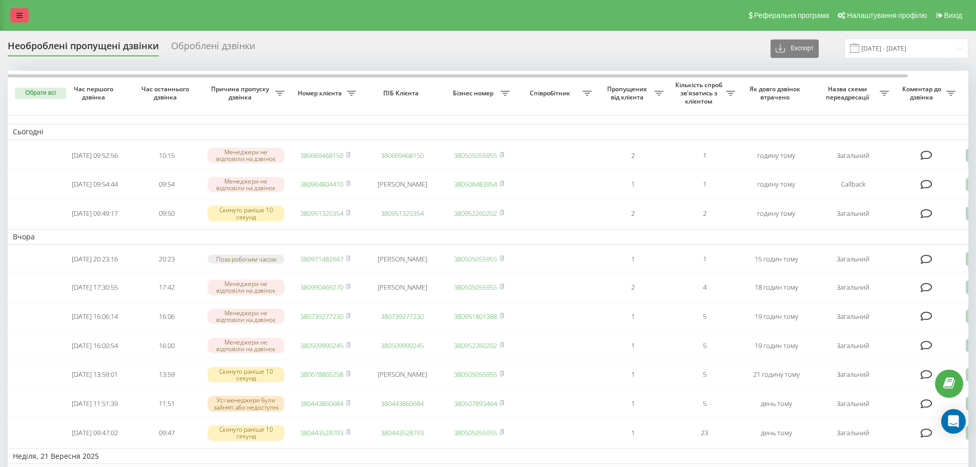
click at [15, 13] on link at bounding box center [19, 15] width 18 height 14
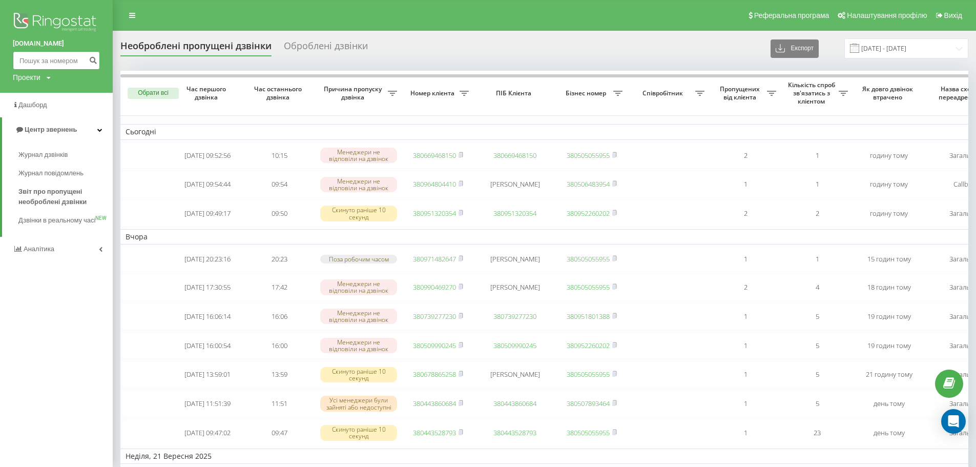
click at [32, 61] on input at bounding box center [56, 60] width 87 height 18
paste input "[PHONE_NUMBER]"
drag, startPoint x: 32, startPoint y: 62, endPoint x: 0, endPoint y: 55, distance: 33.1
click at [0, 55] on div "[DOMAIN_NAME] [PHONE_NUMBER] Проекти [DOMAIN_NAME]" at bounding box center [56, 46] width 113 height 93
click at [34, 60] on input "096)[PHONE_NUMBER]" at bounding box center [56, 60] width 87 height 18
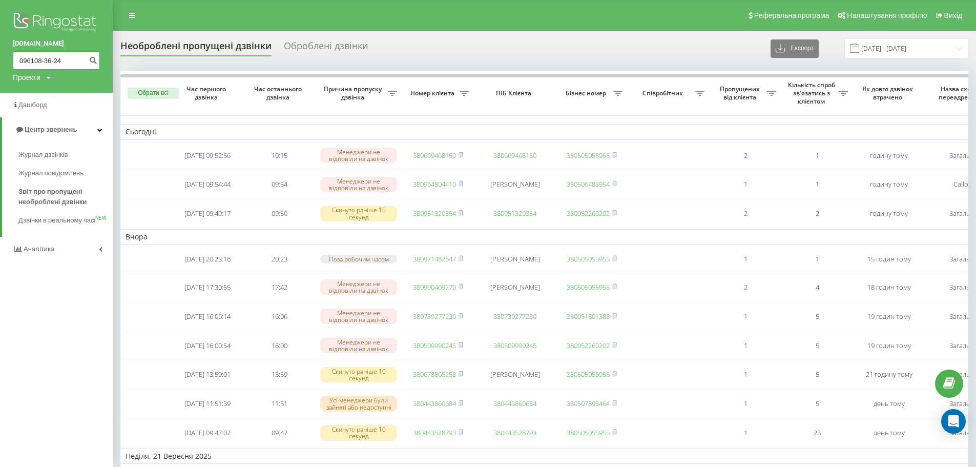
click at [44, 61] on input "096108-36-24" at bounding box center [56, 60] width 87 height 18
click at [51, 60] on input "09610836-24" at bounding box center [56, 60] width 87 height 18
type input "0961083624"
click at [94, 60] on icon "submit" at bounding box center [93, 59] width 9 height 6
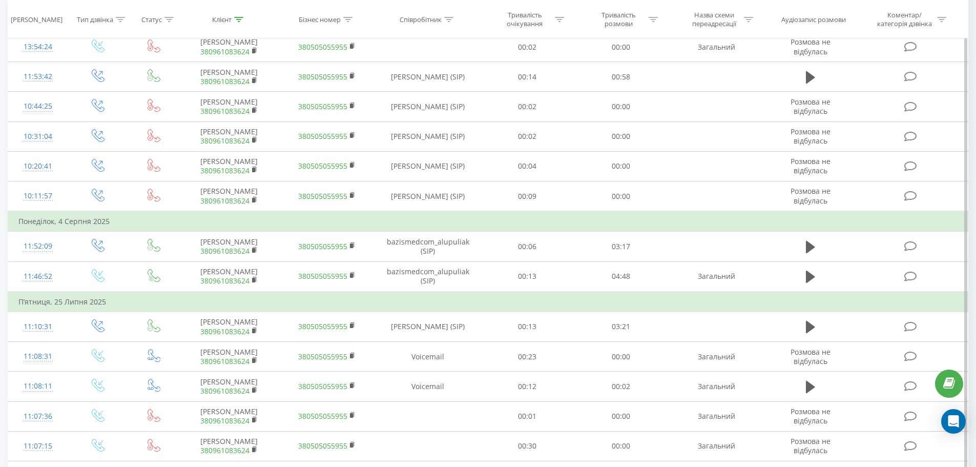
scroll to position [410, 0]
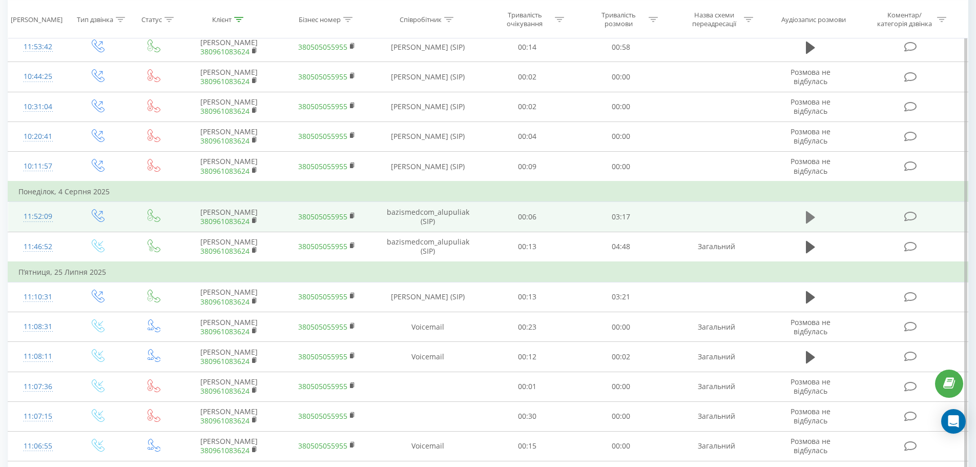
click at [807, 217] on icon at bounding box center [810, 217] width 9 height 12
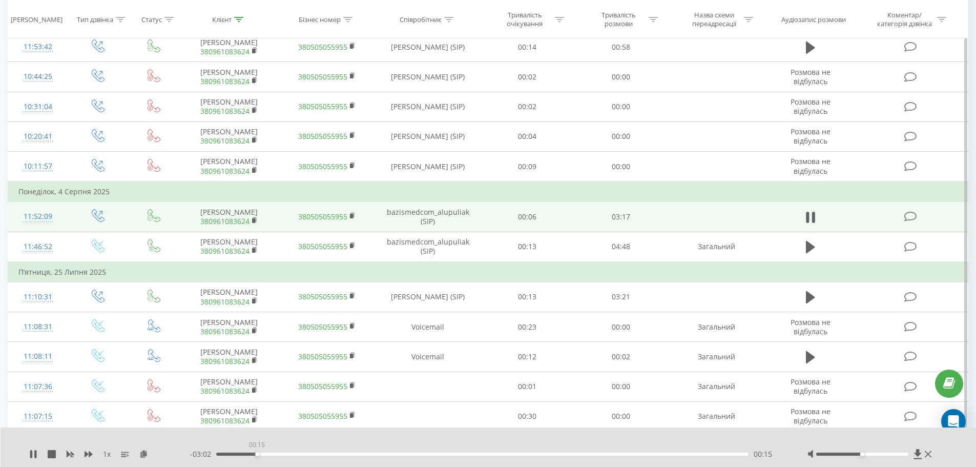
click at [257, 455] on div "00:15" at bounding box center [482, 453] width 533 height 3
click at [352, 451] on div "- 02:53 00:23 00:23" at bounding box center [486, 454] width 592 height 10
click at [355, 453] on div "00:25" at bounding box center [482, 453] width 533 height 3
click at [482, 456] on div "- 02:24 00:52 00:52" at bounding box center [486, 454] width 592 height 10
click at [483, 454] on div "00:52" at bounding box center [482, 453] width 533 height 3
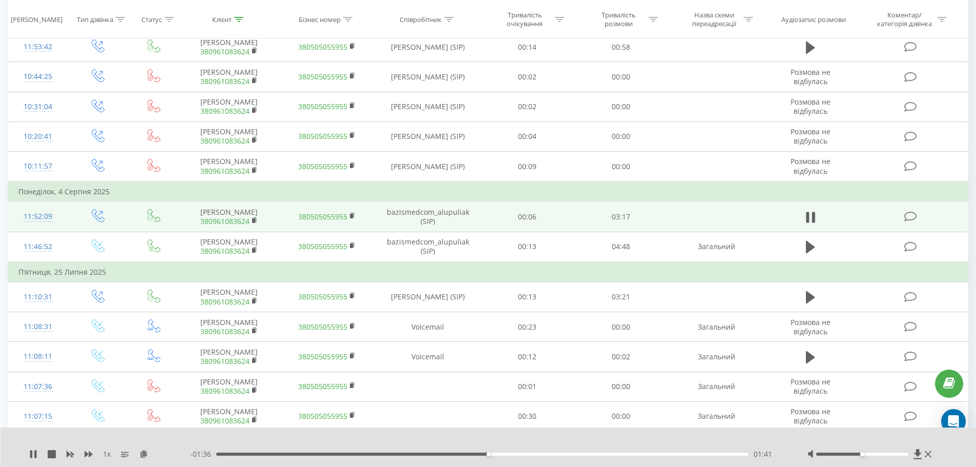
click at [552, 455] on div "01:41" at bounding box center [482, 453] width 533 height 3
click at [606, 456] on div "- 03:17 00:00 00:00" at bounding box center [486, 454] width 592 height 10
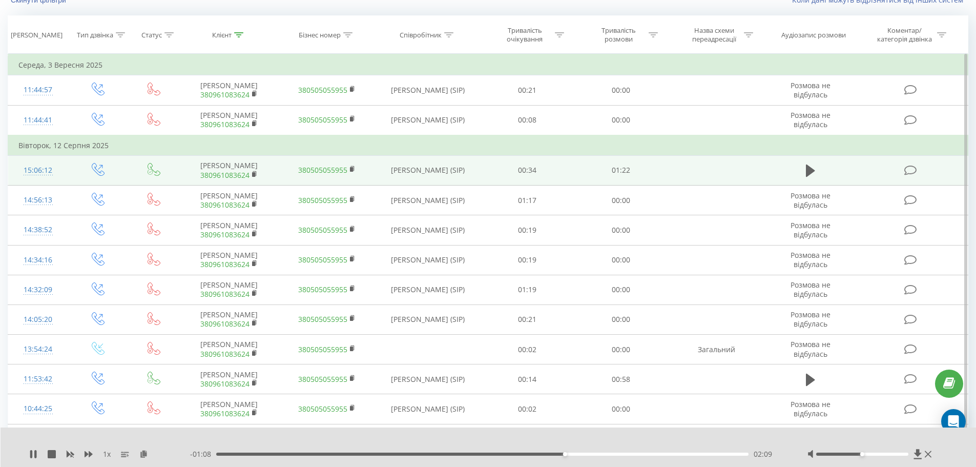
scroll to position [154, 0]
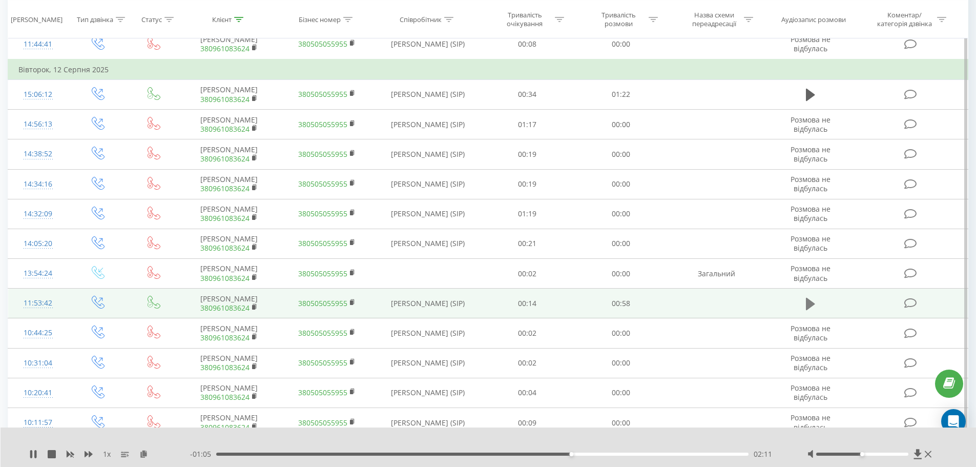
click at [806, 305] on icon at bounding box center [810, 304] width 9 height 12
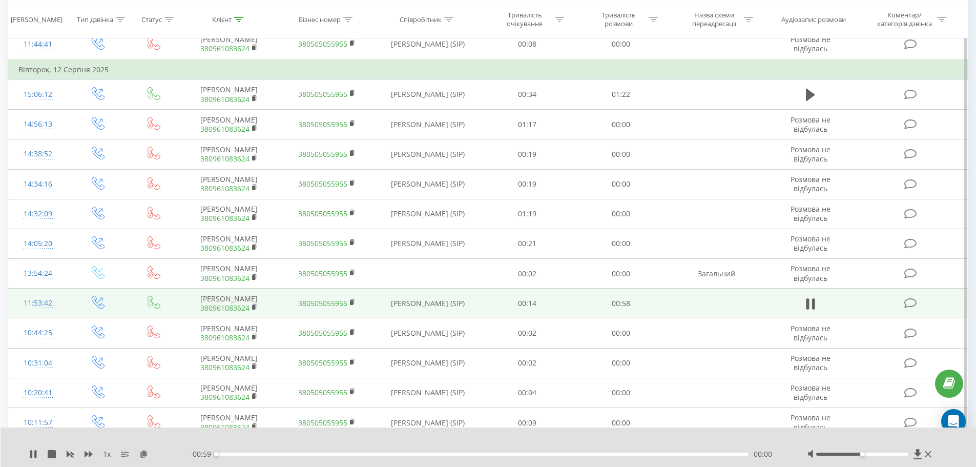
click at [313, 456] on div "- 00:59 00:00 00:00" at bounding box center [486, 454] width 592 height 10
click at [314, 456] on div "- 00:59 00:00 00:00" at bounding box center [486, 454] width 592 height 10
click at [318, 453] on div "00:11" at bounding box center [482, 453] width 533 height 3
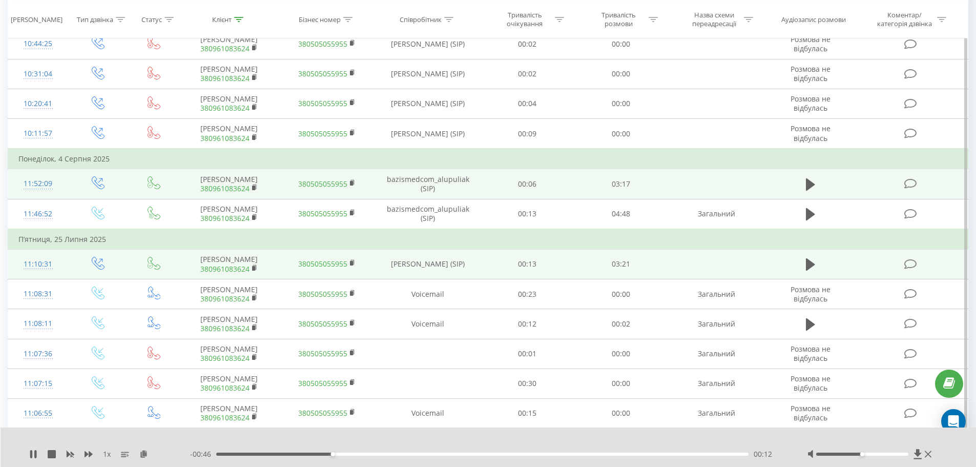
scroll to position [461, 0]
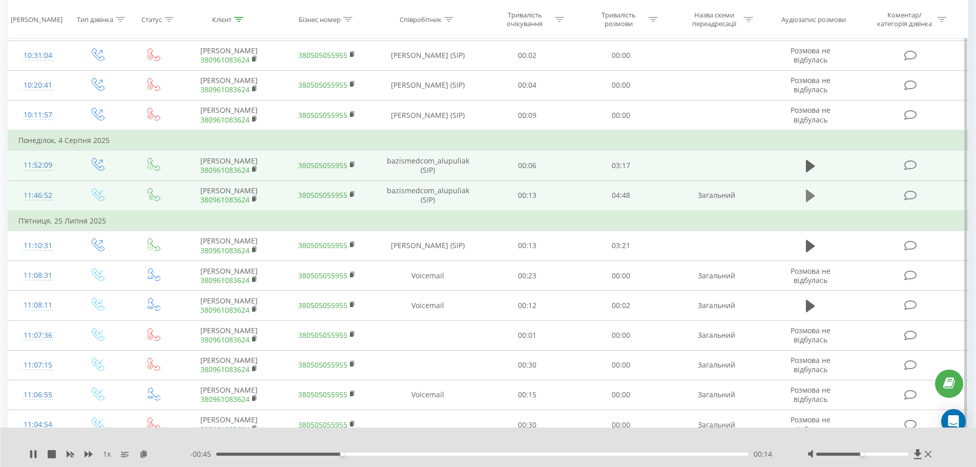
click at [808, 193] on icon at bounding box center [810, 196] width 9 height 12
click at [261, 455] on div "00:01" at bounding box center [482, 453] width 533 height 3
click at [342, 455] on div "00:28" at bounding box center [482, 453] width 533 height 3
click at [385, 457] on div "- 03:39 01:09 01:09" at bounding box center [486, 454] width 592 height 10
click at [386, 454] on div "01:09" at bounding box center [482, 453] width 533 height 3
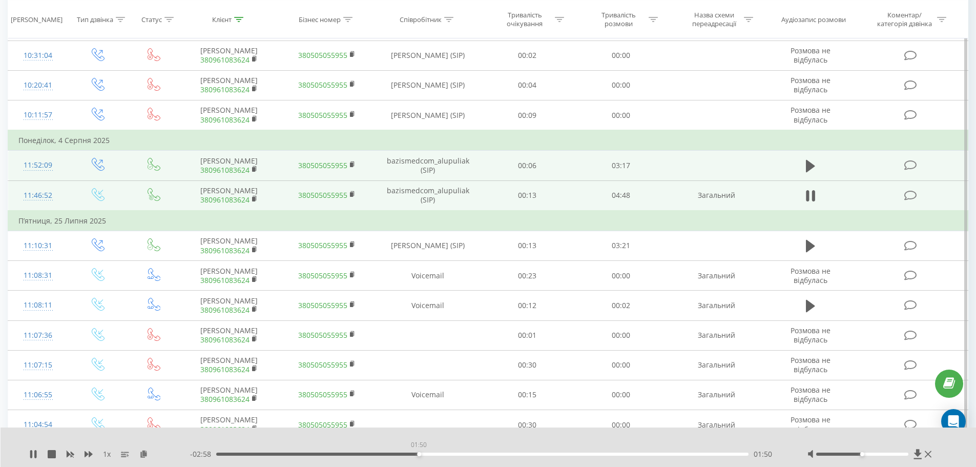
click at [419, 453] on div "01:50" at bounding box center [482, 453] width 533 height 3
click at [465, 454] on div "01:50" at bounding box center [482, 453] width 533 height 3
click at [525, 452] on div "- 02:31 02:16 02:16" at bounding box center [486, 454] width 592 height 10
click at [521, 455] on div "02:45" at bounding box center [482, 453] width 533 height 3
click at [500, 457] on div "- 02:01 02:47 02:47" at bounding box center [486, 454] width 592 height 10
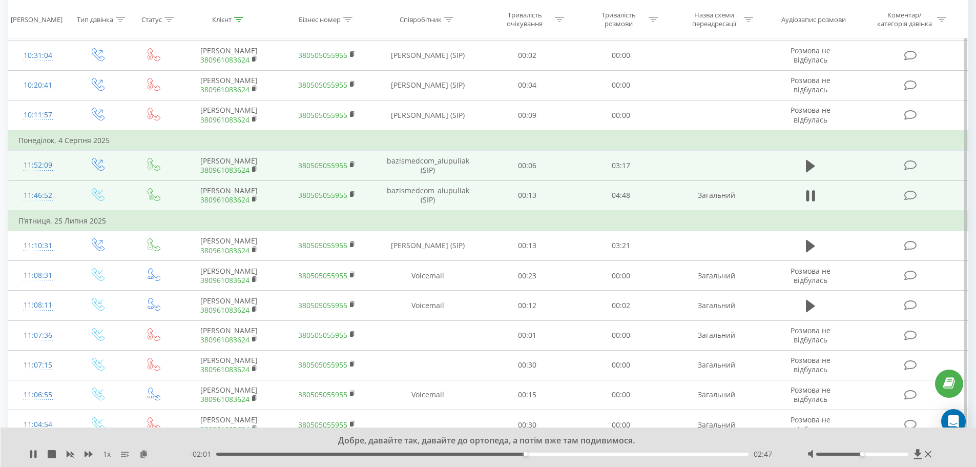
click at [496, 455] on div "02:47" at bounding box center [482, 453] width 533 height 3
click at [547, 455] on div "02:34" at bounding box center [482, 453] width 533 height 3
click at [584, 454] on div "03:19" at bounding box center [482, 453] width 533 height 3
click at [618, 453] on div "03:20" at bounding box center [482, 453] width 533 height 3
click at [650, 455] on div "03:38" at bounding box center [482, 453] width 533 height 3
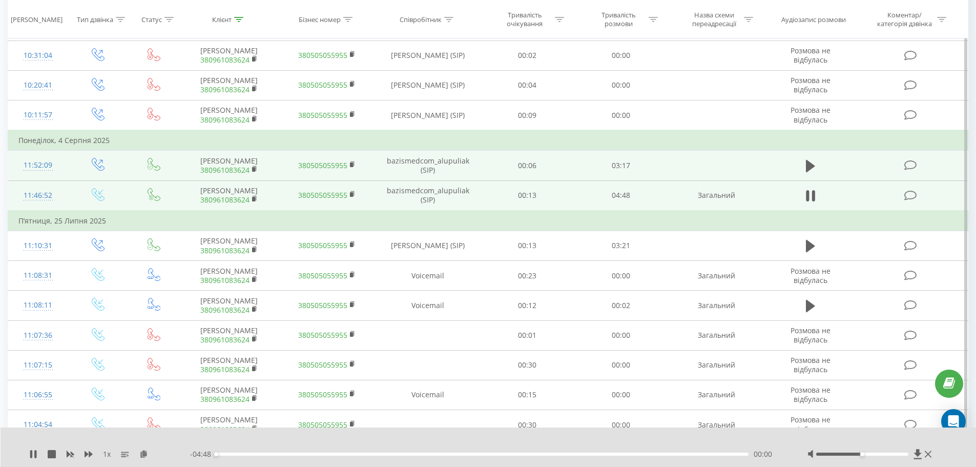
click at [689, 459] on div "1 x - 04:48 00:00 00:00" at bounding box center [489, 446] width 976 height 39
click at [693, 456] on div "- 04:48 00:00 00:00" at bounding box center [486, 454] width 592 height 10
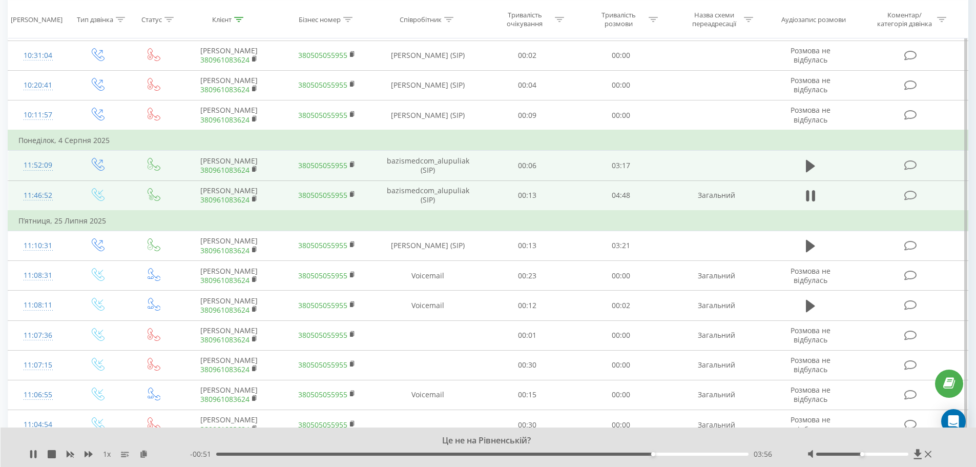
click at [709, 455] on div "03:56" at bounding box center [482, 453] width 533 height 3
click at [726, 454] on div "04:28" at bounding box center [482, 453] width 533 height 3
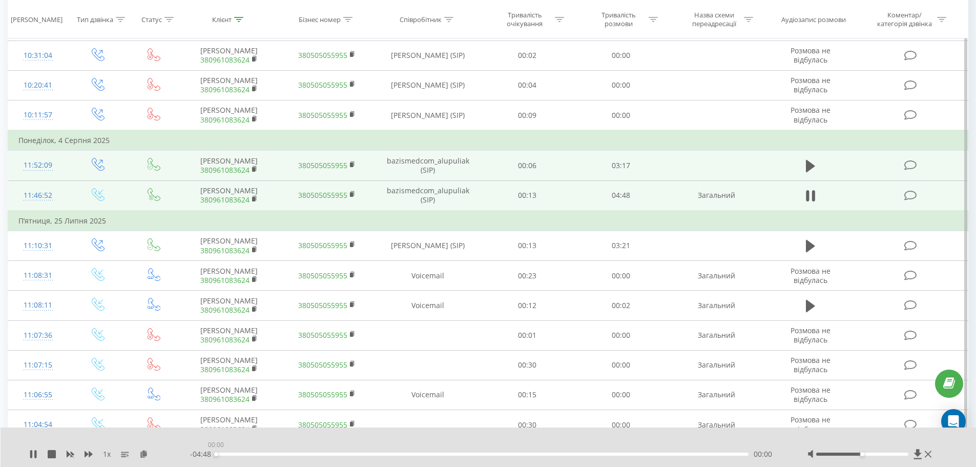
click at [742, 455] on div "00:00" at bounding box center [482, 453] width 533 height 3
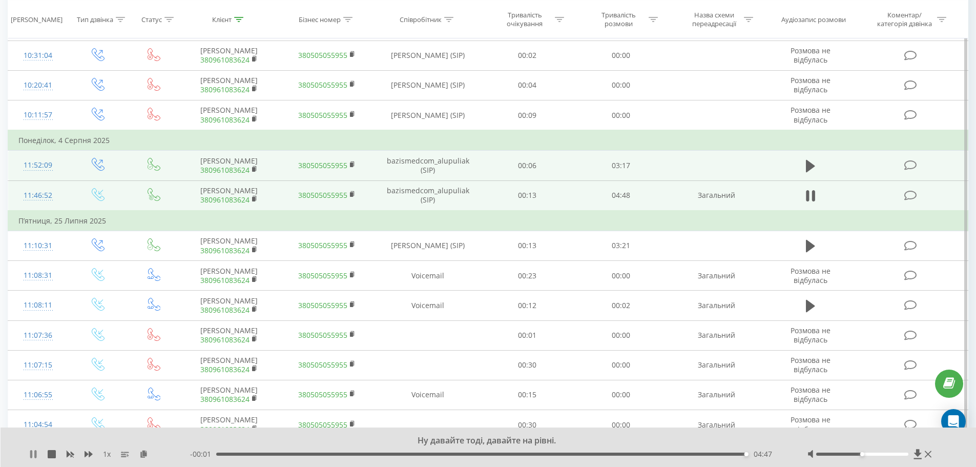
click at [30, 456] on icon at bounding box center [33, 454] width 8 height 8
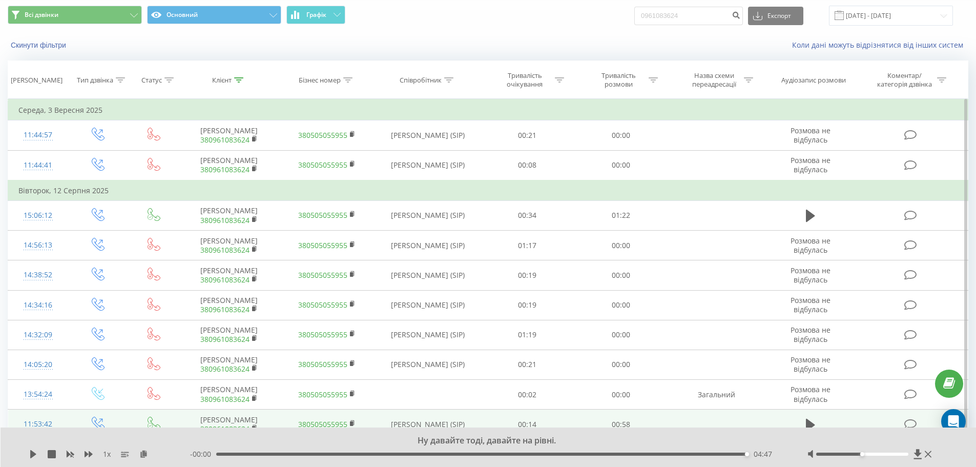
scroll to position [0, 0]
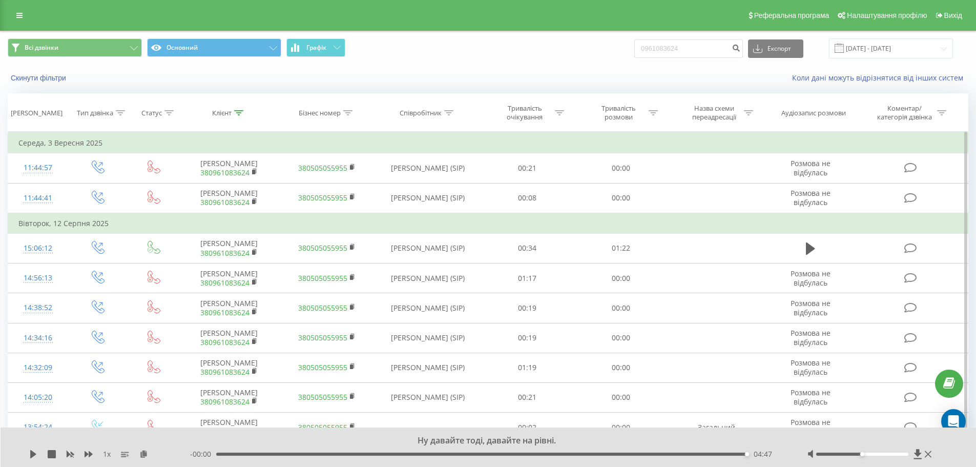
drag, startPoint x: 13, startPoint y: 9, endPoint x: 24, endPoint y: 22, distance: 16.7
click at [13, 9] on link at bounding box center [19, 15] width 18 height 14
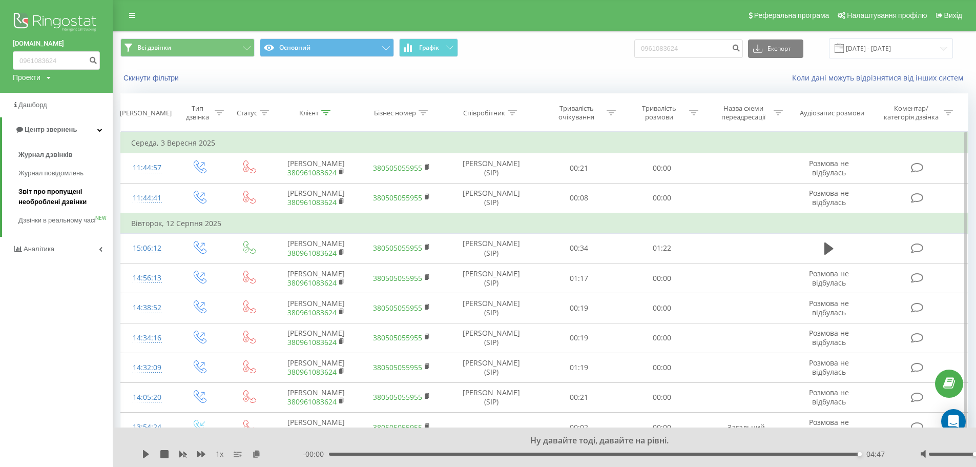
click at [63, 204] on span "Звіт про пропущені необроблені дзвінки" at bounding box center [62, 197] width 89 height 20
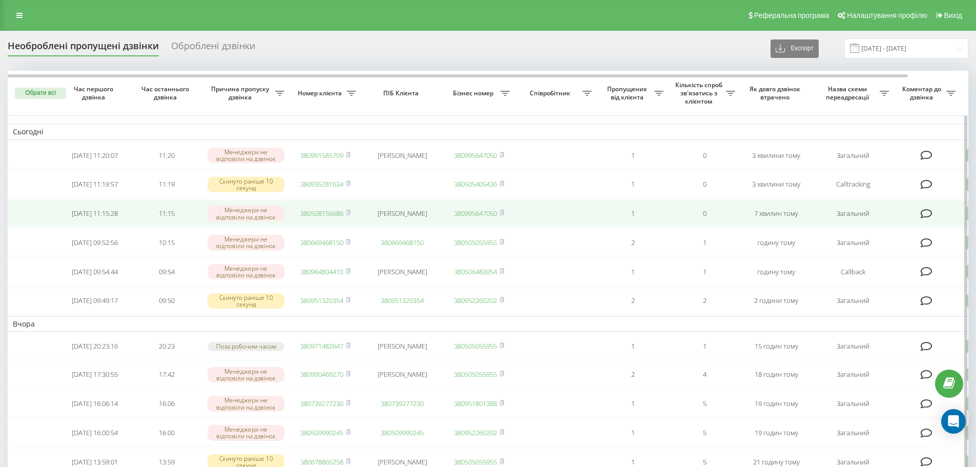
click at [326, 216] on link "380508156686" at bounding box center [321, 213] width 43 height 9
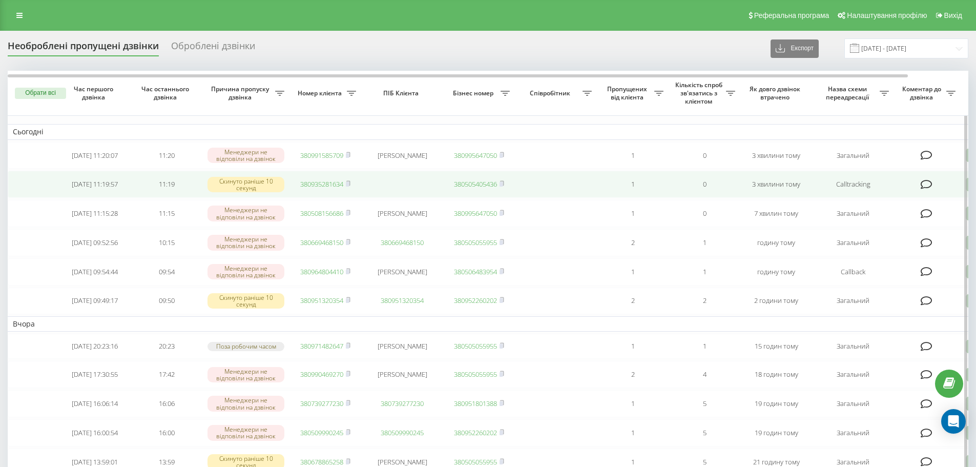
click at [314, 189] on link "380935281634" at bounding box center [321, 183] width 43 height 9
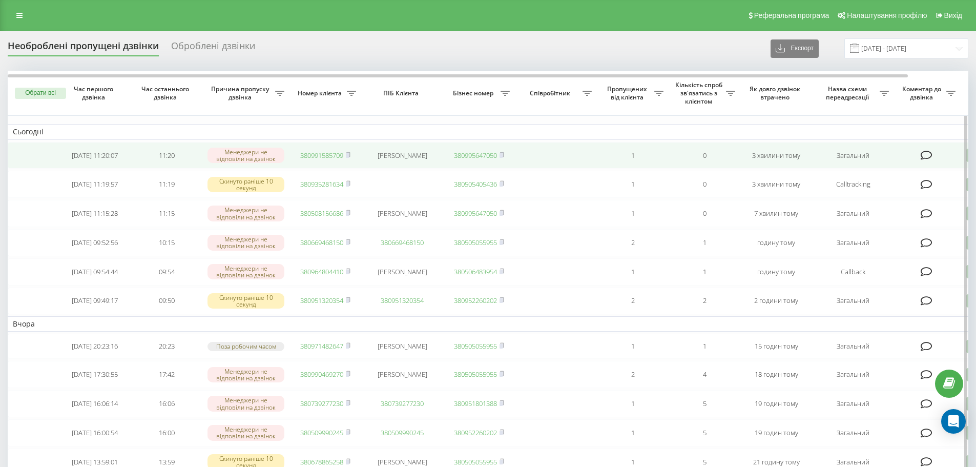
click at [320, 160] on link "380991585709" at bounding box center [321, 155] width 43 height 9
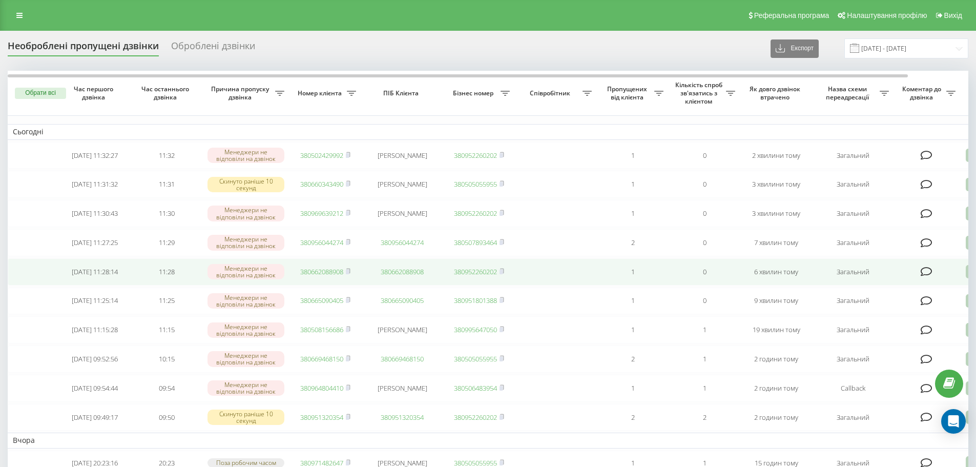
click at [328, 276] on link "380662088908" at bounding box center [321, 271] width 43 height 9
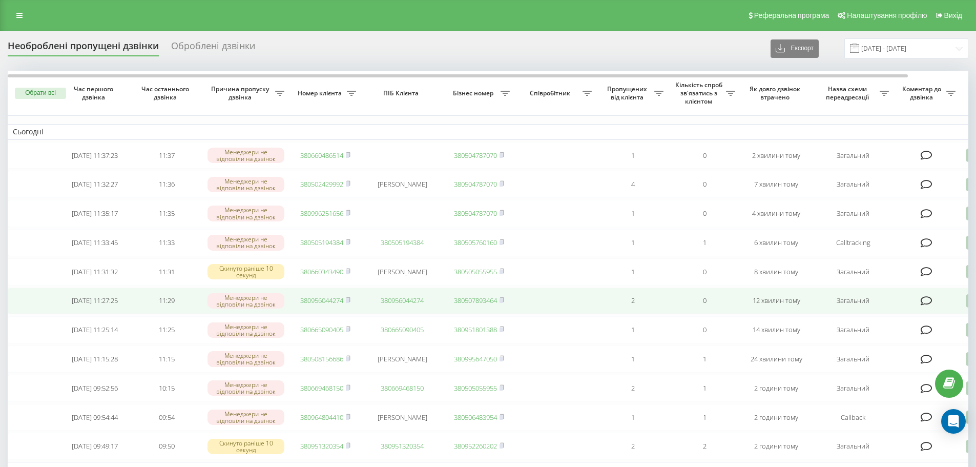
click at [316, 305] on link "380956044274" at bounding box center [321, 300] width 43 height 9
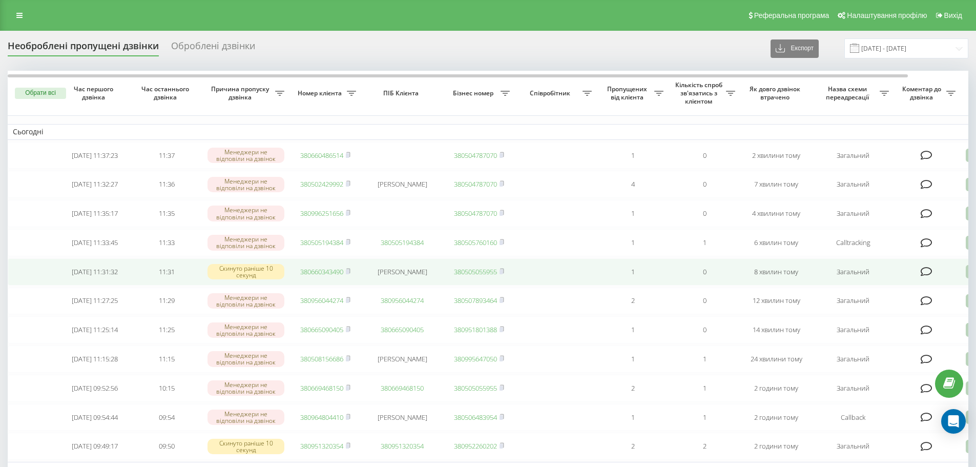
click at [325, 276] on link "380660343490" at bounding box center [321, 271] width 43 height 9
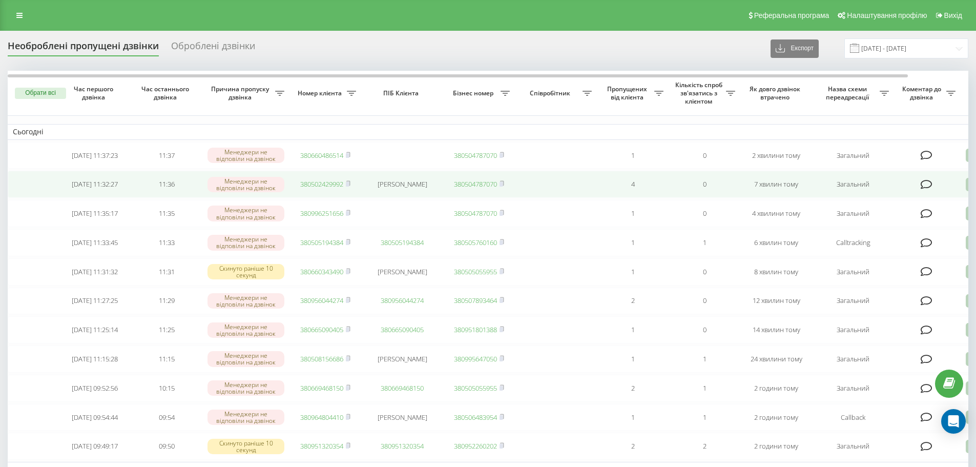
click at [327, 188] on link "380502429992" at bounding box center [321, 183] width 43 height 9
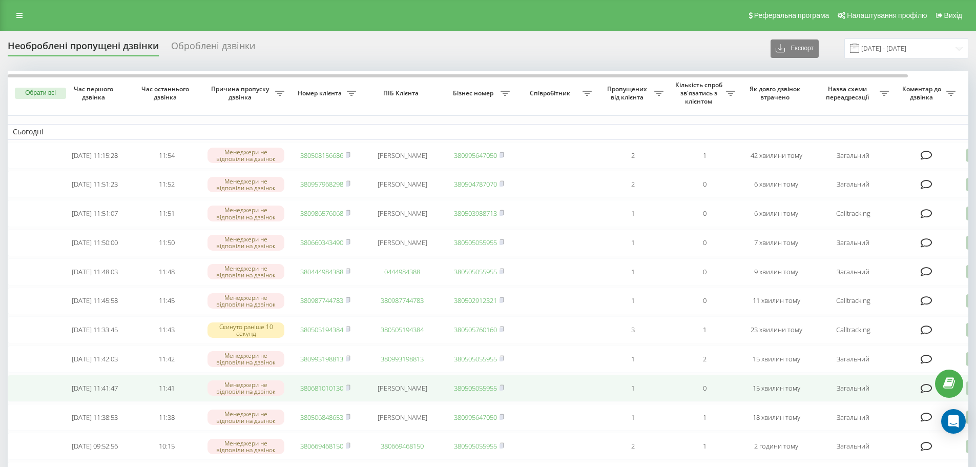
click at [326, 393] on link "380681010130" at bounding box center [321, 387] width 43 height 9
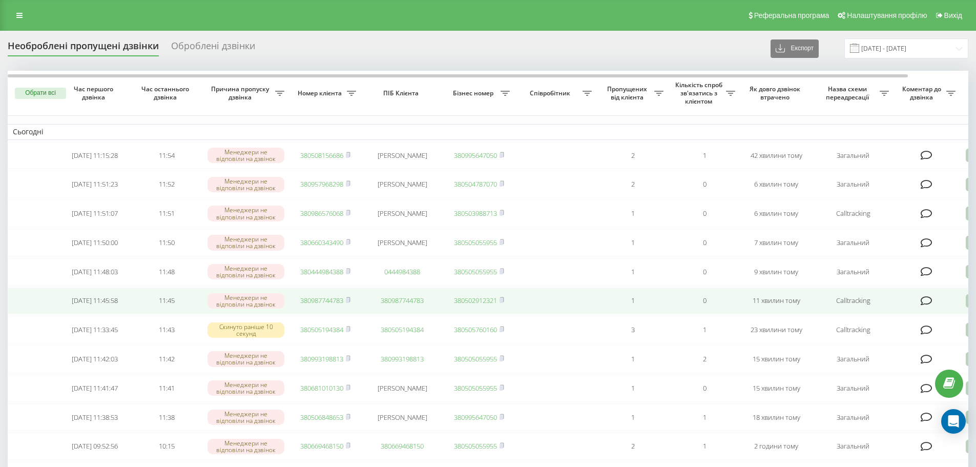
click at [335, 305] on link "380987744783" at bounding box center [321, 300] width 43 height 9
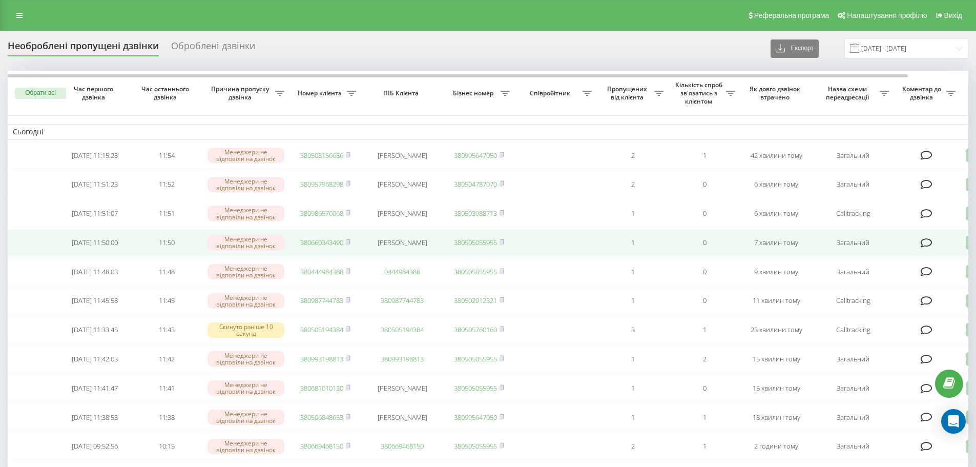
click at [316, 247] on link "380660343490" at bounding box center [321, 242] width 43 height 9
click at [327, 247] on link "380444984388" at bounding box center [321, 242] width 43 height 9
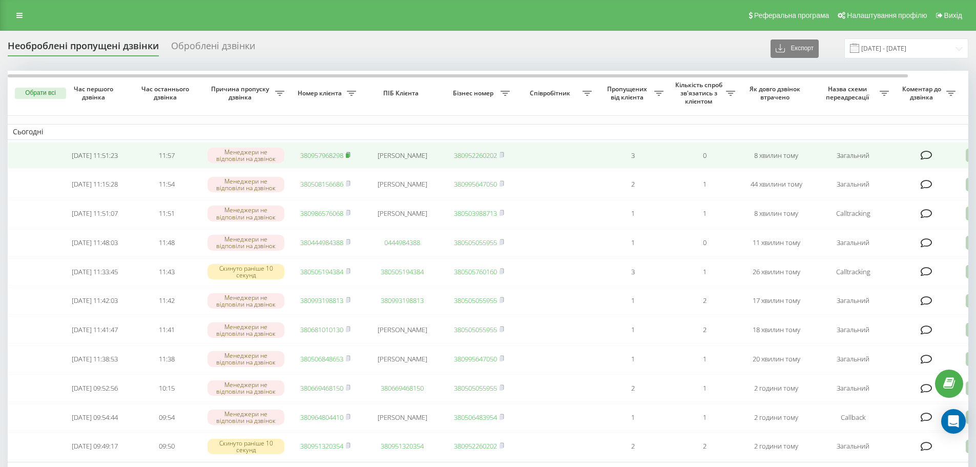
click at [347, 156] on icon at bounding box center [348, 155] width 5 height 6
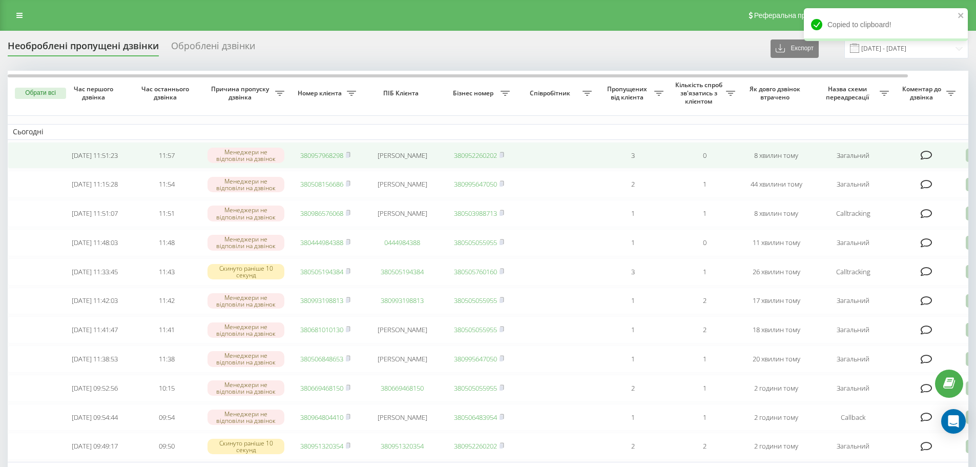
click at [342, 154] on link "380957968298" at bounding box center [321, 155] width 43 height 9
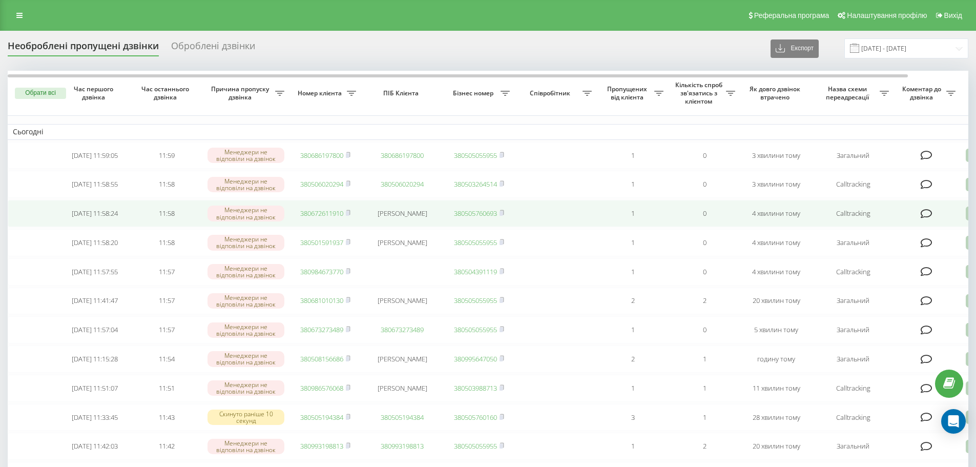
click at [318, 218] on link "380672611910" at bounding box center [321, 213] width 43 height 9
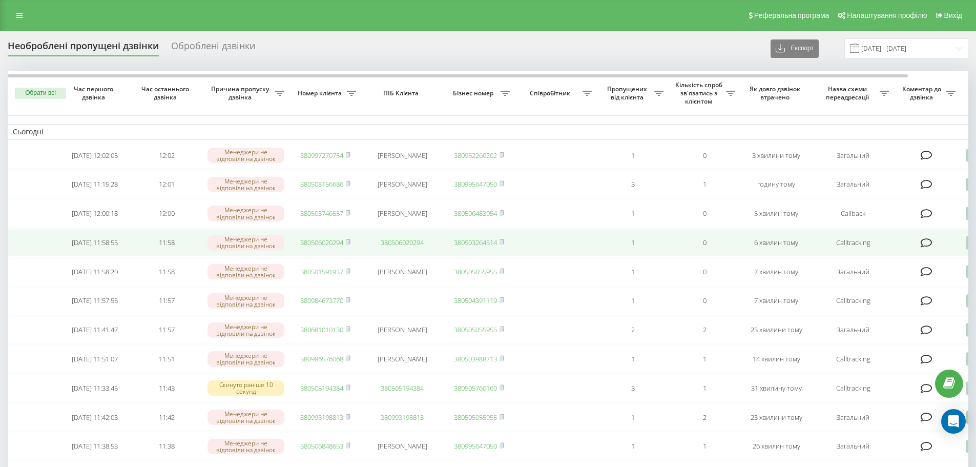
click at [326, 245] on link "380506020294" at bounding box center [321, 242] width 43 height 9
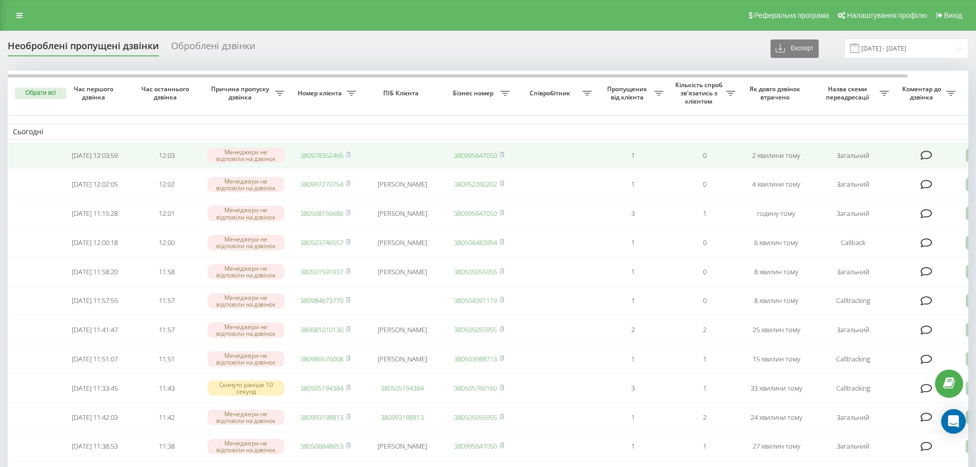
click at [320, 158] on link "380978352465" at bounding box center [321, 155] width 43 height 9
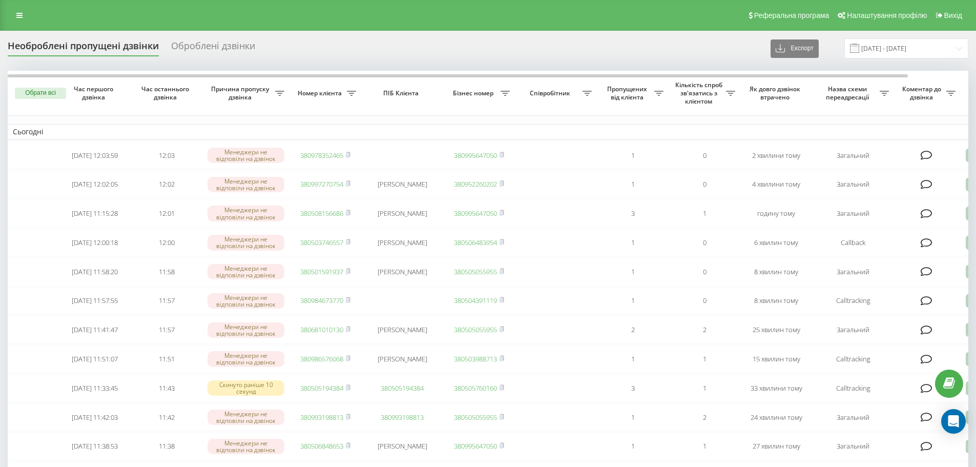
scroll to position [51, 0]
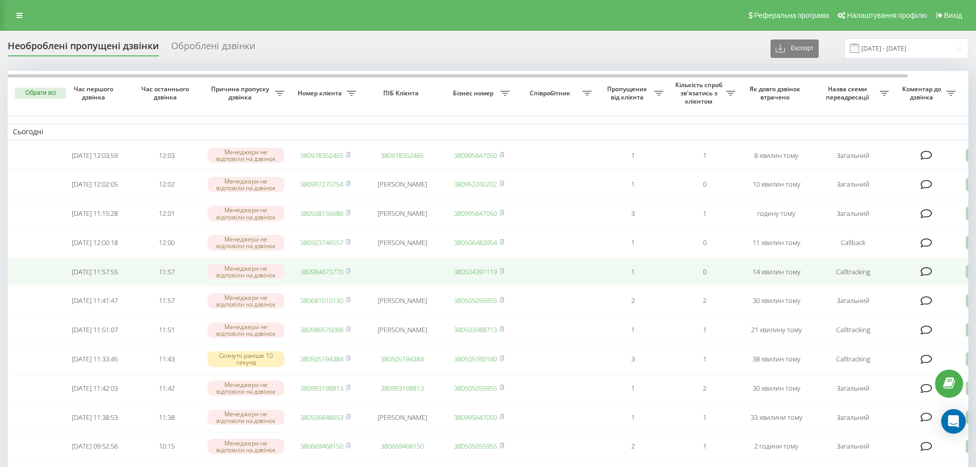
click at [332, 276] on link "380984673770" at bounding box center [321, 271] width 43 height 9
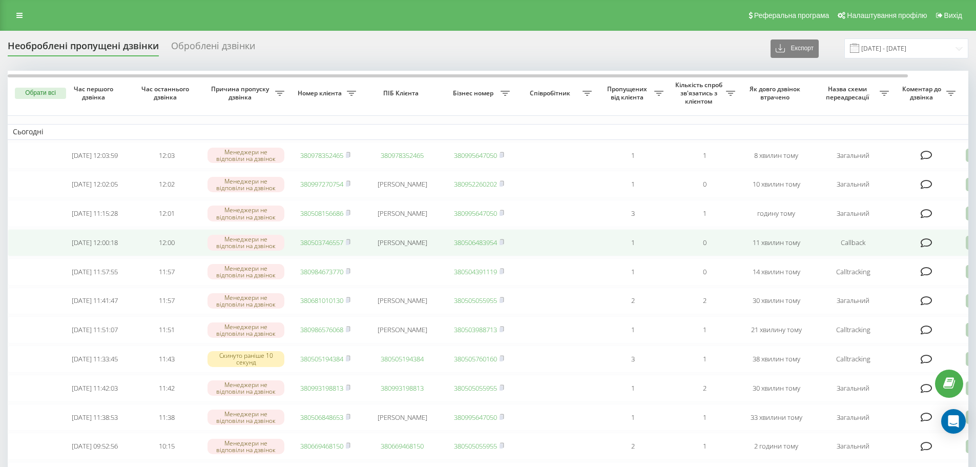
click at [334, 247] on link "380503746557" at bounding box center [321, 242] width 43 height 9
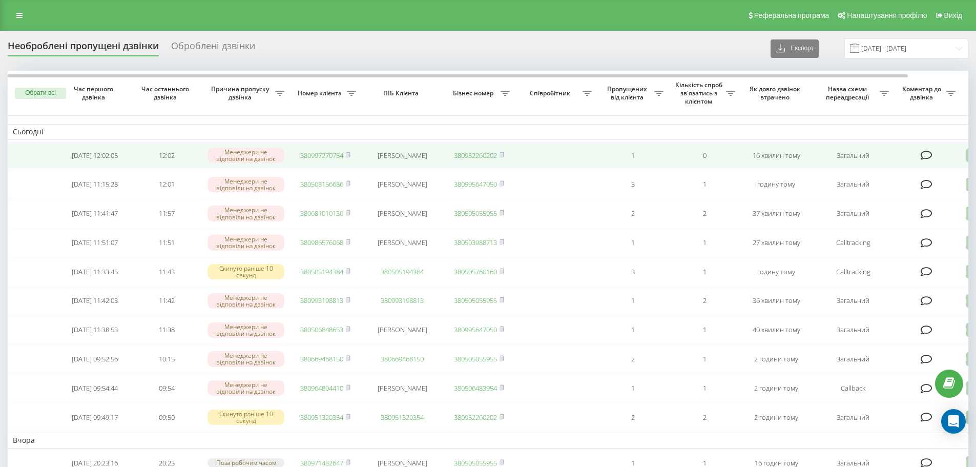
click at [327, 156] on link "380997270754" at bounding box center [321, 155] width 43 height 9
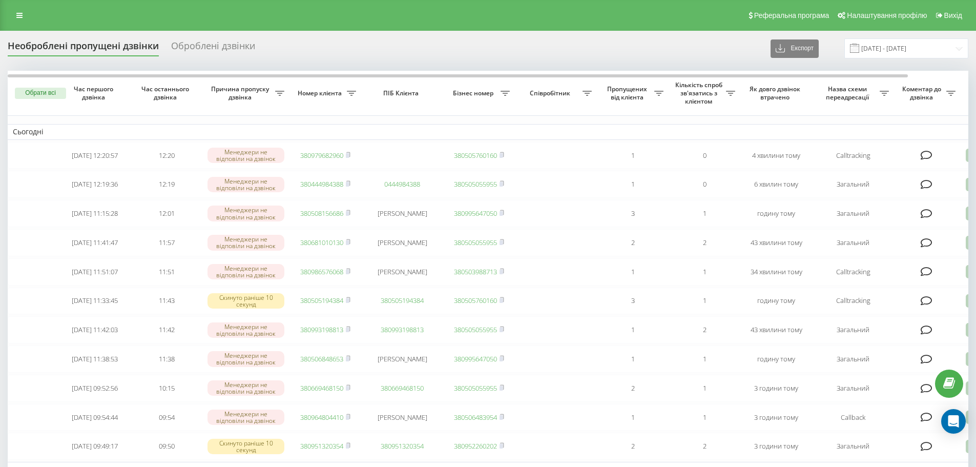
drag, startPoint x: 233, startPoint y: 123, endPoint x: 239, endPoint y: 127, distance: 7.8
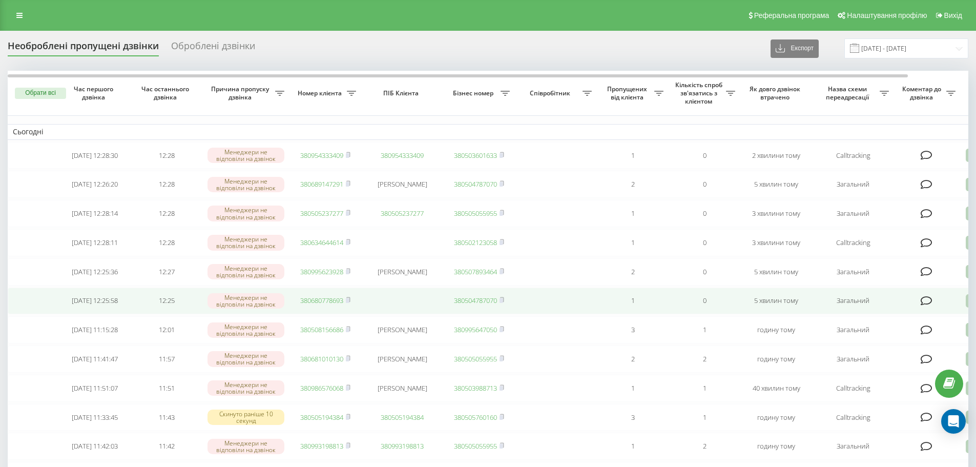
click at [315, 305] on link "380680778693" at bounding box center [321, 300] width 43 height 9
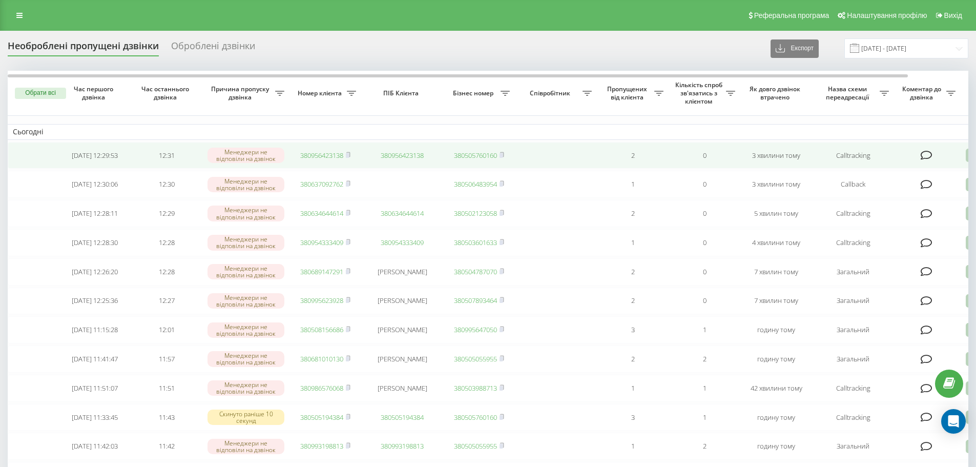
drag, startPoint x: 325, startPoint y: 154, endPoint x: 325, endPoint y: 160, distance: 6.1
click at [324, 154] on link "380956423138" at bounding box center [321, 155] width 43 height 9
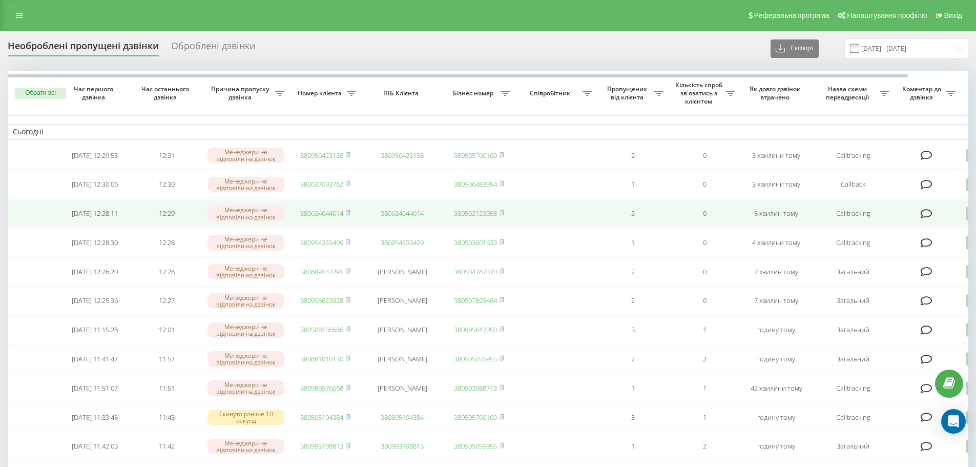
click at [329, 218] on link "380634644614" at bounding box center [321, 213] width 43 height 9
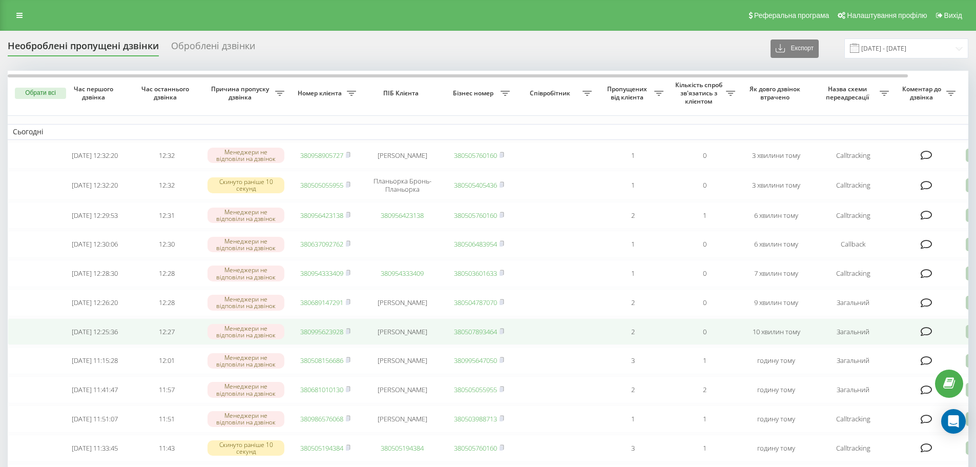
click at [324, 336] on link "380995623928" at bounding box center [321, 331] width 43 height 9
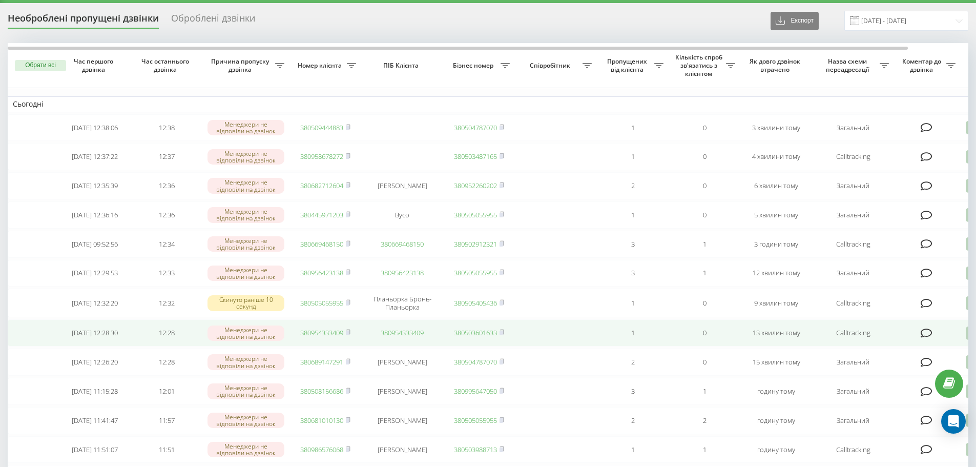
scroll to position [51, 0]
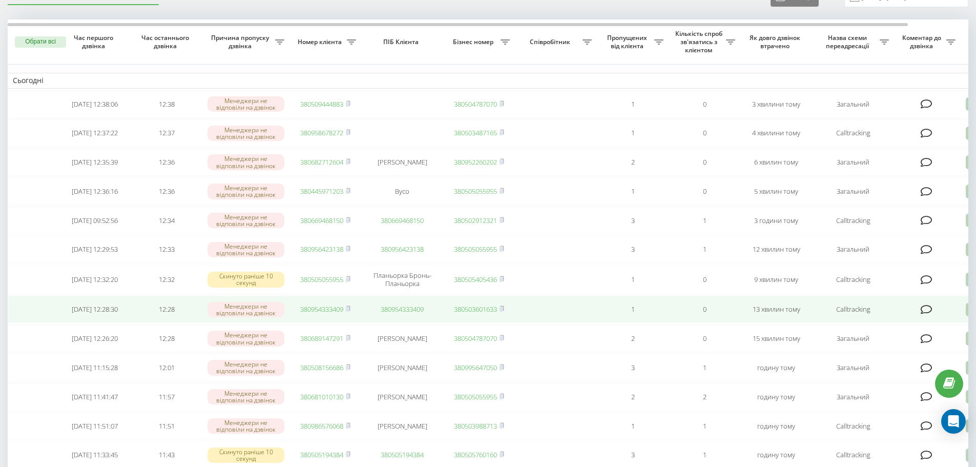
click at [333, 314] on link "380954333409" at bounding box center [321, 308] width 43 height 9
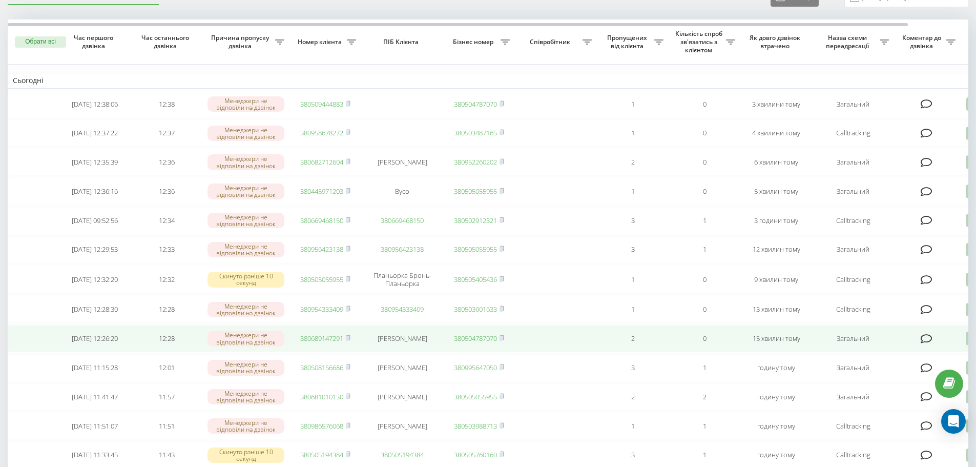
click at [312, 343] on link "380689147291" at bounding box center [321, 338] width 43 height 9
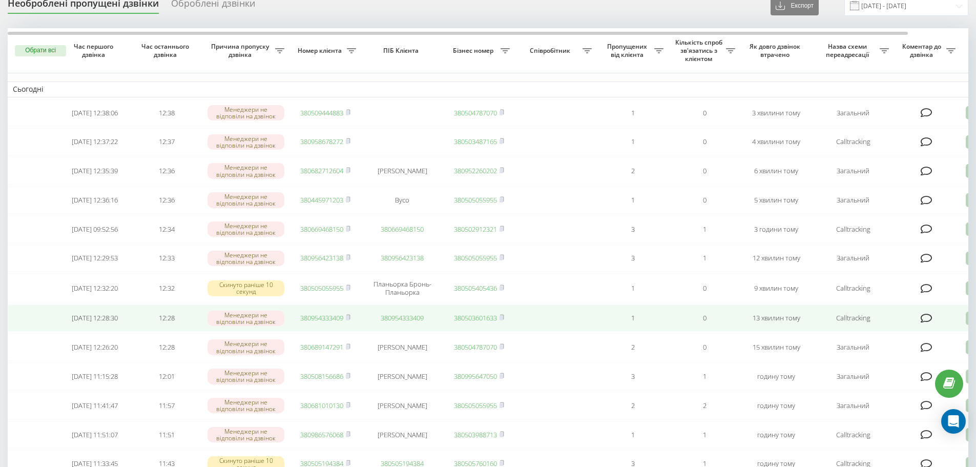
scroll to position [0, 0]
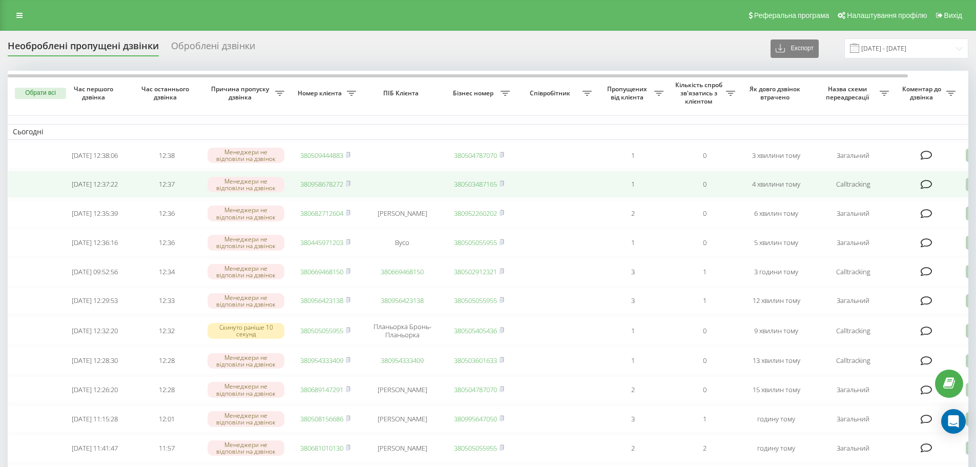
click at [318, 189] on link "380958678272" at bounding box center [321, 183] width 43 height 9
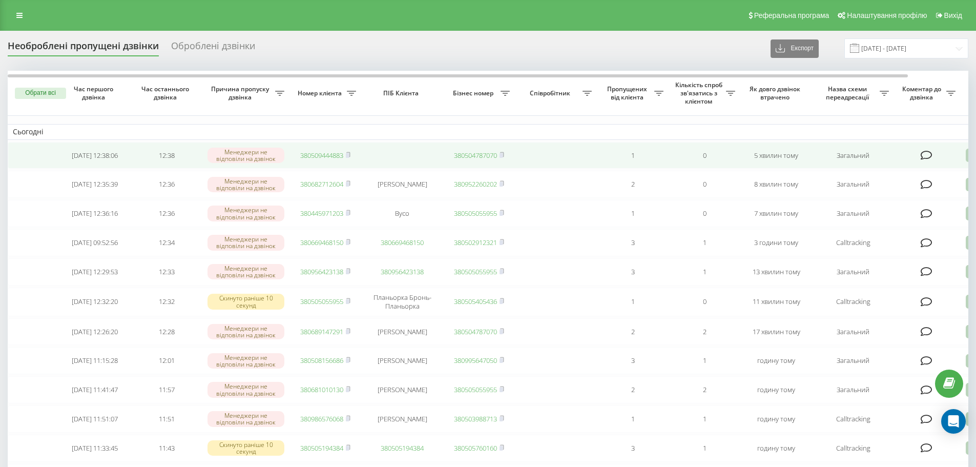
click at [335, 154] on link "380509444883" at bounding box center [321, 155] width 43 height 9
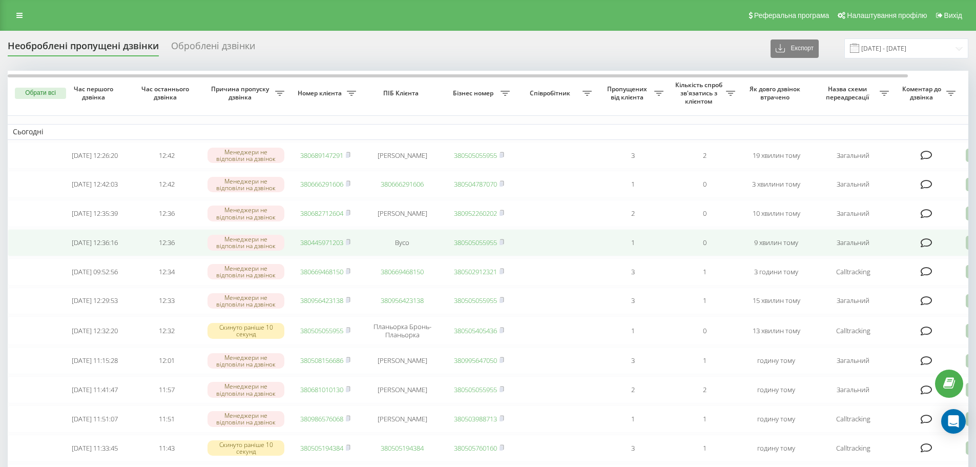
click at [306, 246] on link "380445971203" at bounding box center [321, 242] width 43 height 9
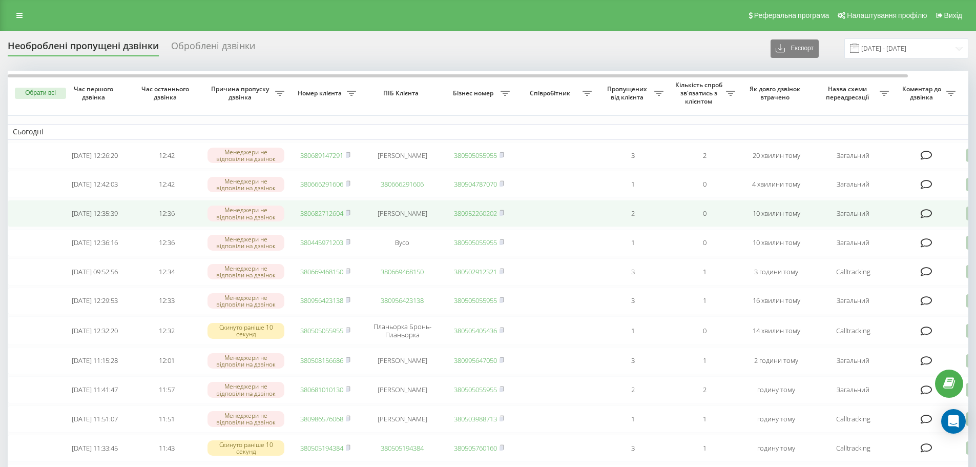
click at [319, 217] on link "380682712604" at bounding box center [321, 213] width 43 height 9
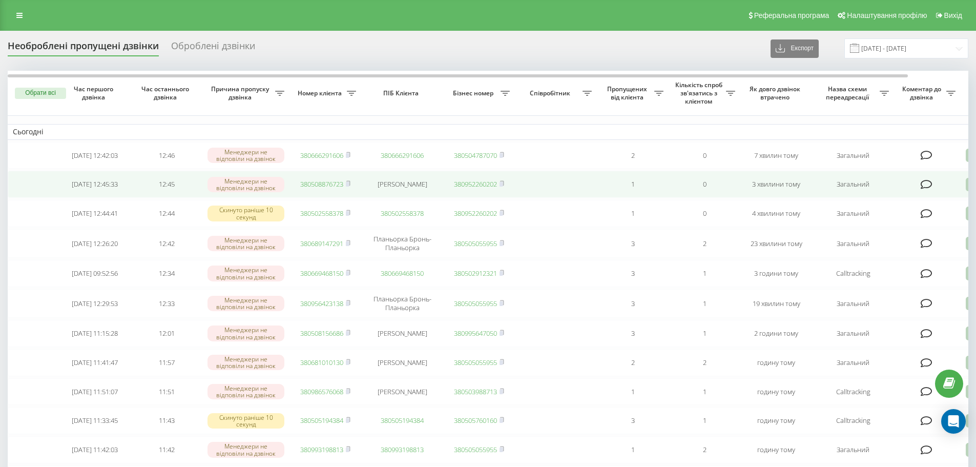
click at [322, 178] on td "380508876723" at bounding box center [326, 184] width 72 height 27
click at [322, 189] on link "380508876723" at bounding box center [321, 183] width 43 height 9
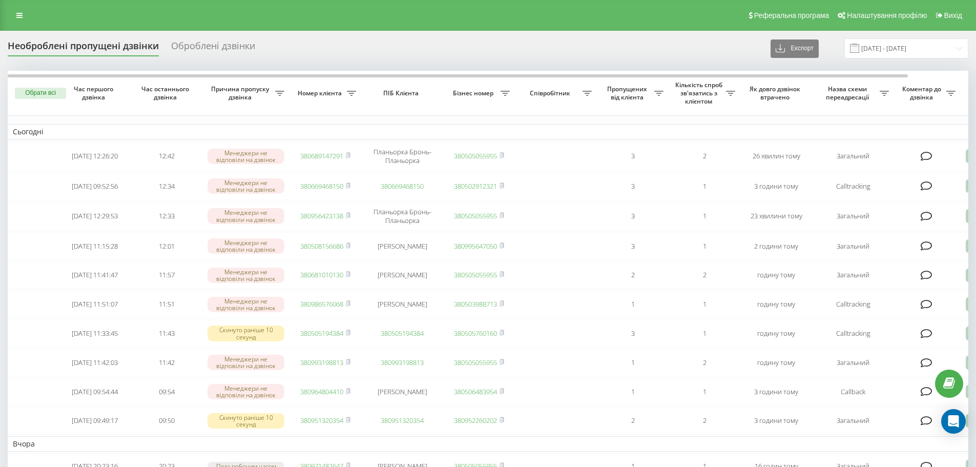
click at [726, 40] on div "Необроблені пропущені дзвінки Оброблені дзвінки Експорт .csv .xlsx 23.08.2025 -…" at bounding box center [488, 48] width 961 height 20
